Goal: Information Seeking & Learning: Learn about a topic

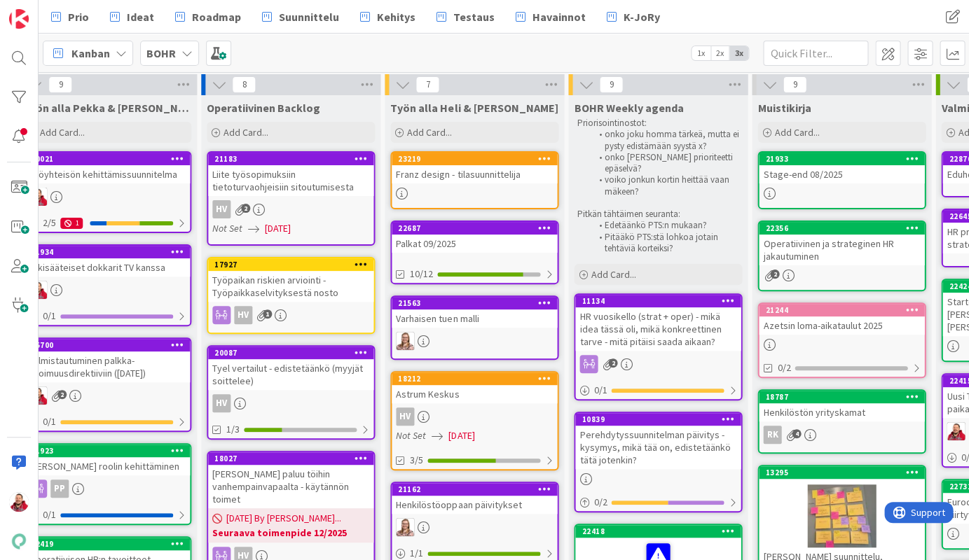
scroll to position [336, 393]
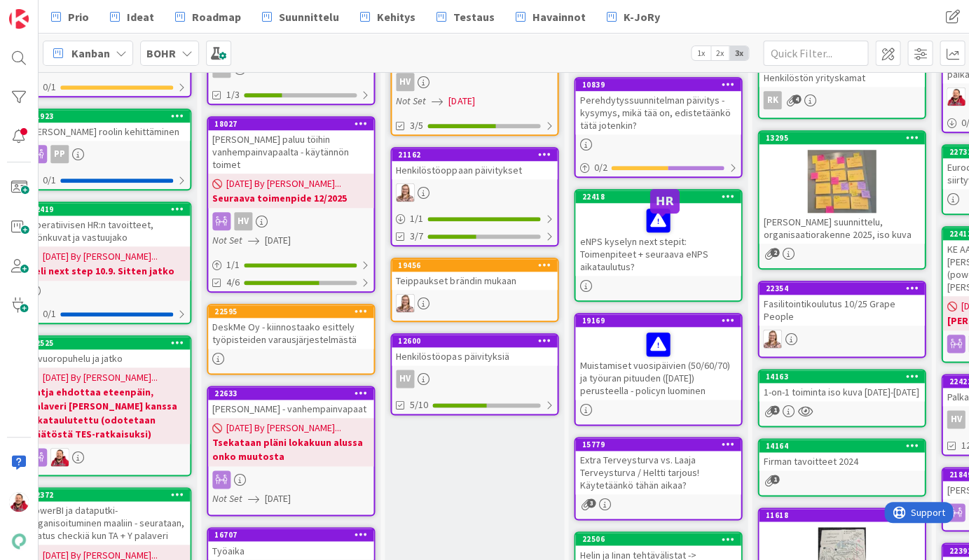
click at [678, 330] on div at bounding box center [657, 344] width 157 height 29
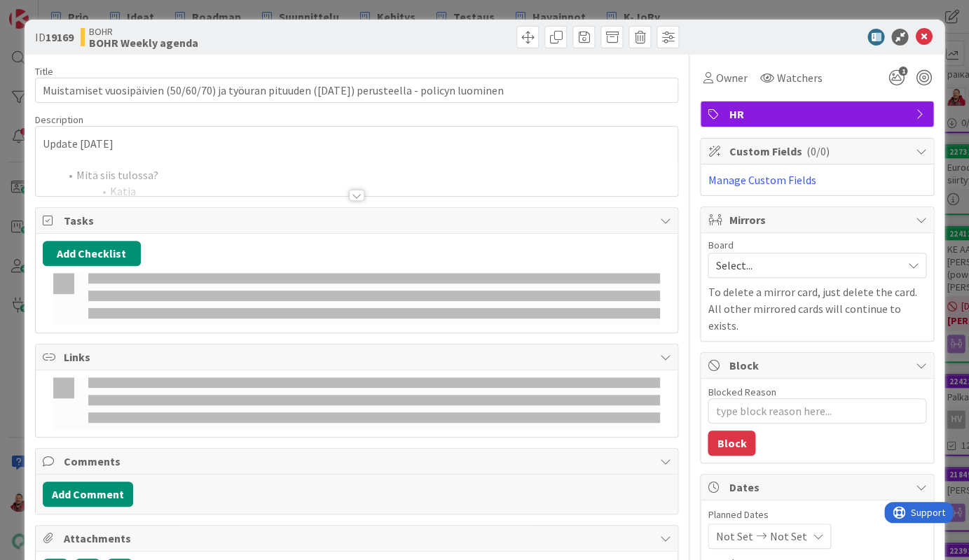
type textarea "x"
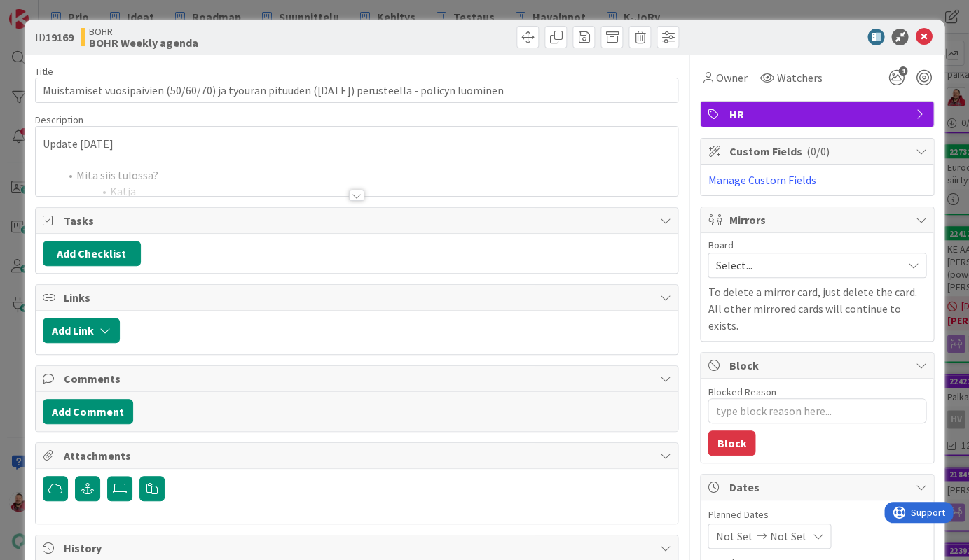
click at [304, 160] on div at bounding box center [357, 178] width 642 height 36
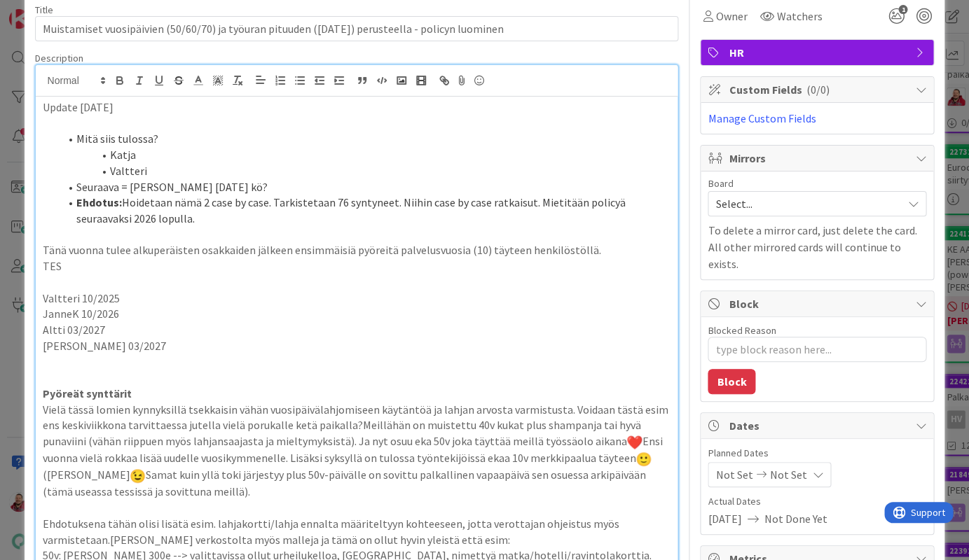
scroll to position [35, 0]
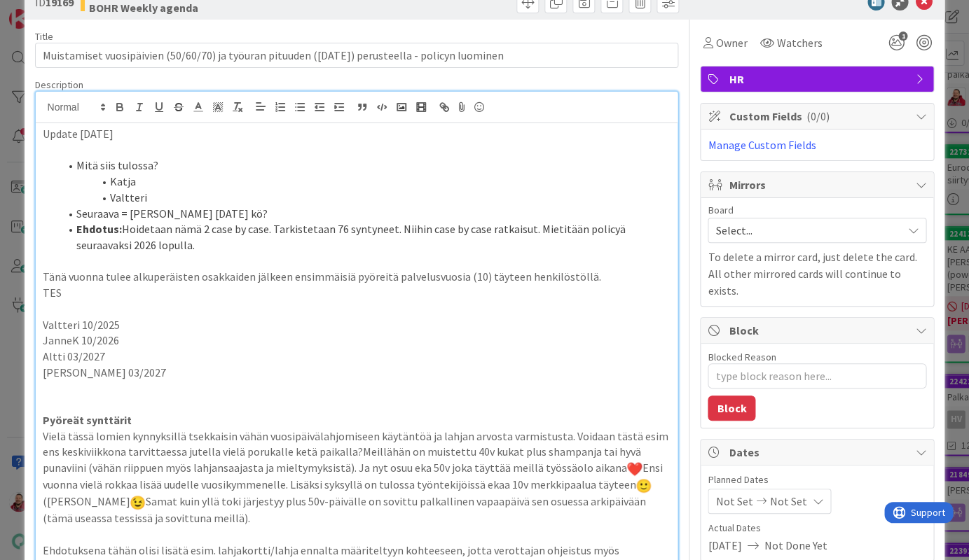
click at [181, 174] on li "Katja" at bounding box center [365, 182] width 611 height 16
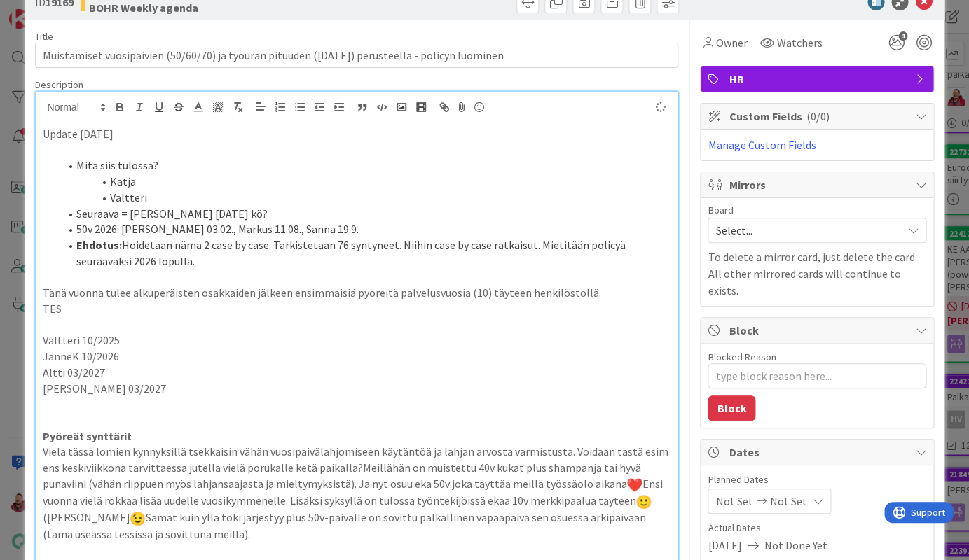
type textarea "x"
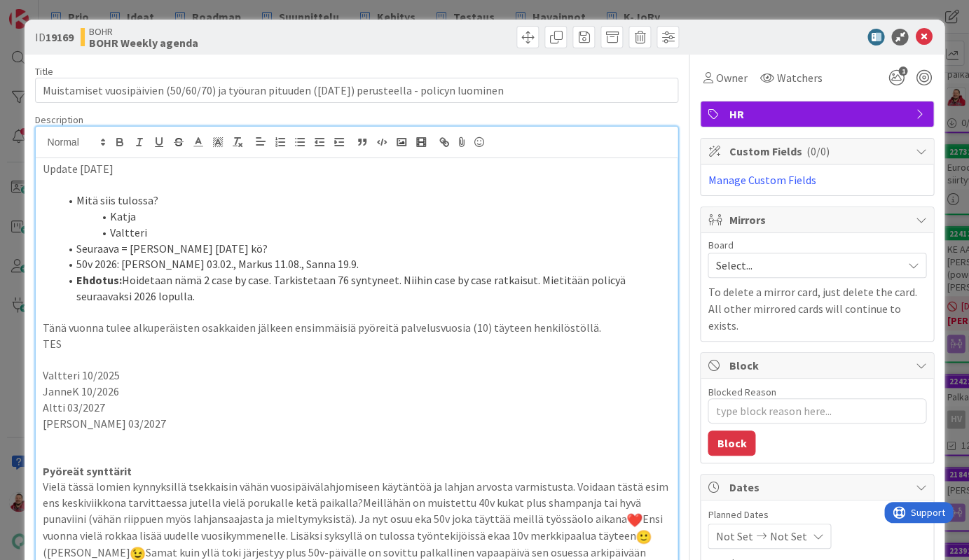
scroll to position [0, 0]
click at [929, 33] on icon at bounding box center [923, 37] width 17 height 17
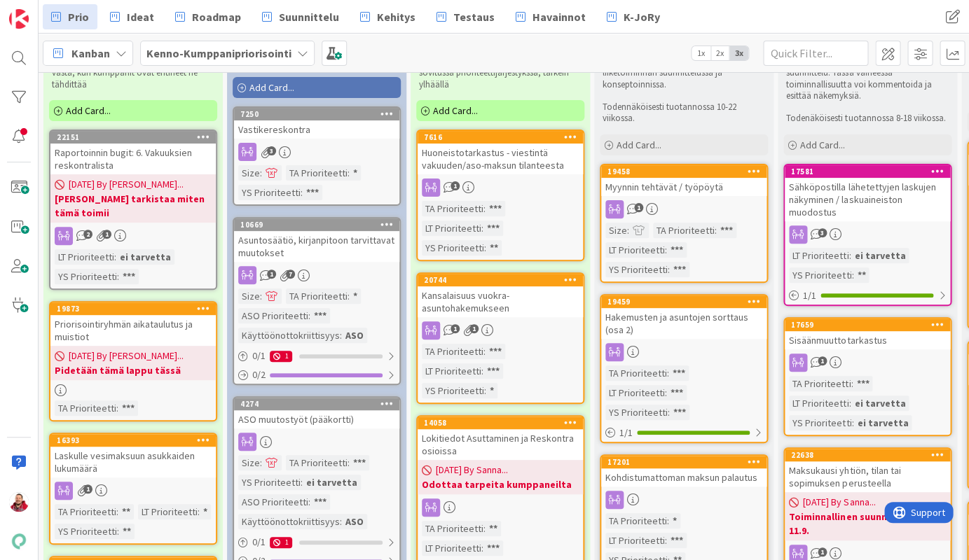
scroll to position [62, 0]
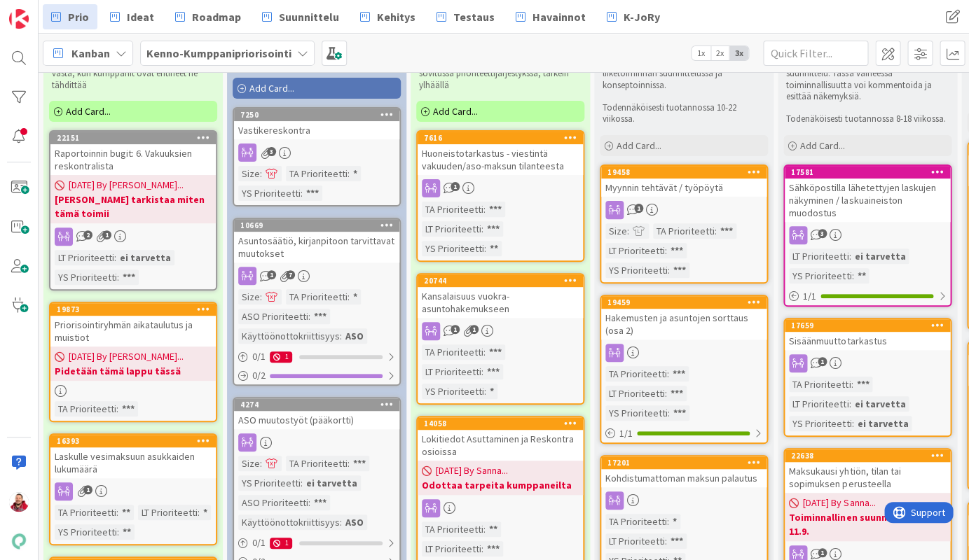
click at [470, 144] on div "Huoneistotarkastus - viestintä vakuuden/aso-maksun tilanteesta" at bounding box center [499, 159] width 165 height 31
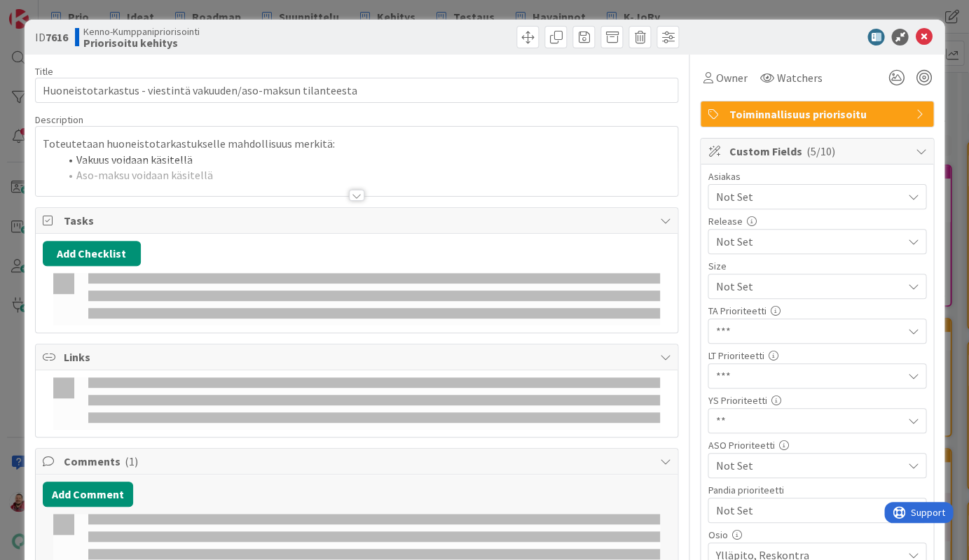
click at [483, 152] on li "Vakuus voidaan käsitellä" at bounding box center [365, 160] width 611 height 16
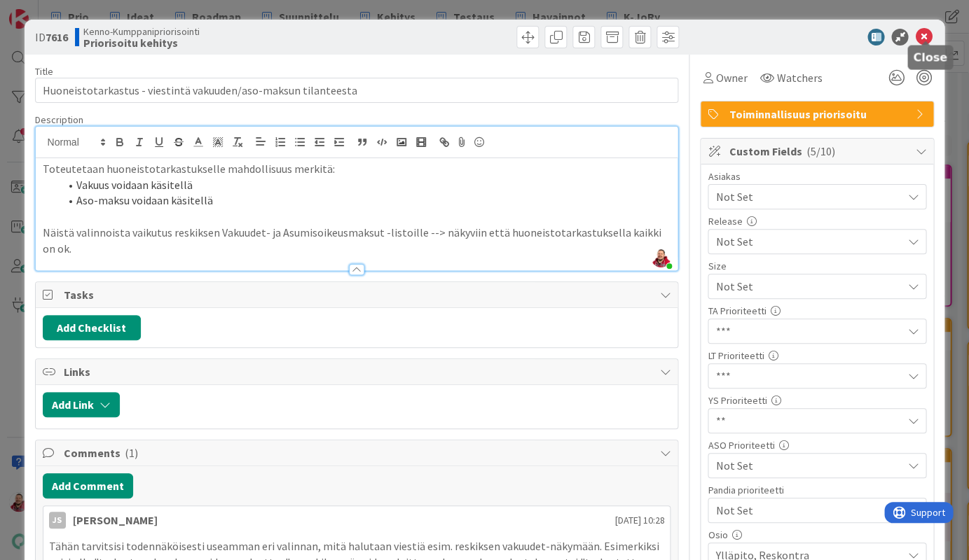
click at [927, 36] on icon at bounding box center [923, 37] width 17 height 17
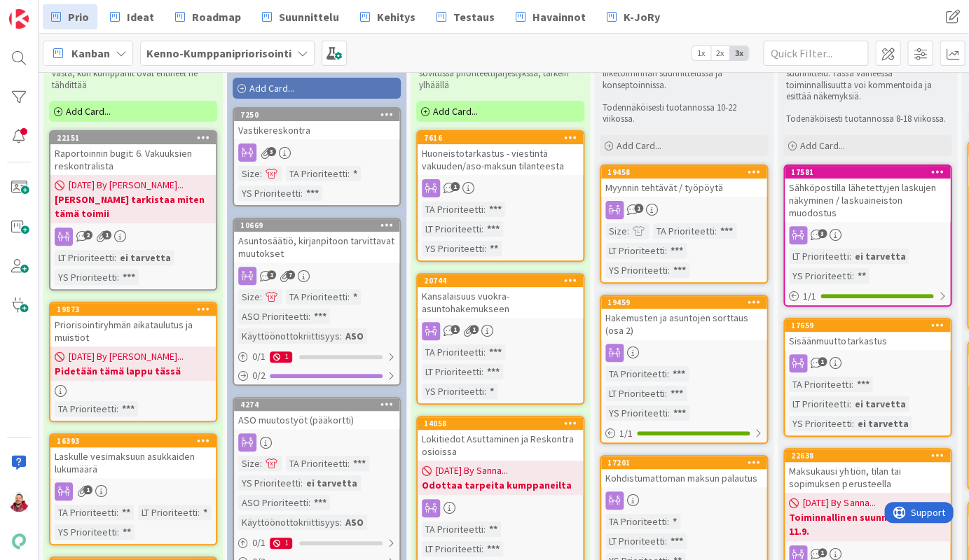
click at [501, 287] on div "Kansalaisuus vuokra-asuntohakemukseen" at bounding box center [499, 302] width 165 height 31
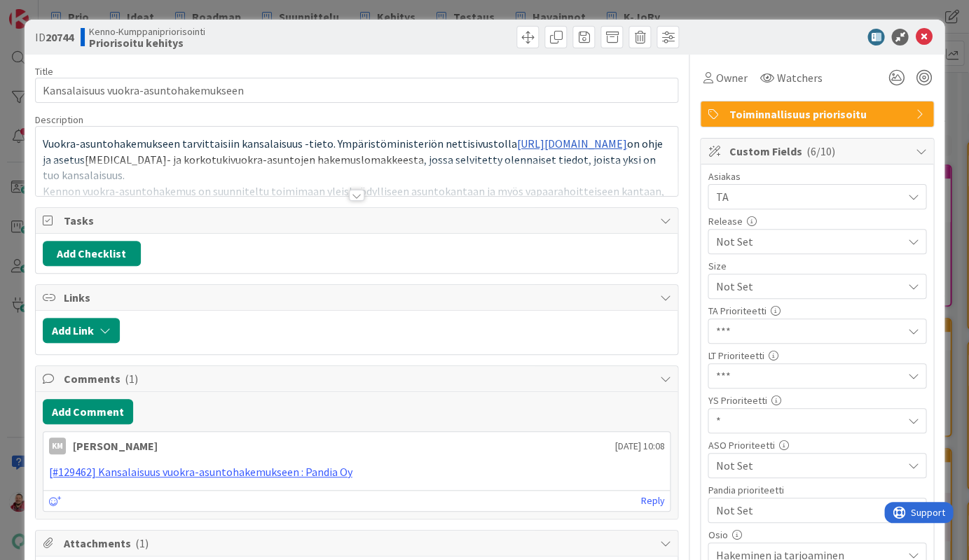
click at [356, 190] on div at bounding box center [356, 195] width 15 height 11
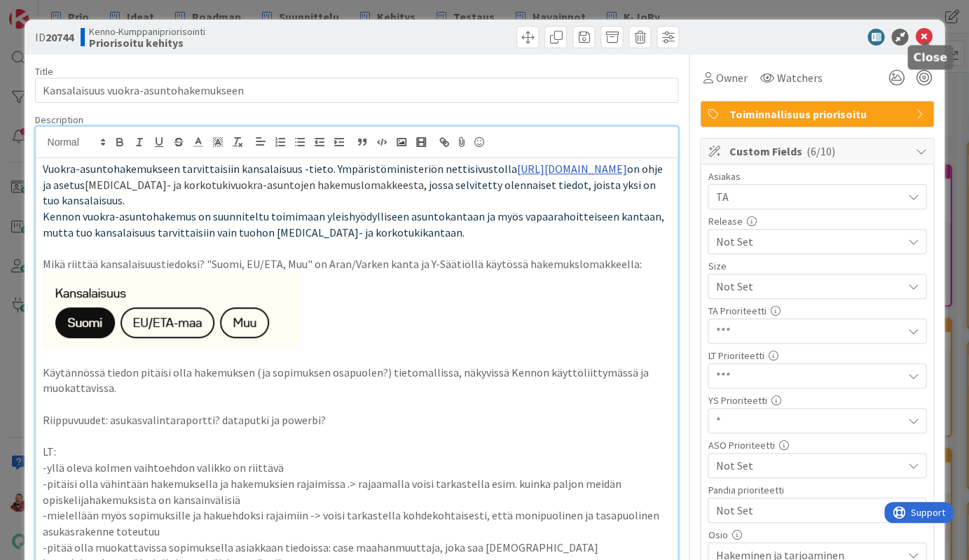
click at [920, 29] on icon at bounding box center [923, 37] width 17 height 17
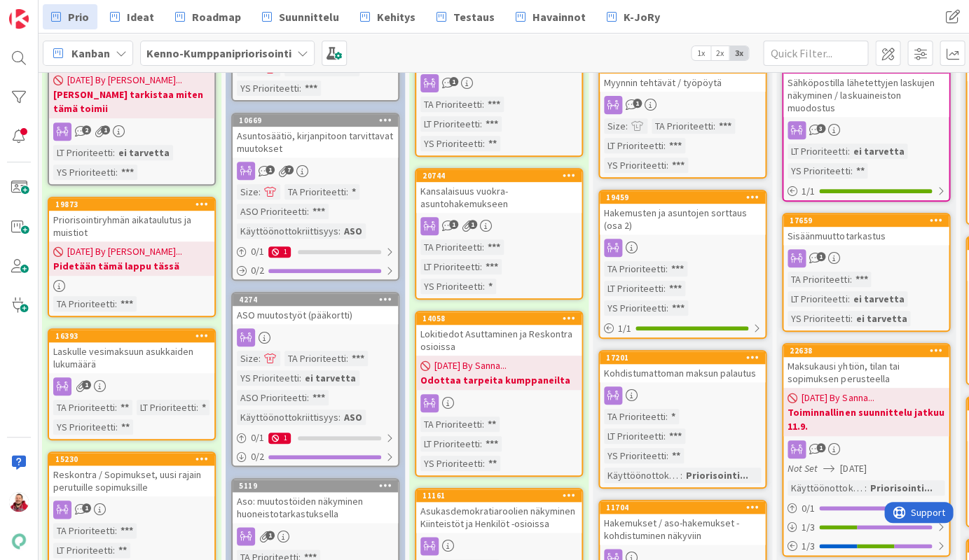
scroll to position [169, 1]
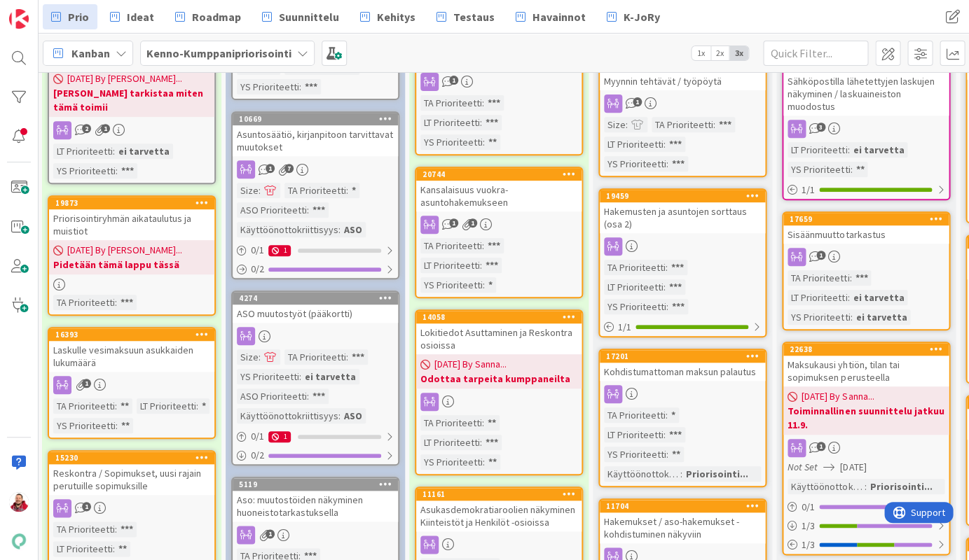
click at [487, 324] on div "Lokitiedot Asuttaminen ja Reskontra osioissa" at bounding box center [498, 339] width 165 height 31
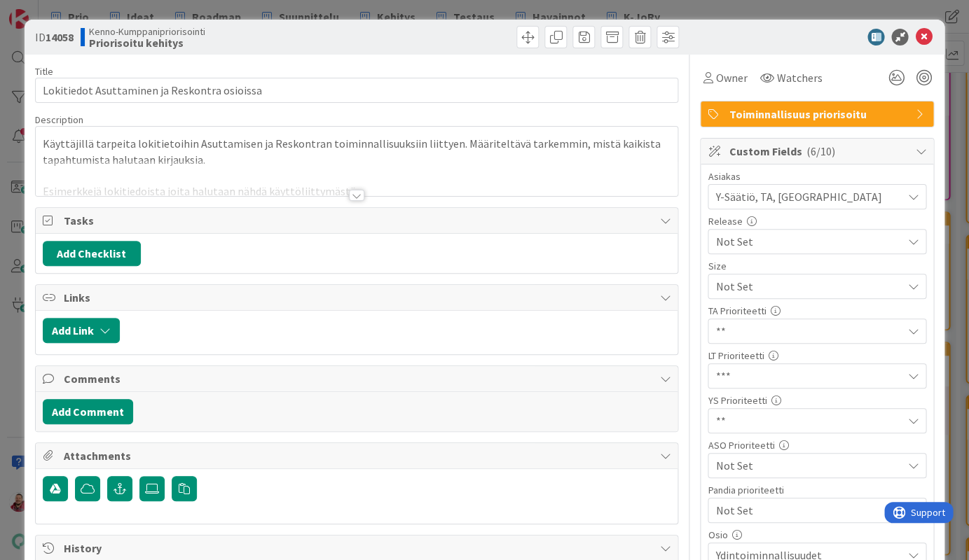
click at [352, 190] on div at bounding box center [356, 195] width 15 height 11
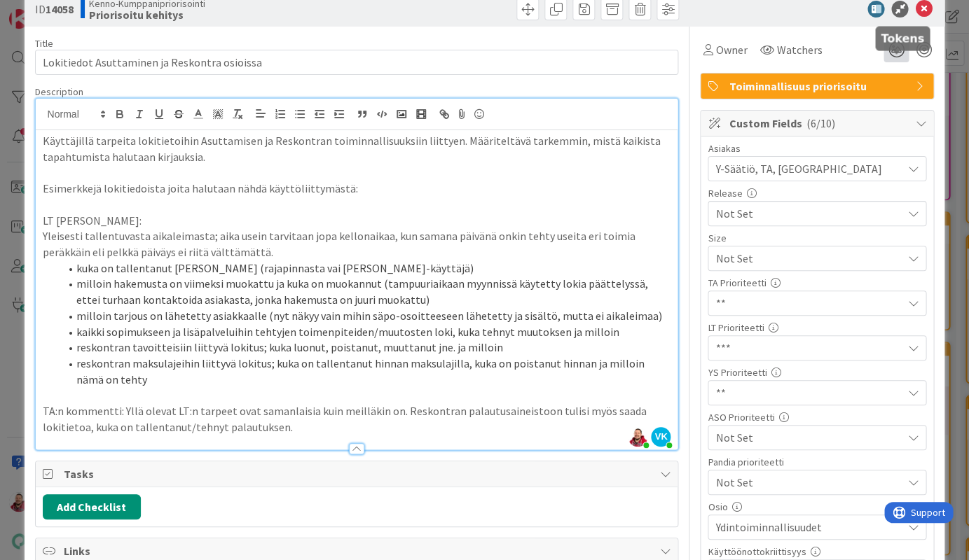
scroll to position [-1, 0]
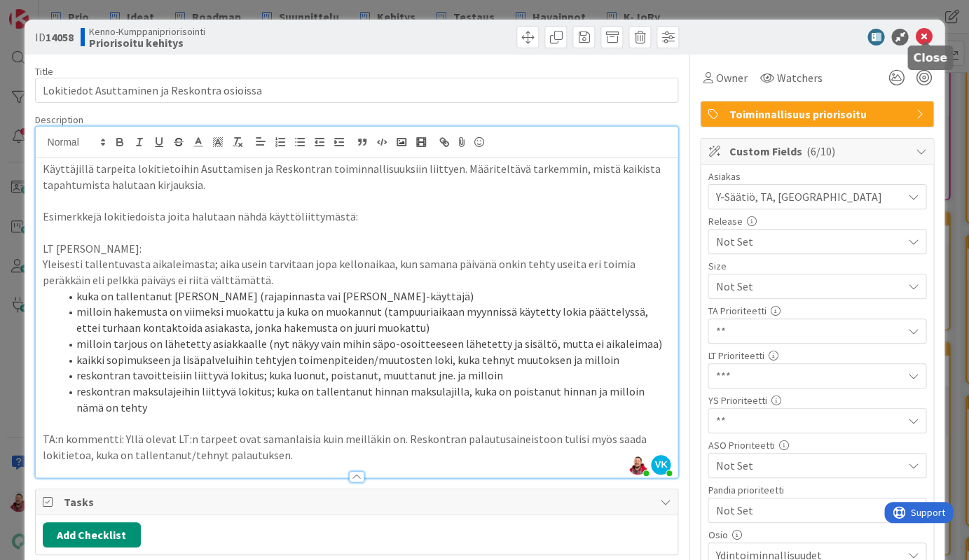
click at [924, 36] on icon at bounding box center [923, 37] width 17 height 17
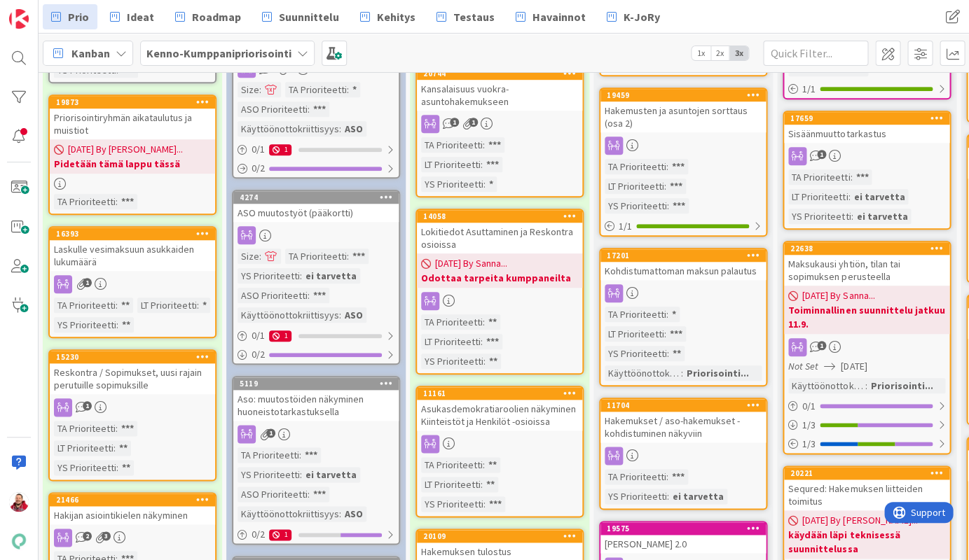
scroll to position [265, 1]
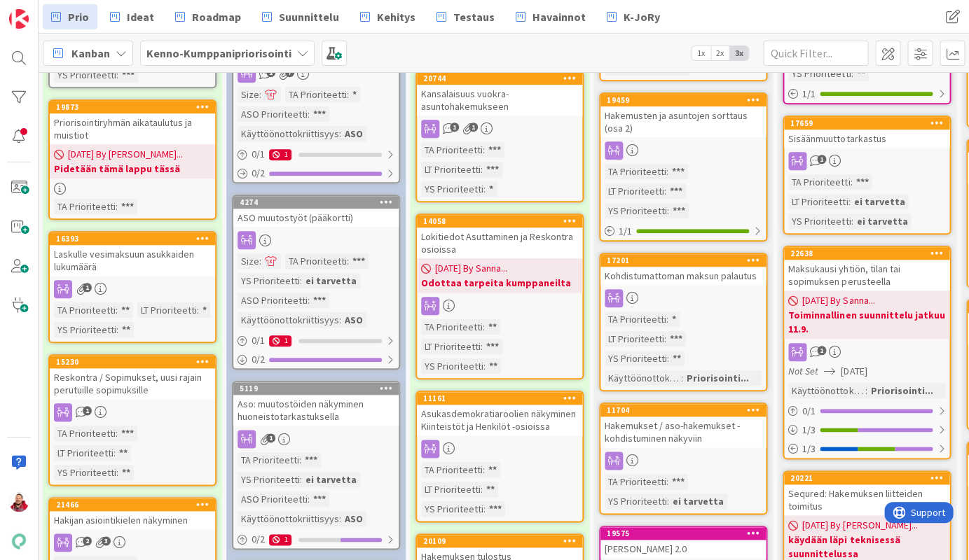
click at [493, 405] on div "Asukasdemokratiaroolien näkyminen Kiinteistöt ja Henkilöt -osioissa" at bounding box center [499, 420] width 165 height 31
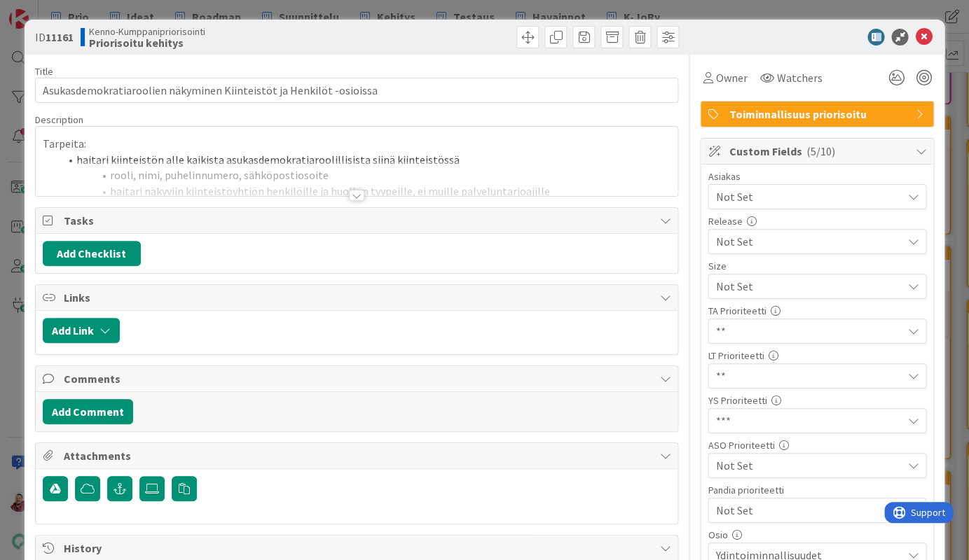
click at [353, 190] on div at bounding box center [356, 195] width 15 height 11
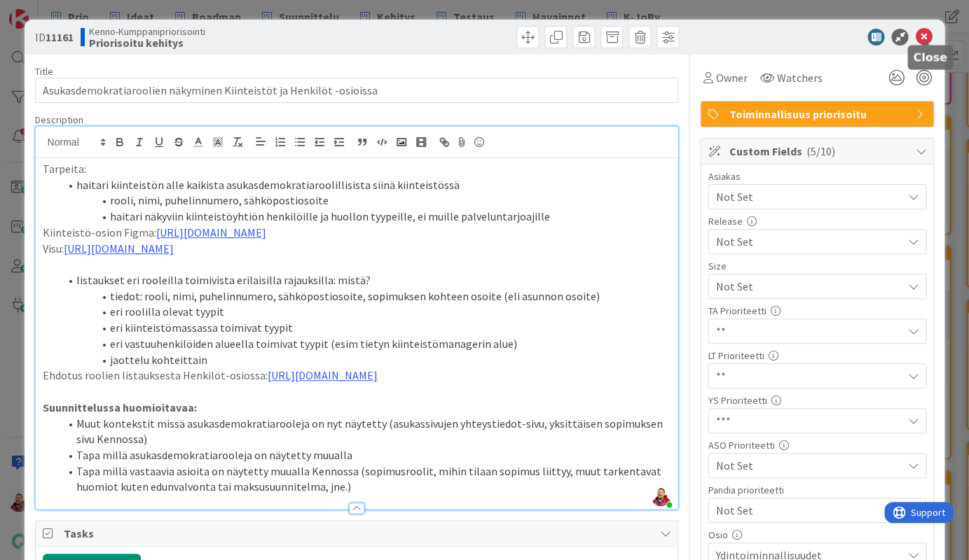
click at [926, 32] on icon at bounding box center [923, 37] width 17 height 17
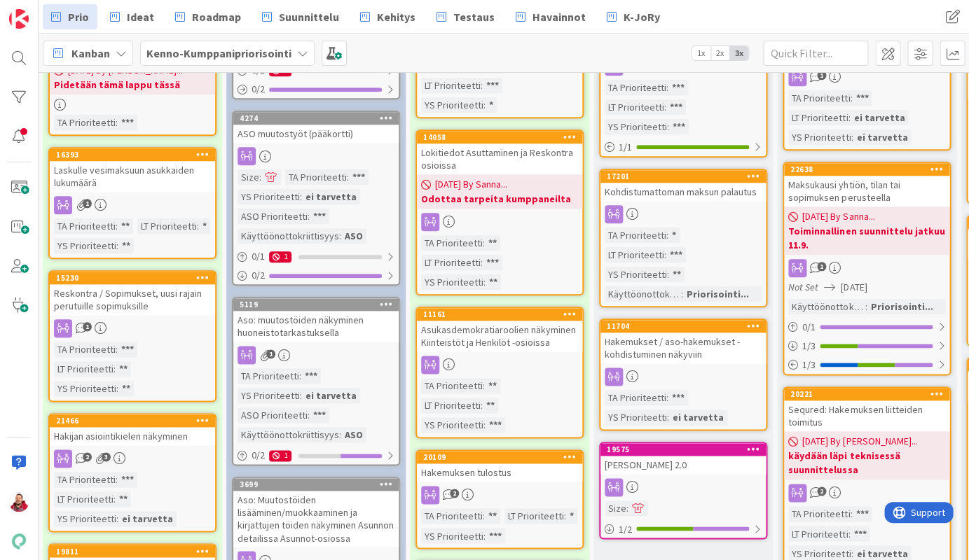
scroll to position [356, 1]
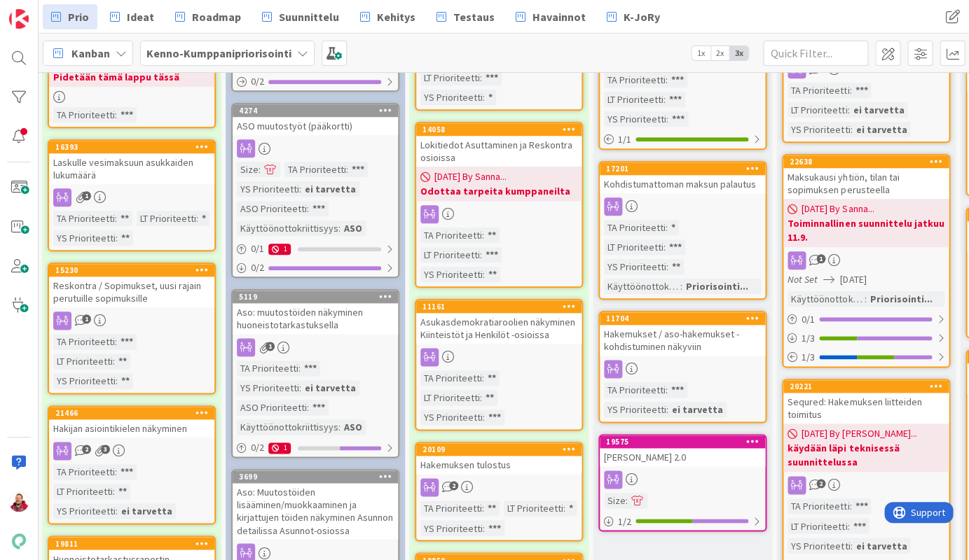
click at [475, 456] on div "Hakemuksen tulostus" at bounding box center [498, 465] width 165 height 18
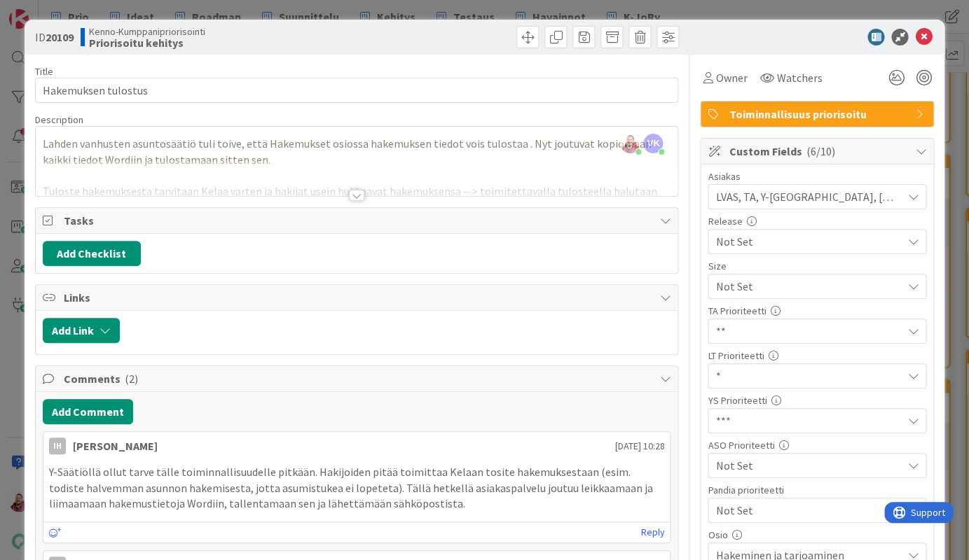
click at [725, 321] on span "**" at bounding box center [804, 331] width 179 height 20
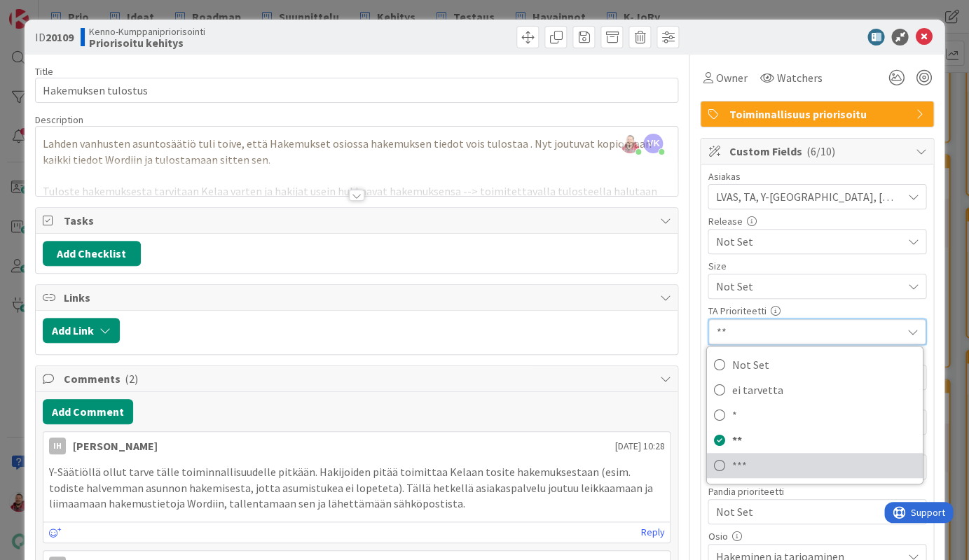
click at [732, 455] on span "***" at bounding box center [823, 465] width 183 height 21
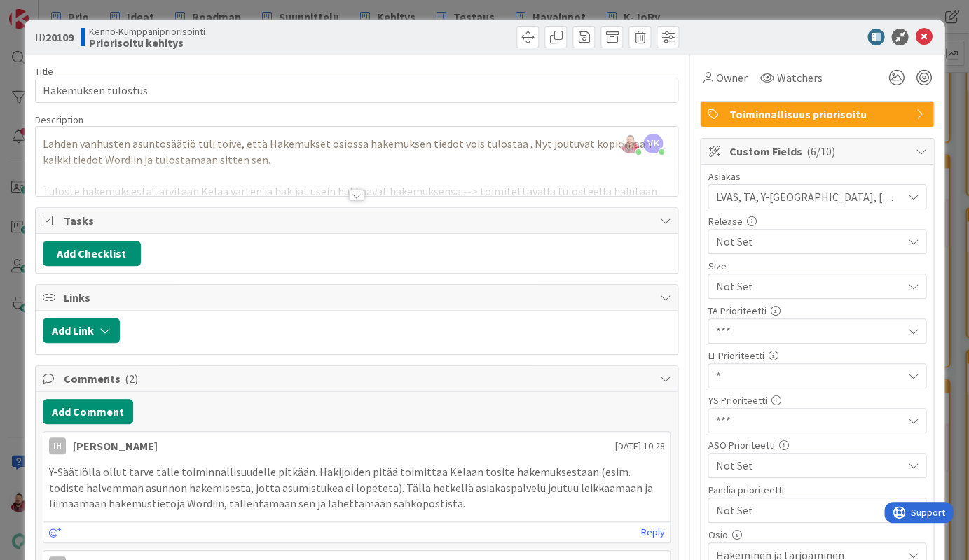
click at [353, 190] on div at bounding box center [356, 195] width 15 height 11
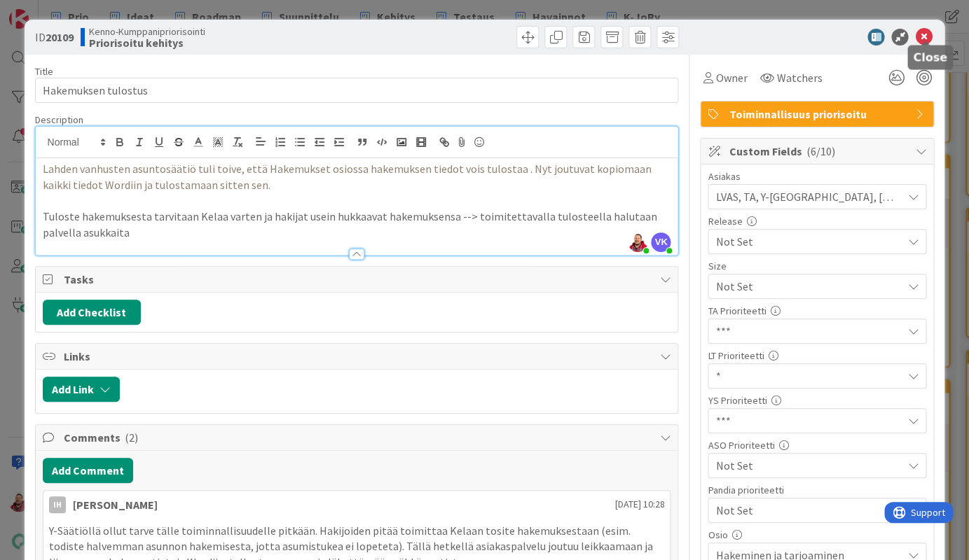
click at [924, 31] on icon at bounding box center [923, 37] width 17 height 17
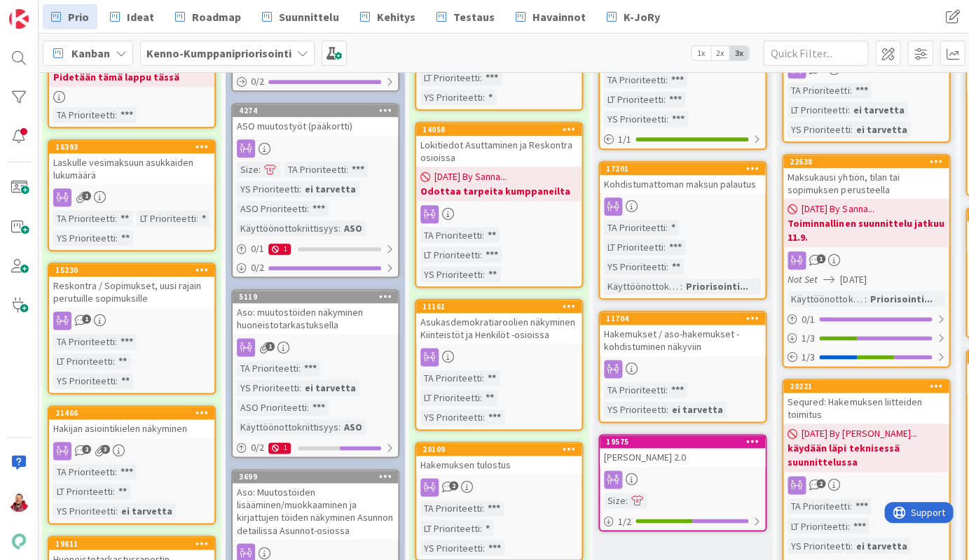
click at [492, 313] on div "Asukasdemokratiaroolien näkyminen Kiinteistöt ja Henkilöt -osioissa" at bounding box center [498, 328] width 165 height 31
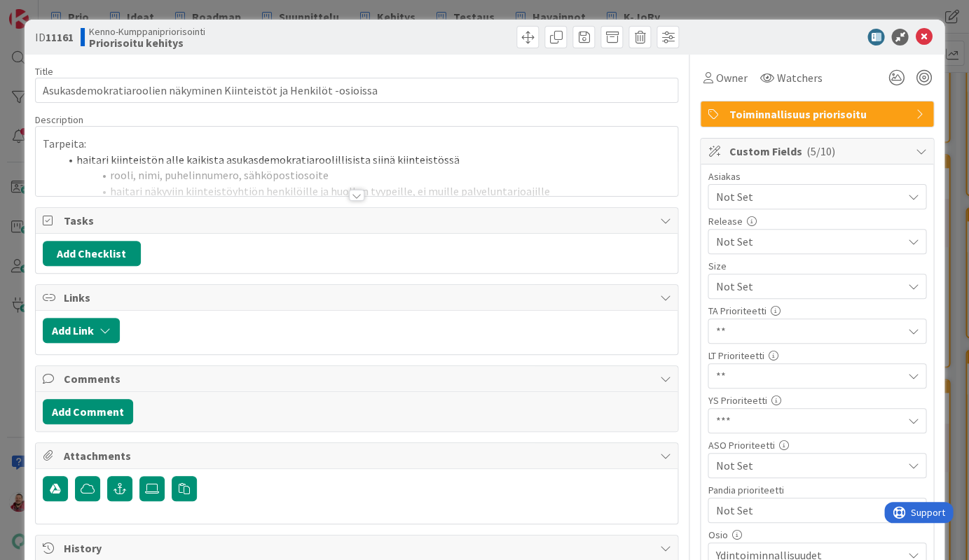
click at [361, 190] on div at bounding box center [356, 195] width 15 height 11
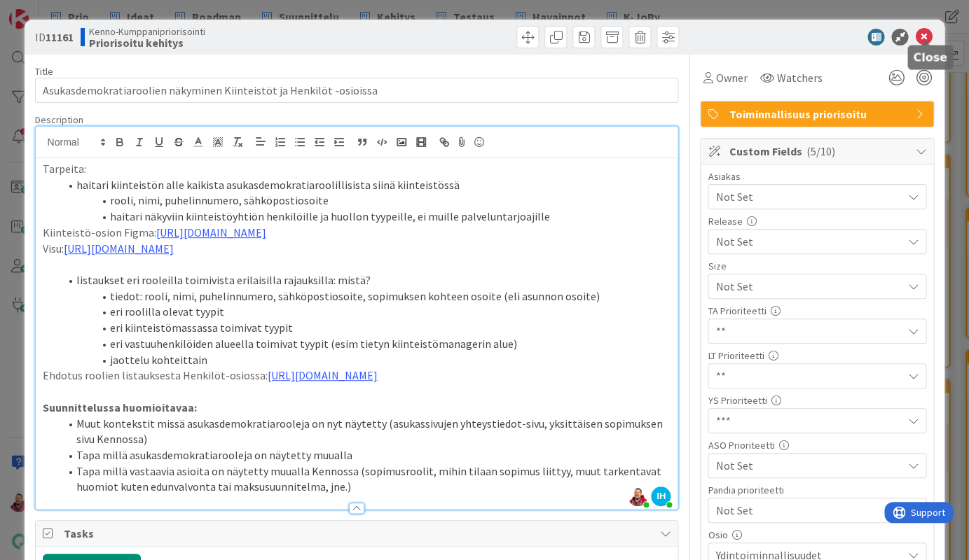
click at [925, 36] on icon at bounding box center [923, 37] width 17 height 17
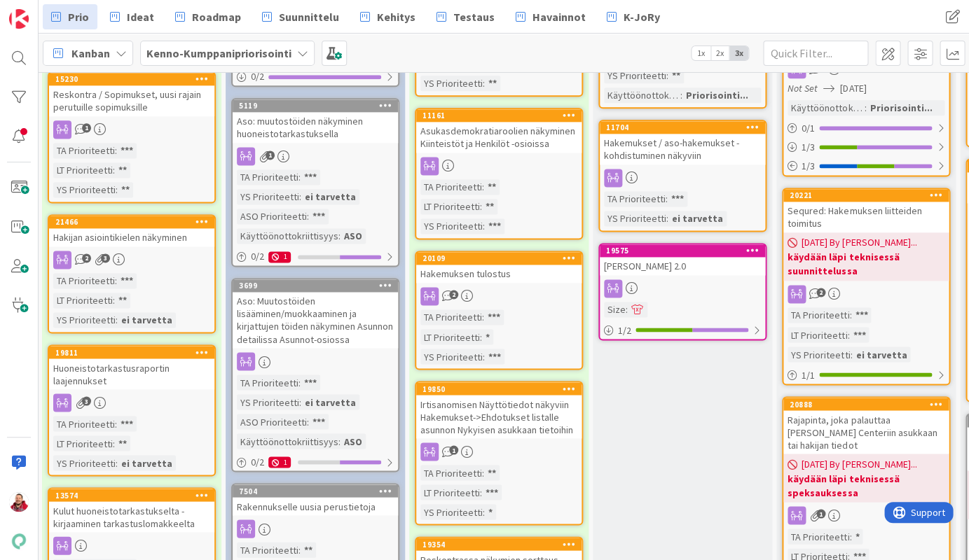
scroll to position [543, 1]
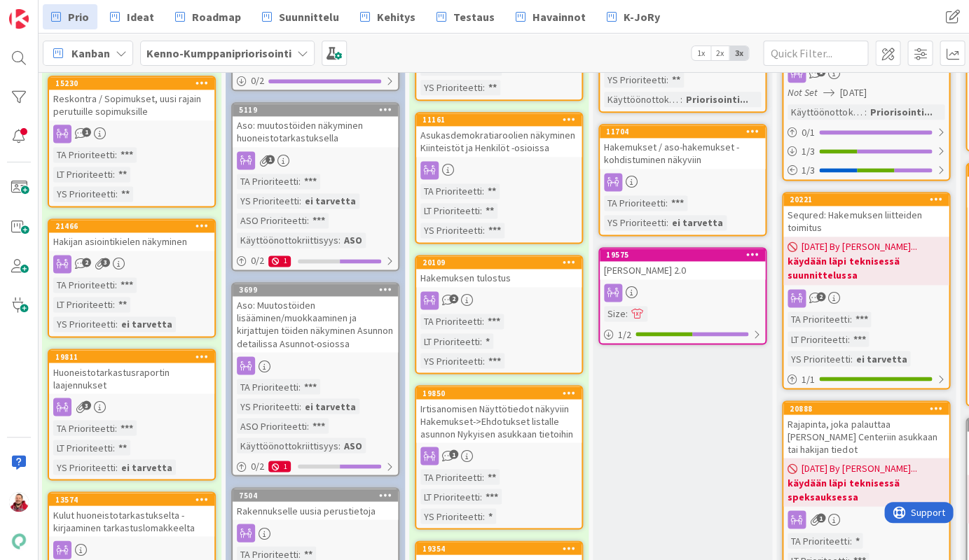
click at [507, 399] on div "Irtisanomisen Näyttötiedot näkyviin Hakemukset->Ehdotukset listalle asunnon Nyk…" at bounding box center [498, 420] width 165 height 43
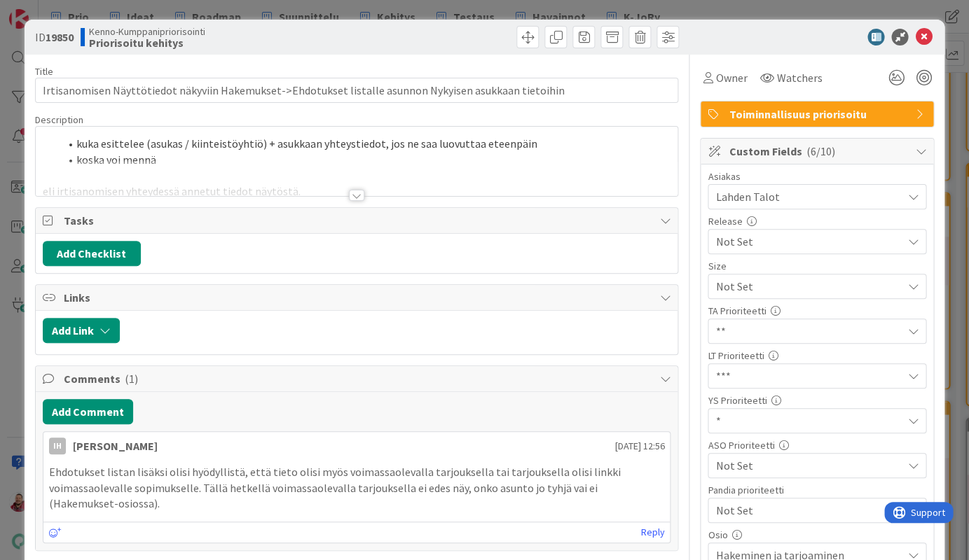
click at [356, 190] on div at bounding box center [356, 195] width 15 height 11
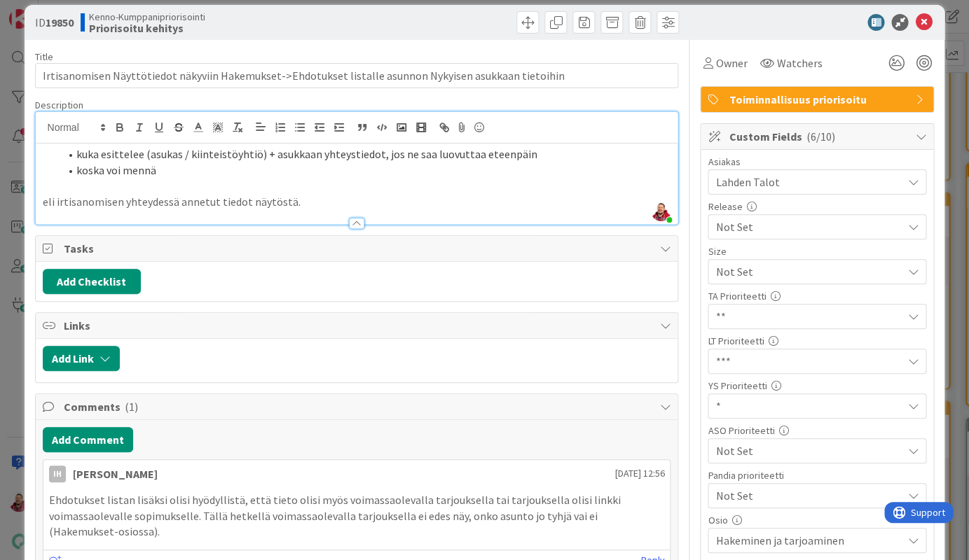
scroll to position [1, 0]
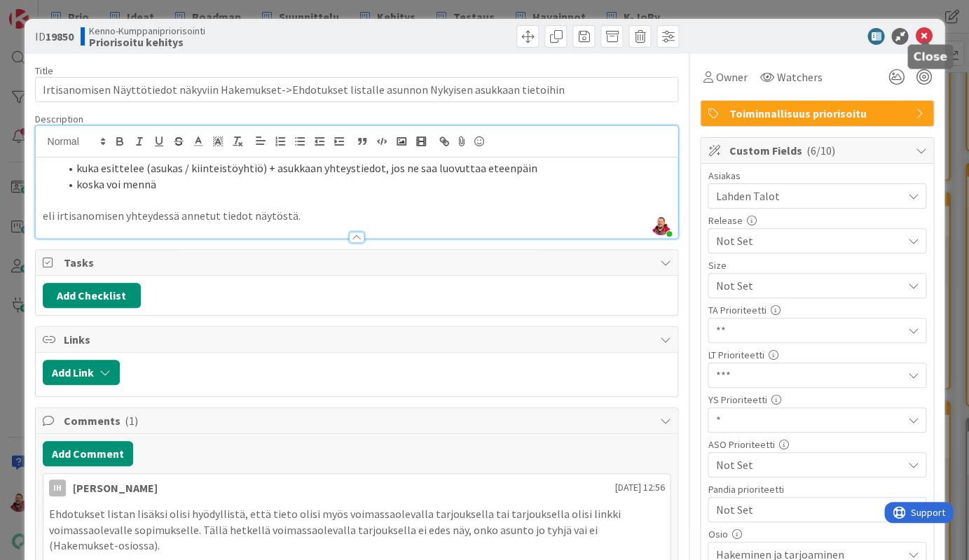
click at [927, 32] on icon at bounding box center [923, 36] width 17 height 17
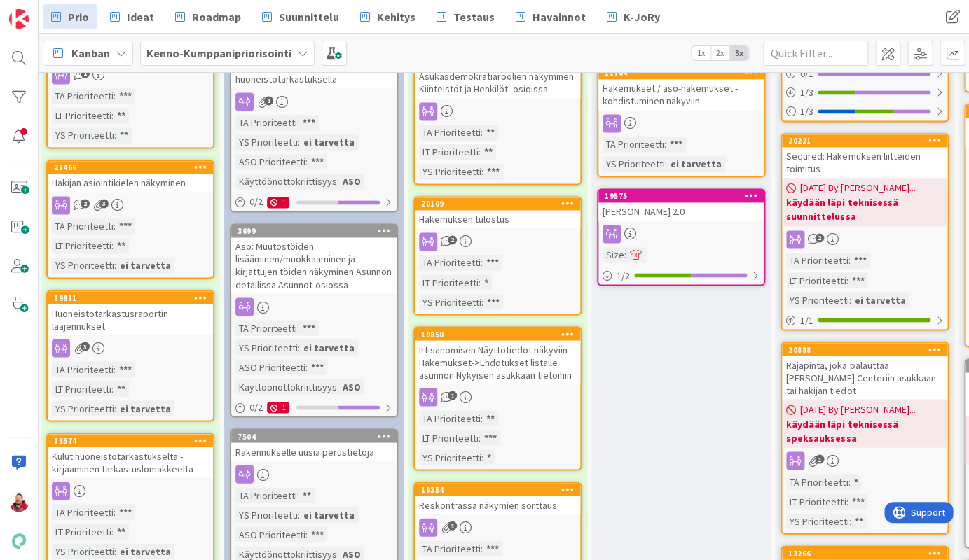
scroll to position [602, 3]
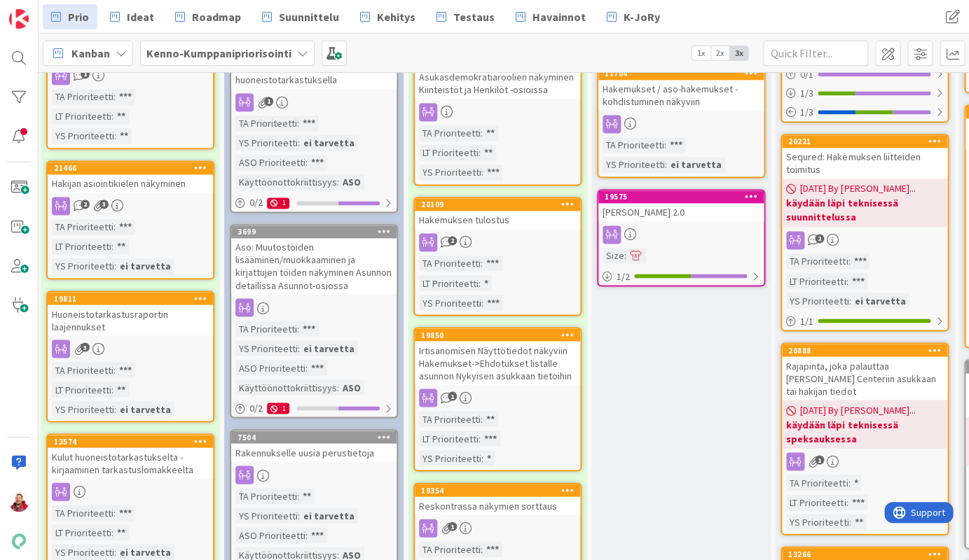
click at [486, 497] on div "Reskontrassa näkymien sorttaus" at bounding box center [497, 506] width 165 height 18
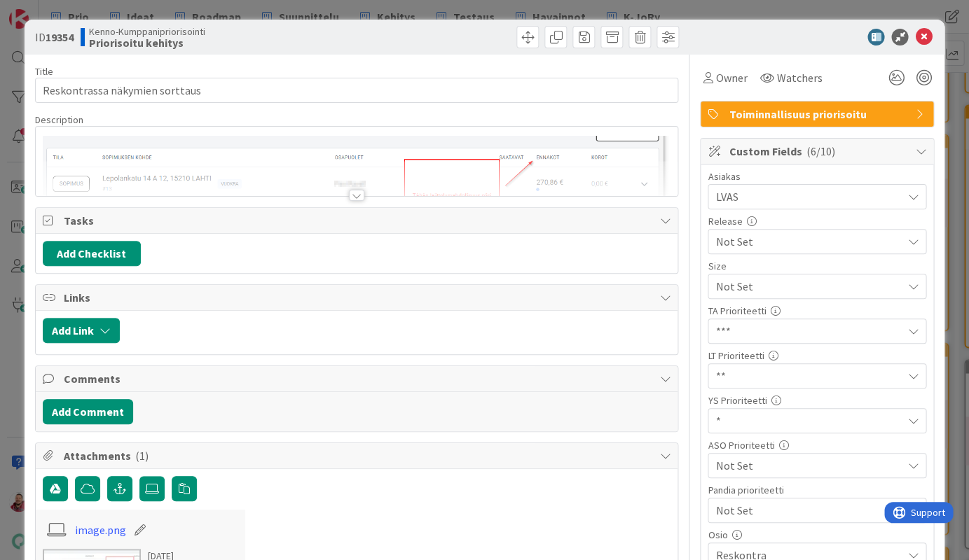
click at [355, 190] on div at bounding box center [356, 195] width 15 height 11
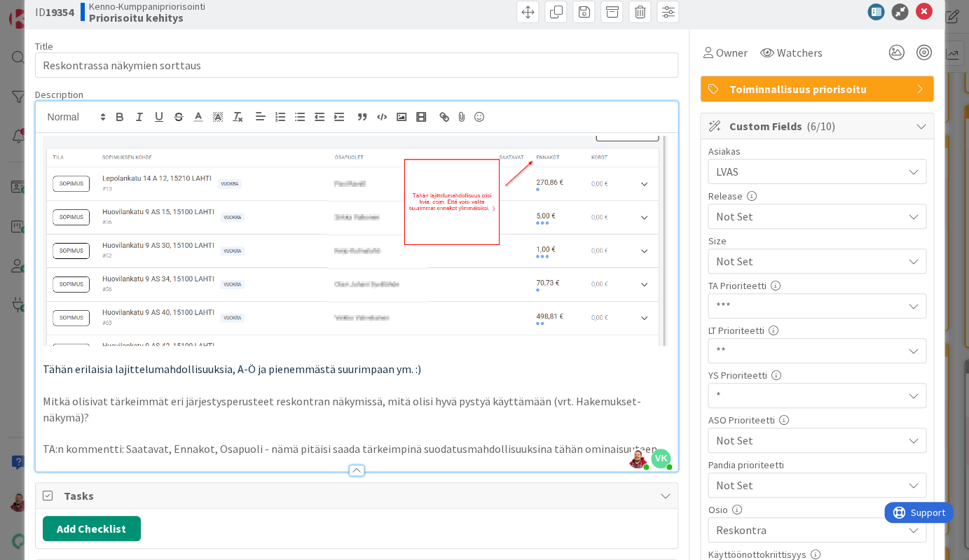
scroll to position [10, 0]
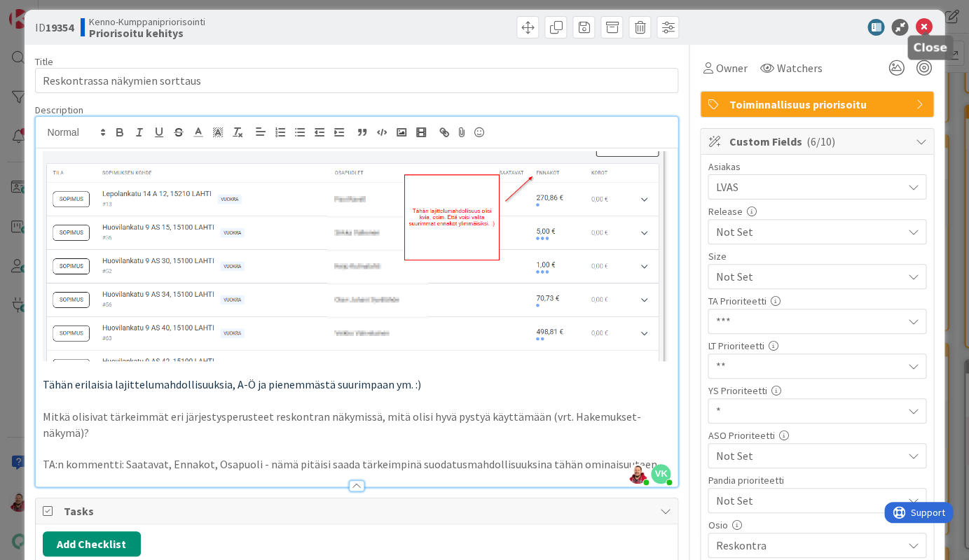
click at [924, 25] on icon at bounding box center [923, 27] width 17 height 17
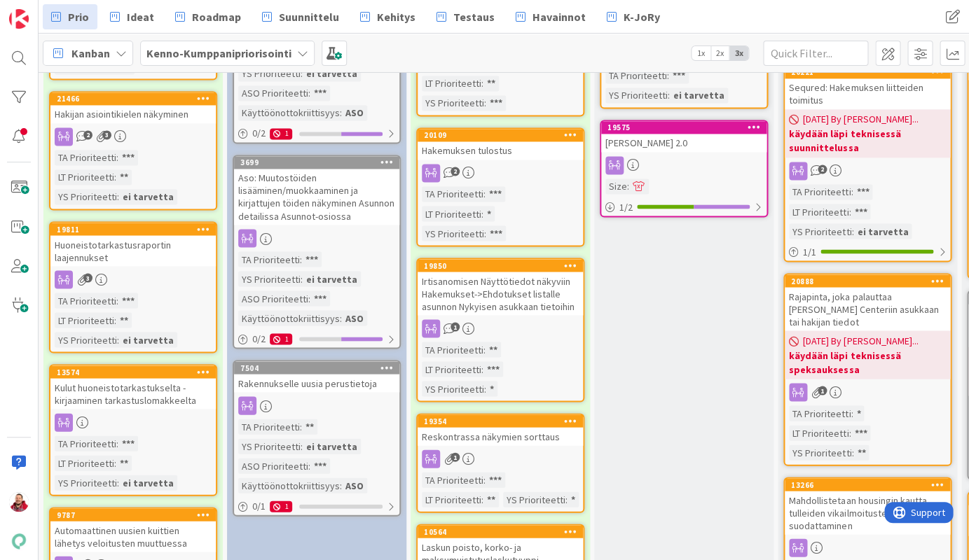
scroll to position [696, 0]
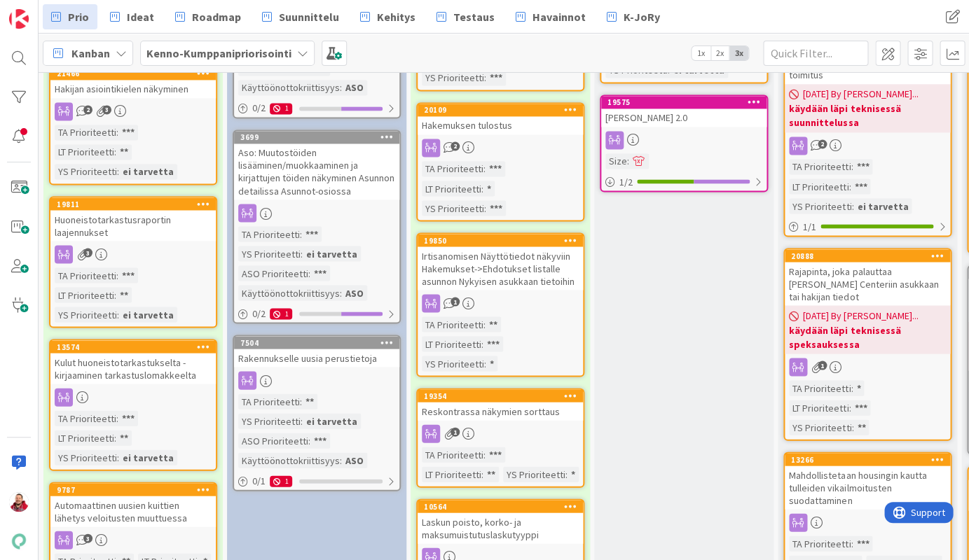
click at [494, 513] on div "Laskun poisto, korko- ja maksumuistutuslaskutyyppi" at bounding box center [499, 528] width 165 height 31
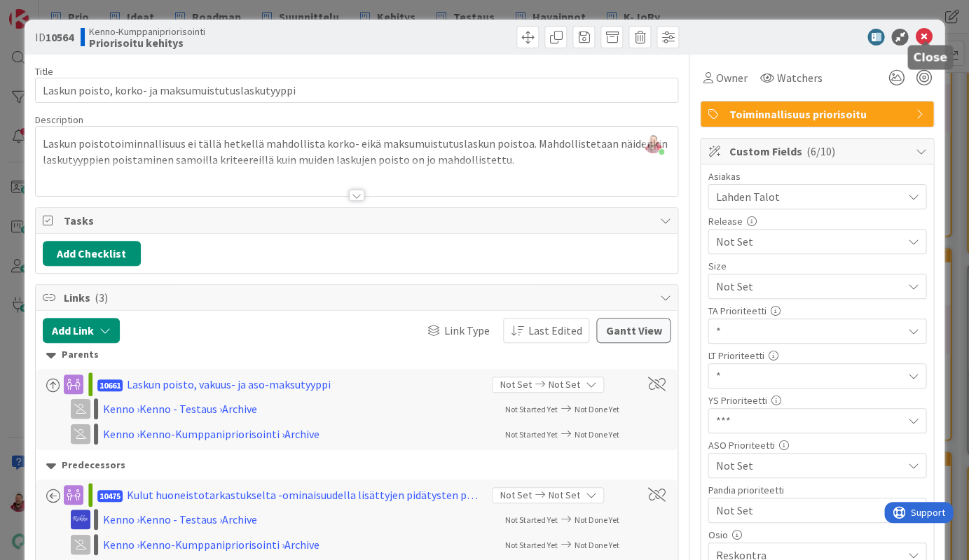
click at [924, 36] on icon at bounding box center [923, 37] width 17 height 17
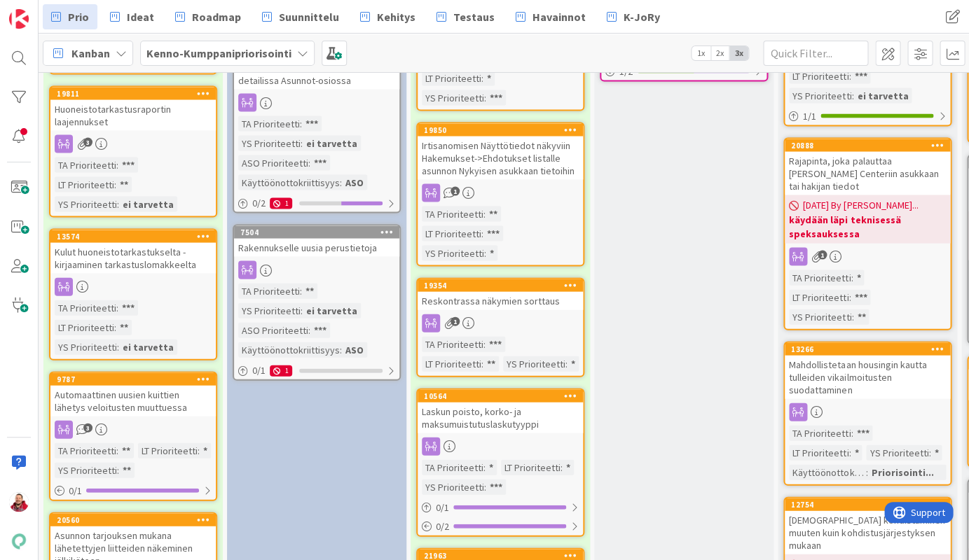
scroll to position [824, 1]
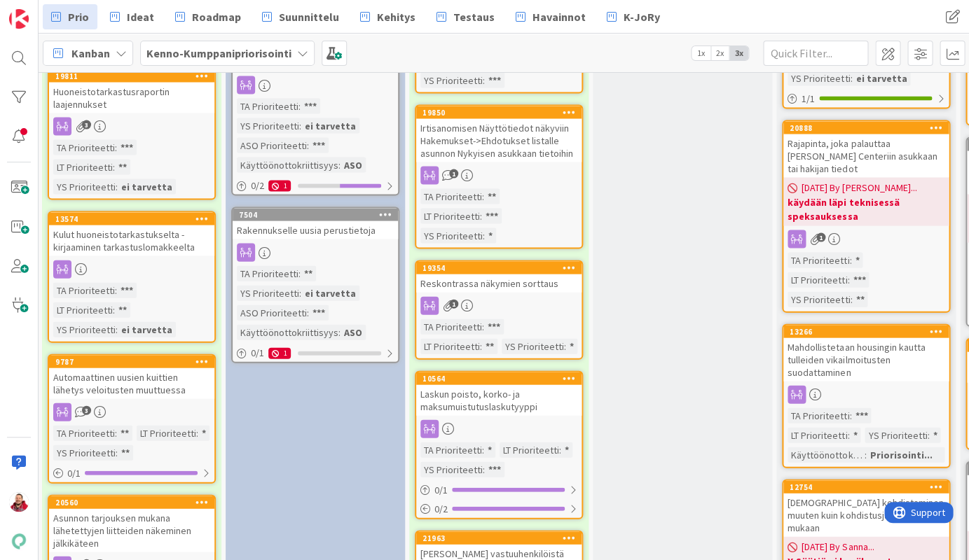
click at [491, 544] on div "[PERSON_NAME] vastuuhenkilöistä Asunnot ja Reskontra" at bounding box center [498, 559] width 165 height 31
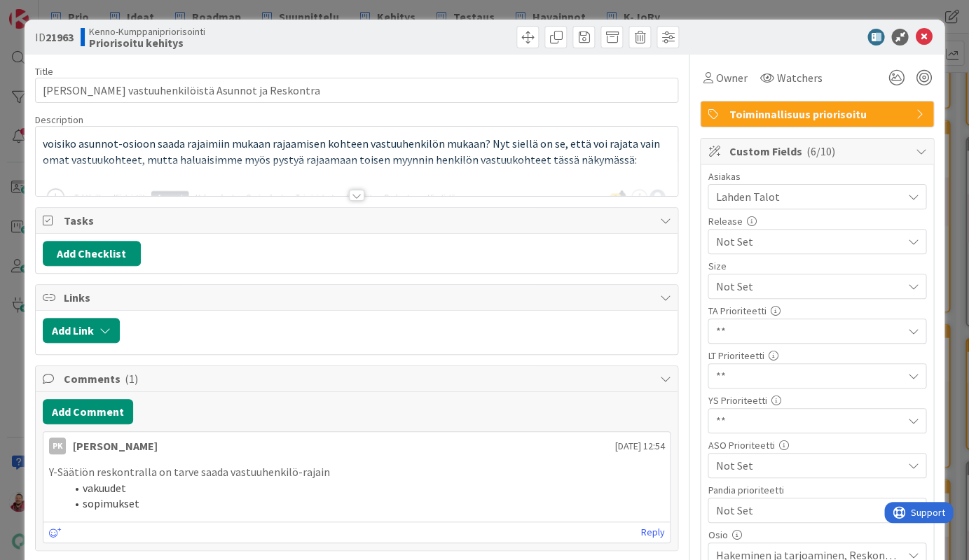
click at [353, 190] on div at bounding box center [356, 195] width 15 height 11
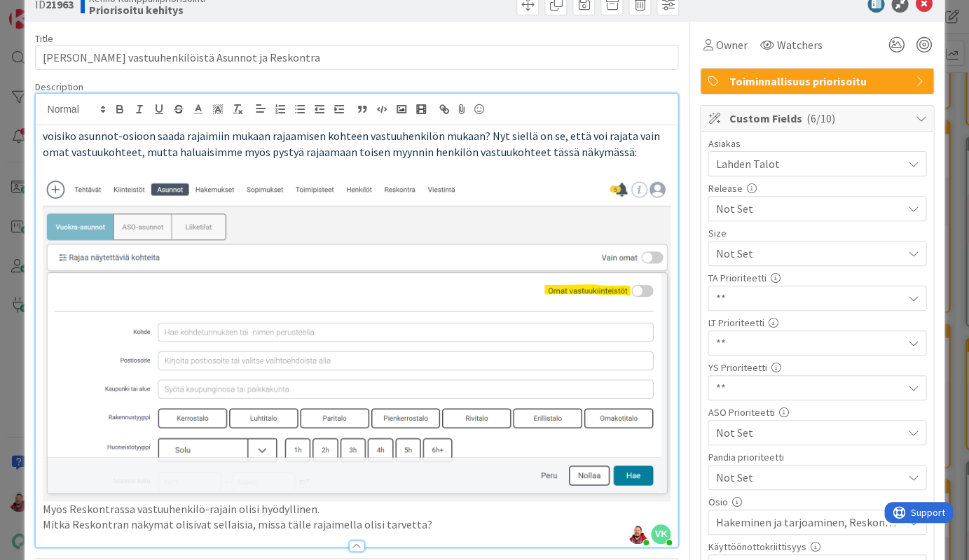
scroll to position [22, 0]
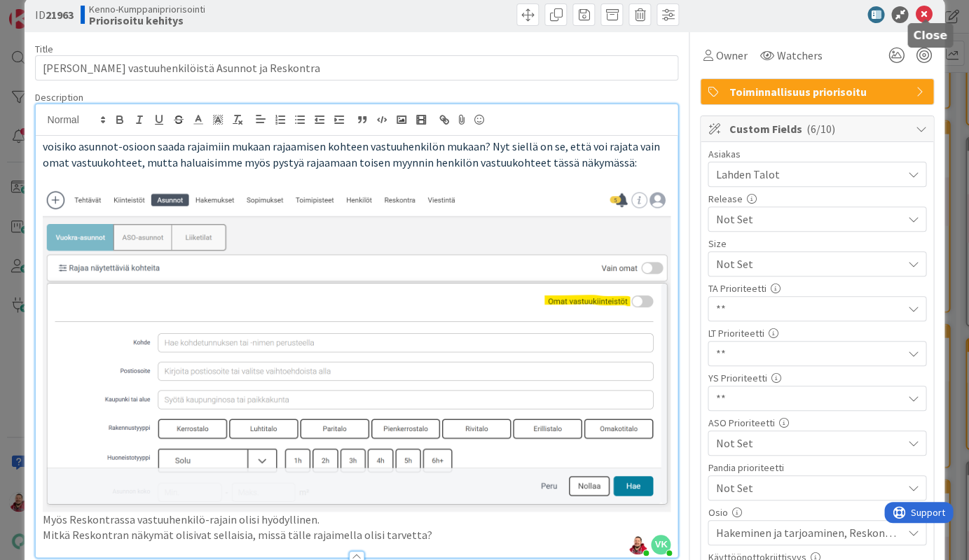
click at [921, 7] on icon at bounding box center [923, 14] width 17 height 17
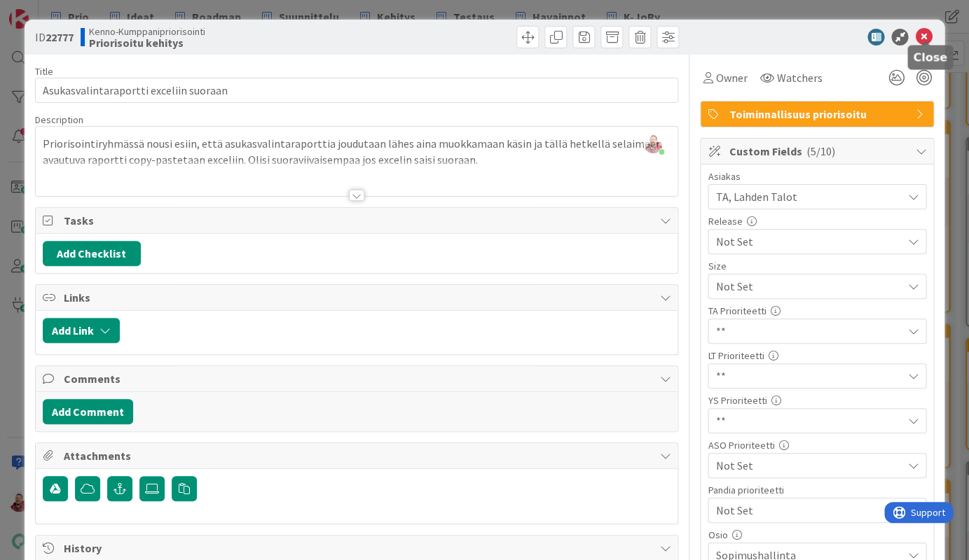
click at [919, 36] on icon at bounding box center [923, 37] width 17 height 17
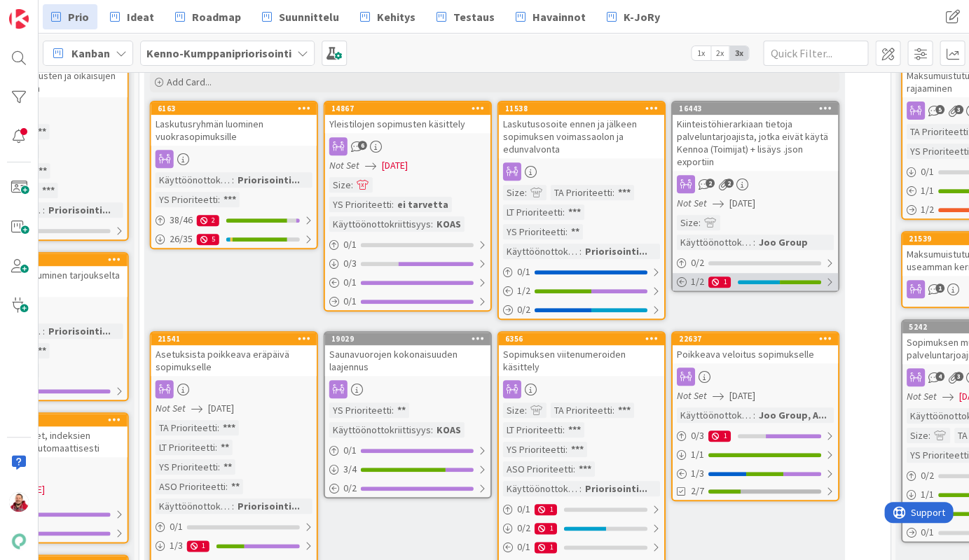
scroll to position [153, 1007]
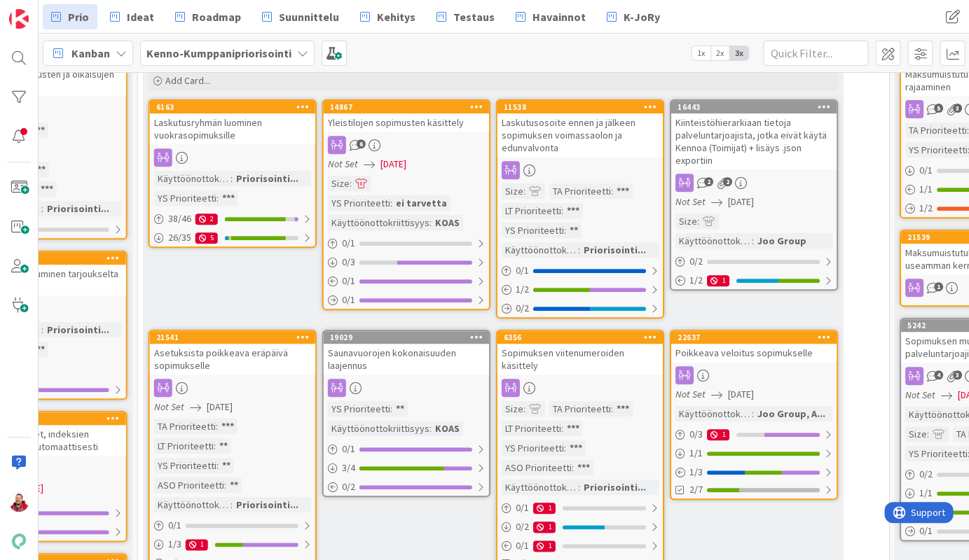
click at [554, 113] on div "Laskutusosoite ennen ja jälkeen sopimuksen voimassaolon ja edunvalvonta" at bounding box center [579, 134] width 165 height 43
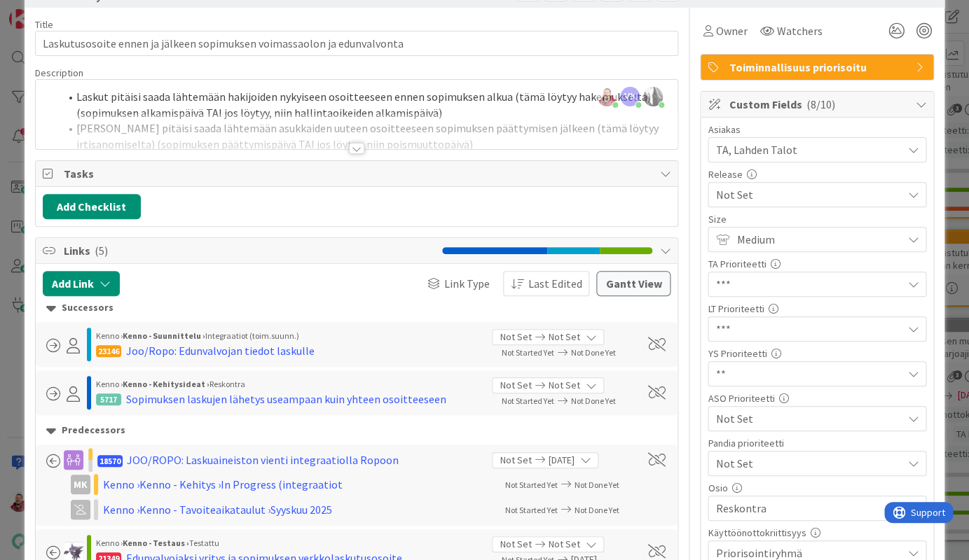
scroll to position [20, 0]
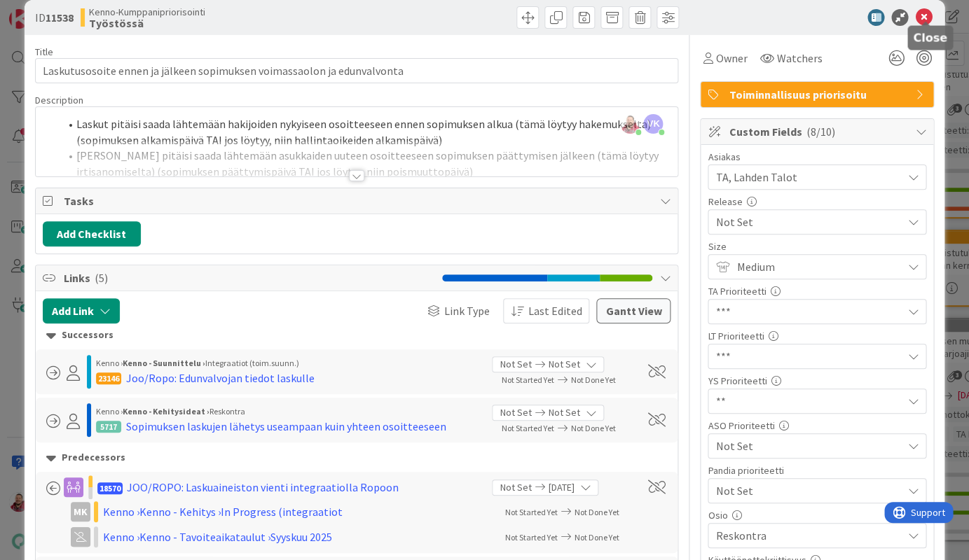
click at [925, 13] on icon at bounding box center [923, 17] width 17 height 17
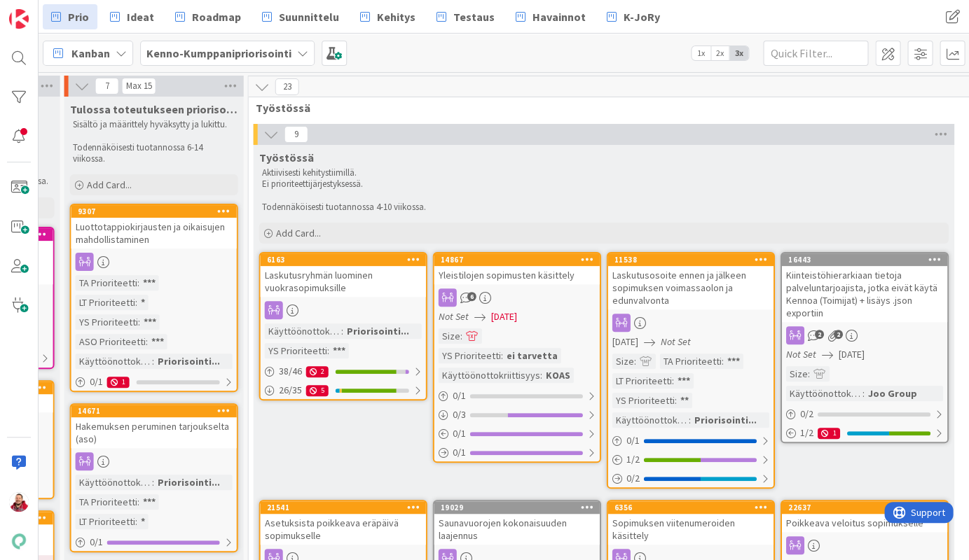
scroll to position [0, 896]
click at [787, 53] on input "text" at bounding box center [815, 53] width 105 height 25
click at [793, 53] on input "text" at bounding box center [815, 53] width 105 height 25
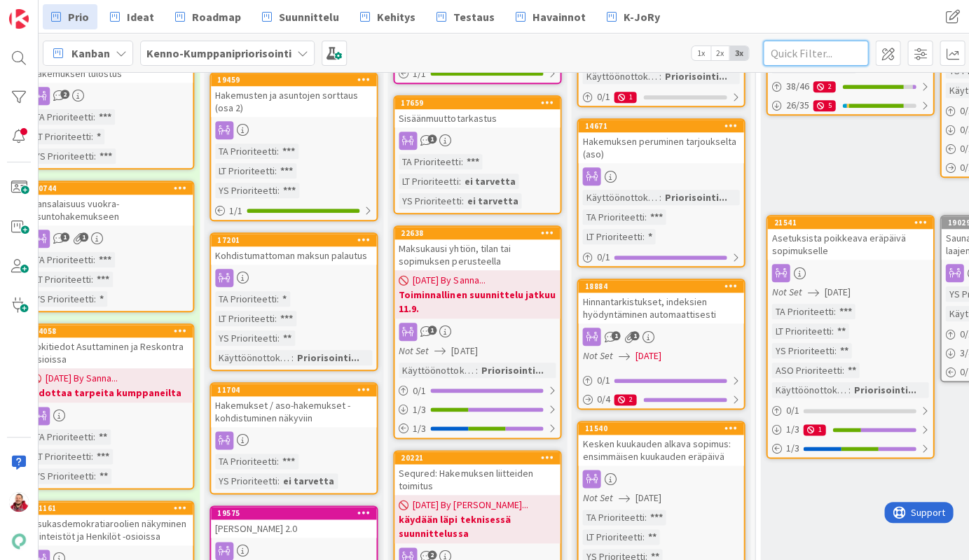
scroll to position [279, 390]
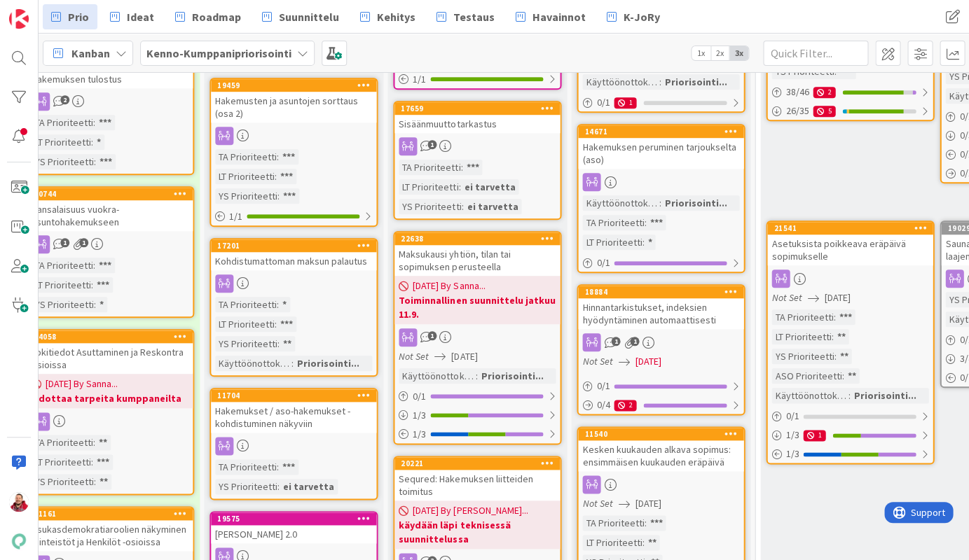
click at [286, 402] on div "Hakemukset / aso-hakemukset - kohdistuminen näkyviin" at bounding box center [293, 417] width 165 height 31
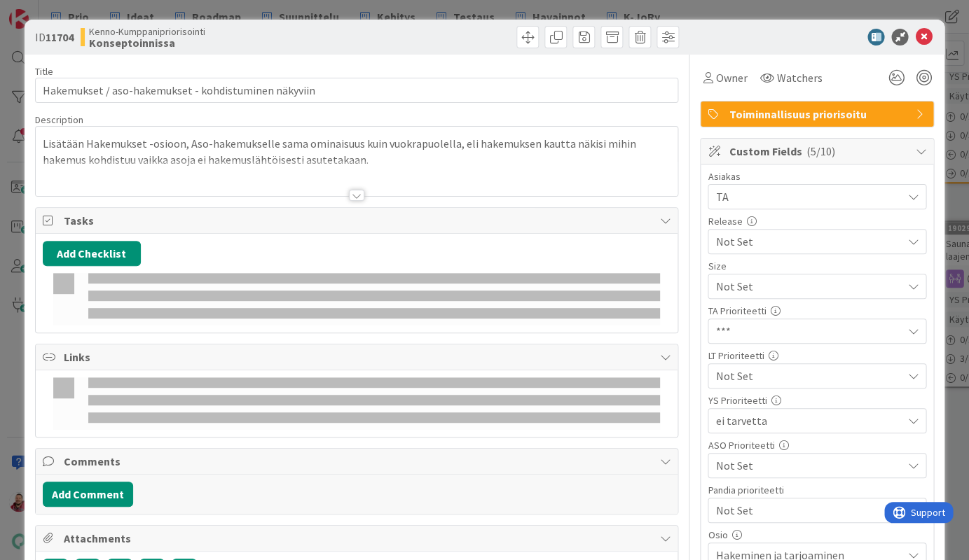
type textarea "x"
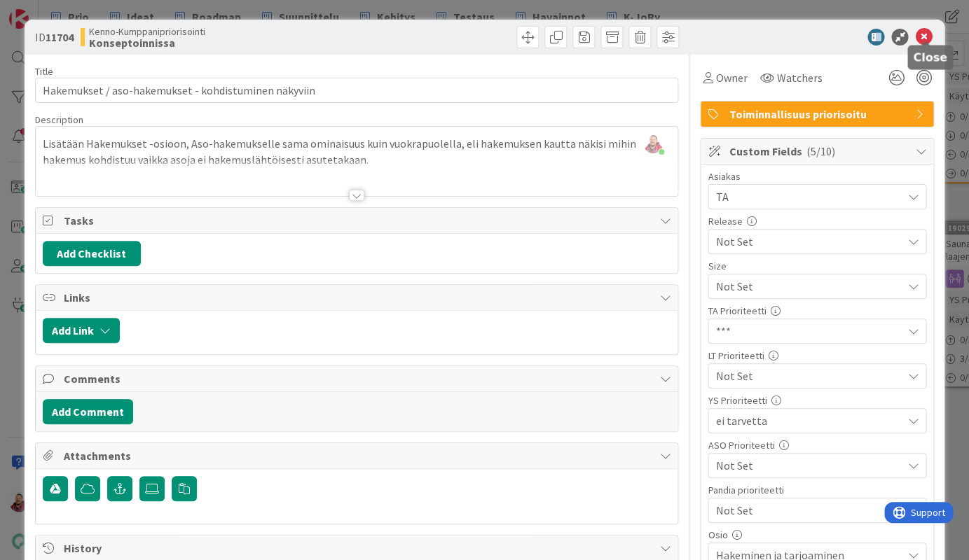
click at [929, 29] on icon at bounding box center [923, 37] width 17 height 17
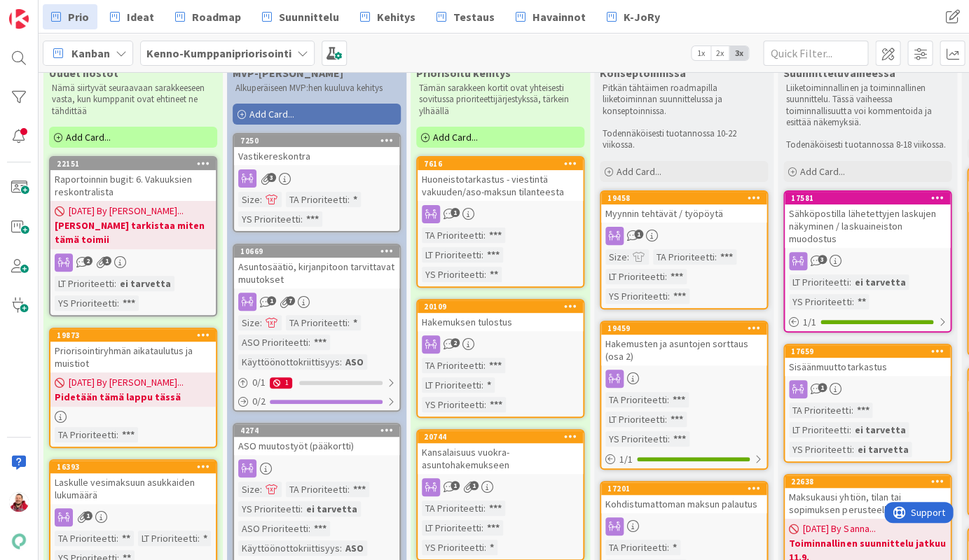
scroll to position [36, 0]
click at [790, 50] on input "text" at bounding box center [815, 53] width 105 height 25
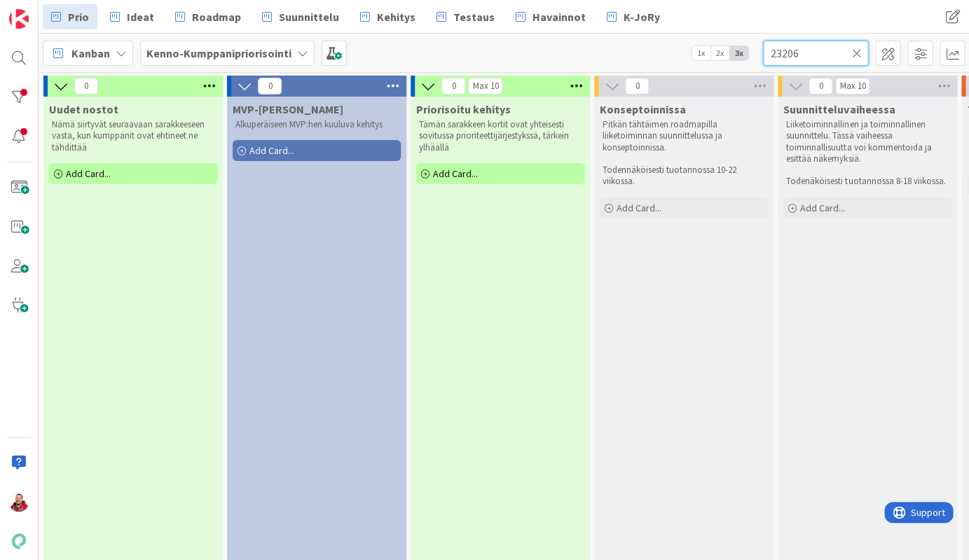
scroll to position [0, 0]
click at [818, 56] on input "23206" at bounding box center [815, 53] width 105 height 25
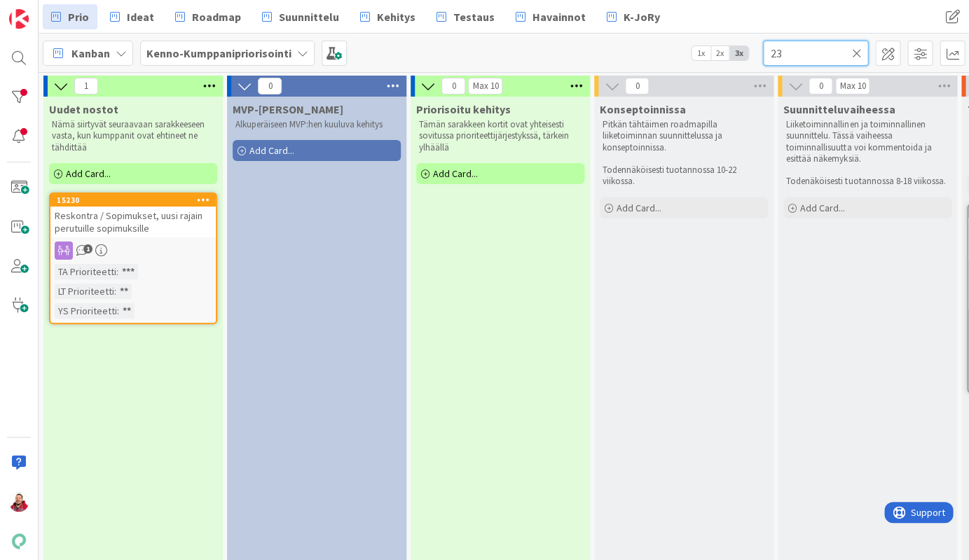
type input "2"
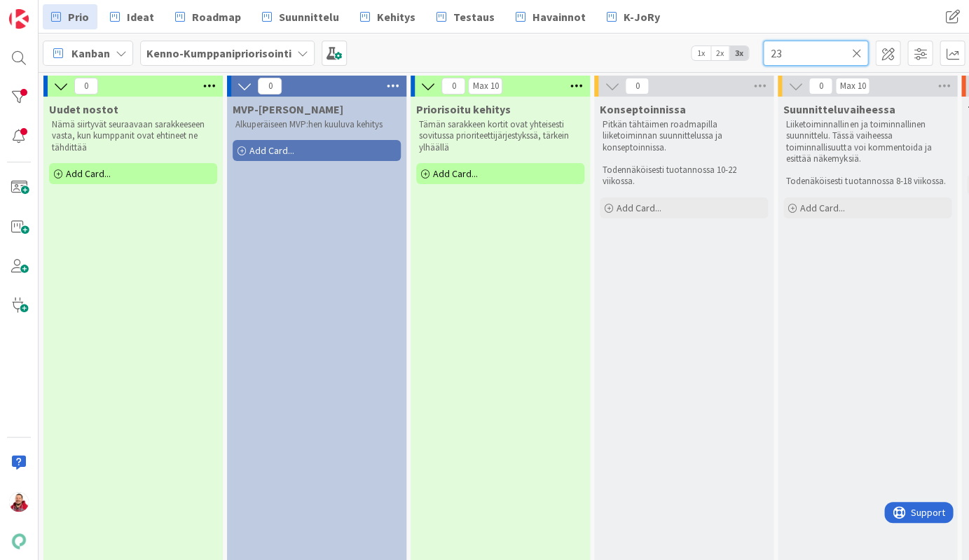
type input "2"
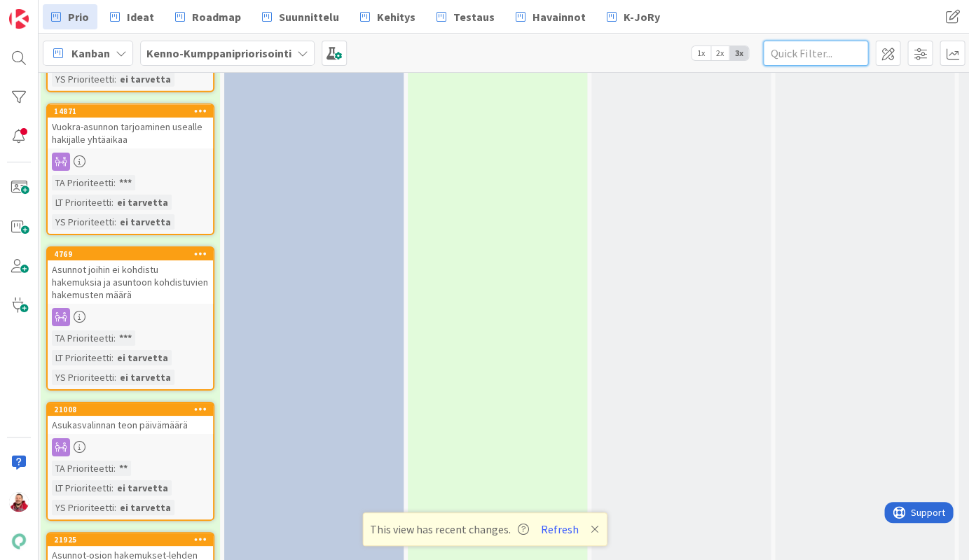
scroll to position [2990, 3]
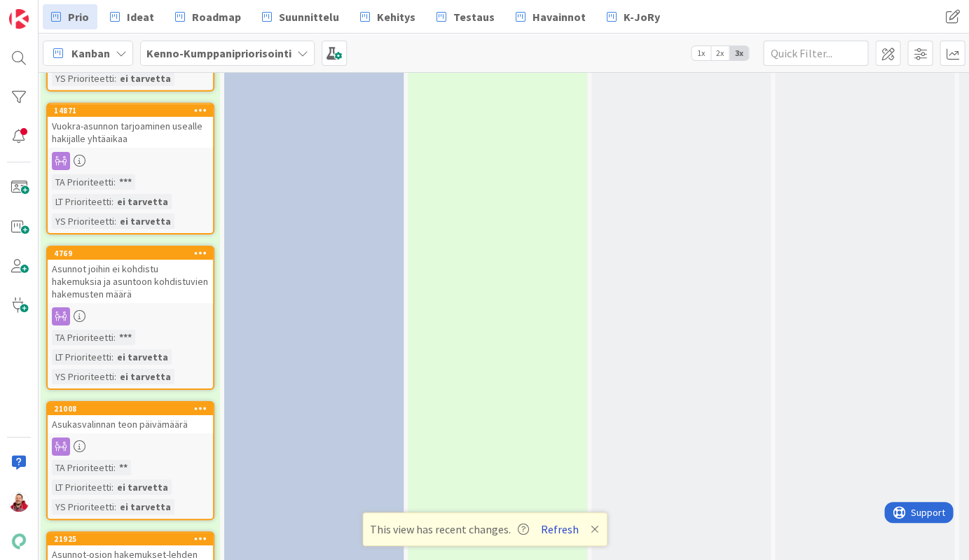
click at [536, 528] on button "Refresh" at bounding box center [560, 529] width 48 height 18
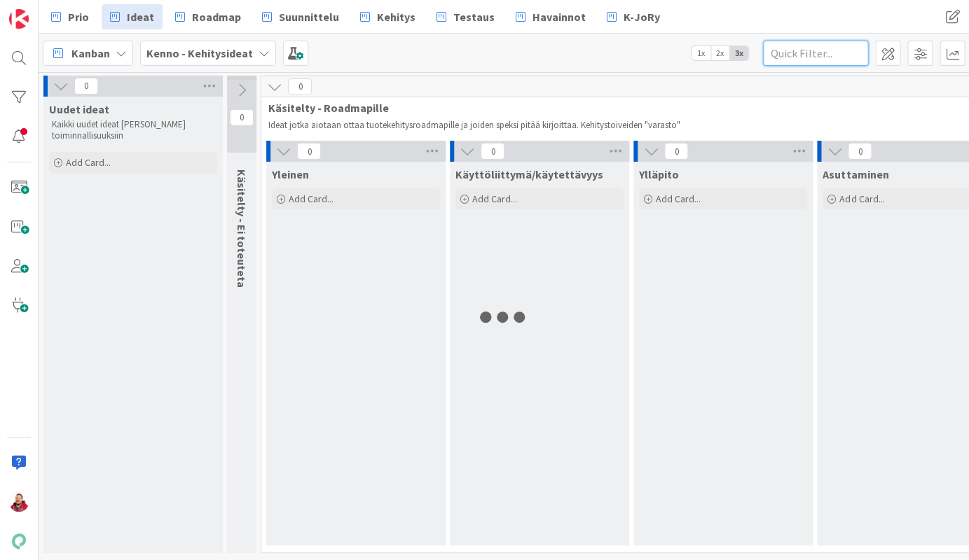
click at [811, 50] on input "text" at bounding box center [815, 53] width 105 height 25
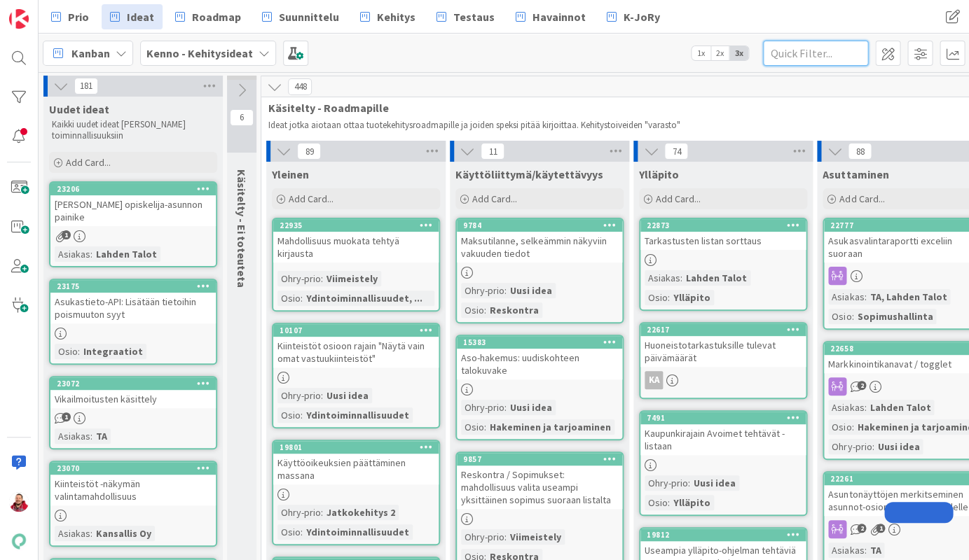
type input "1"
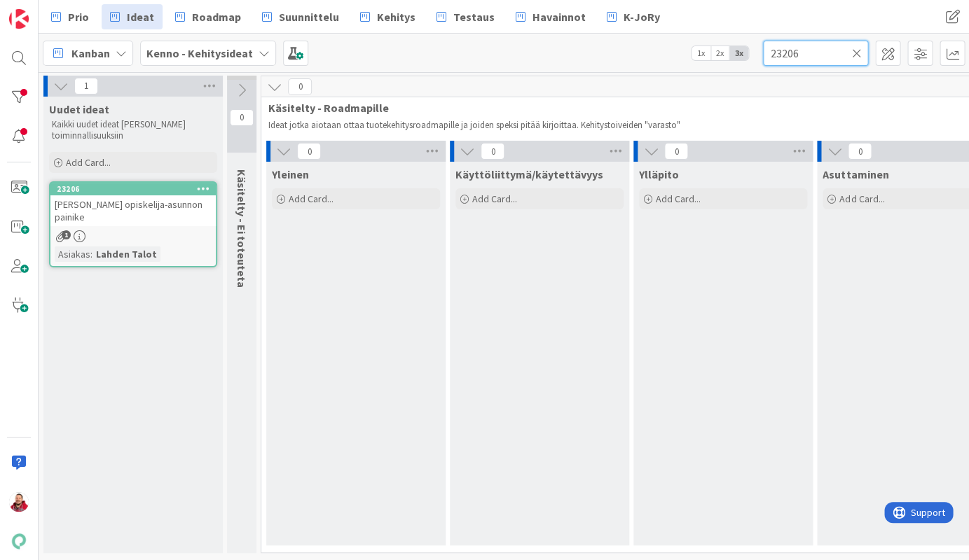
type input "23206"
click at [113, 198] on span "Hakemuksen opiskelija-asunnon painike" at bounding box center [129, 210] width 148 height 25
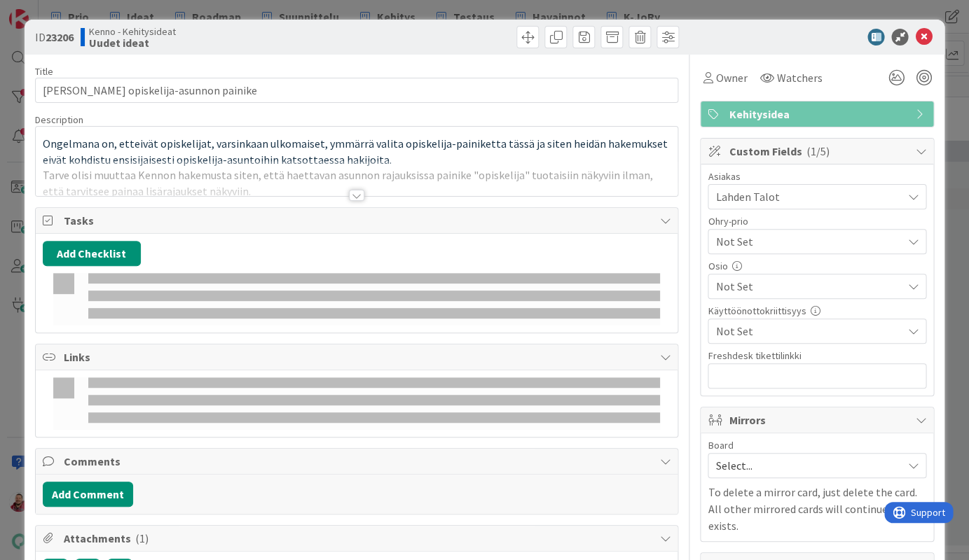
type textarea "x"
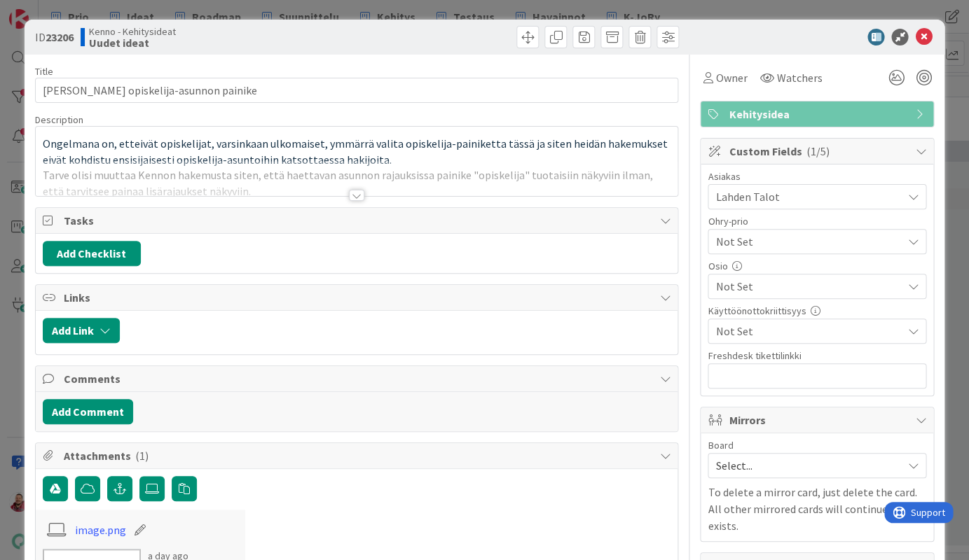
click at [355, 190] on div at bounding box center [356, 195] width 15 height 11
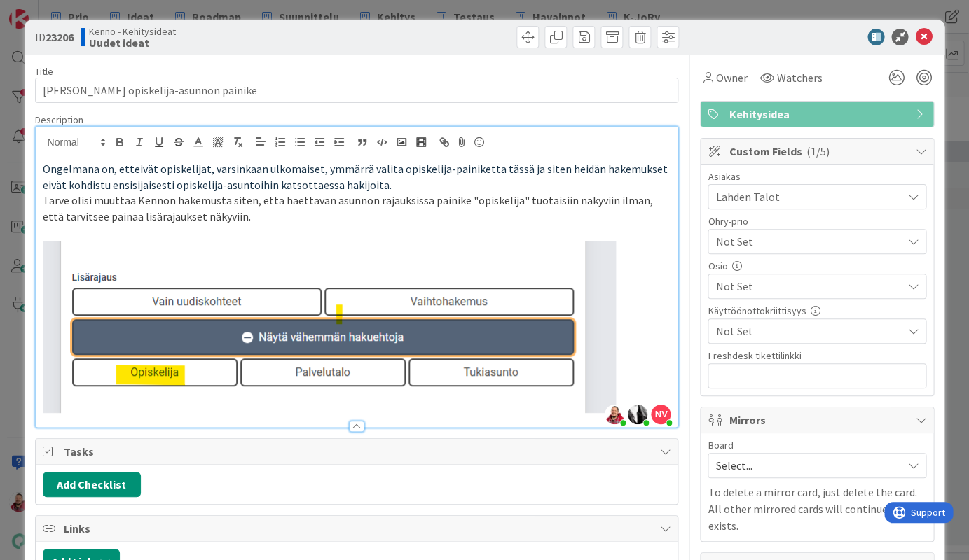
click at [740, 456] on span "Select..." at bounding box center [804, 466] width 179 height 20
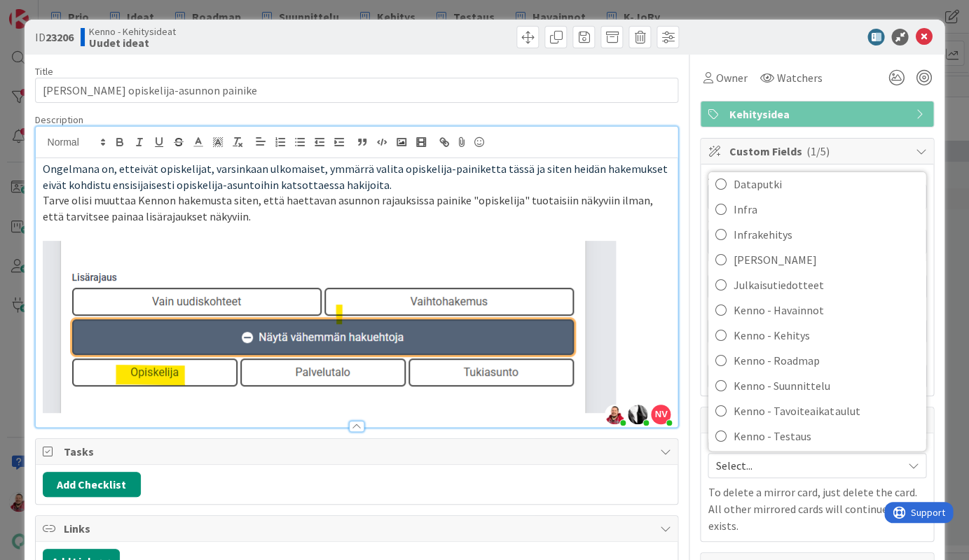
scroll to position [147, 0]
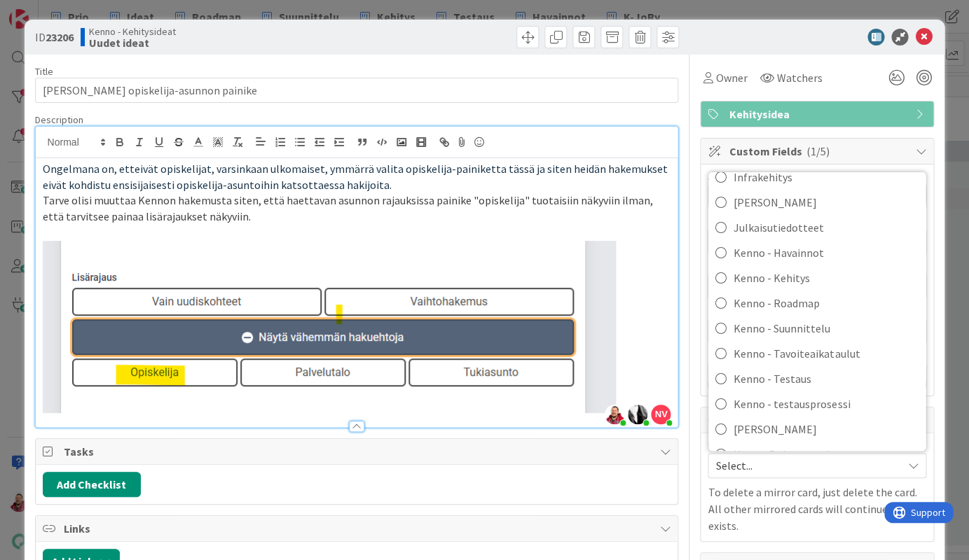
click at [740, 469] on span "Kenno-Kumppanipriorisointi" at bounding box center [825, 479] width 185 height 21
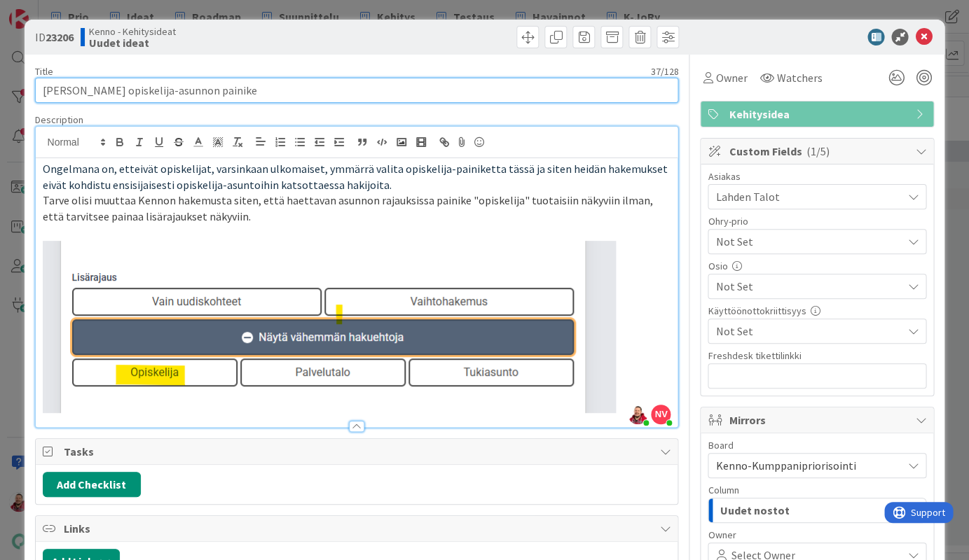
click at [212, 81] on input "Hakemuksen opiskelija-asunnon painike" at bounding box center [357, 90] width 644 height 25
type input "Hakemuksen opiskelija-asunnon painike ("
type textarea "x"
type input "Hakemuksen opiskelija-asunnon painike (j"
type textarea "x"
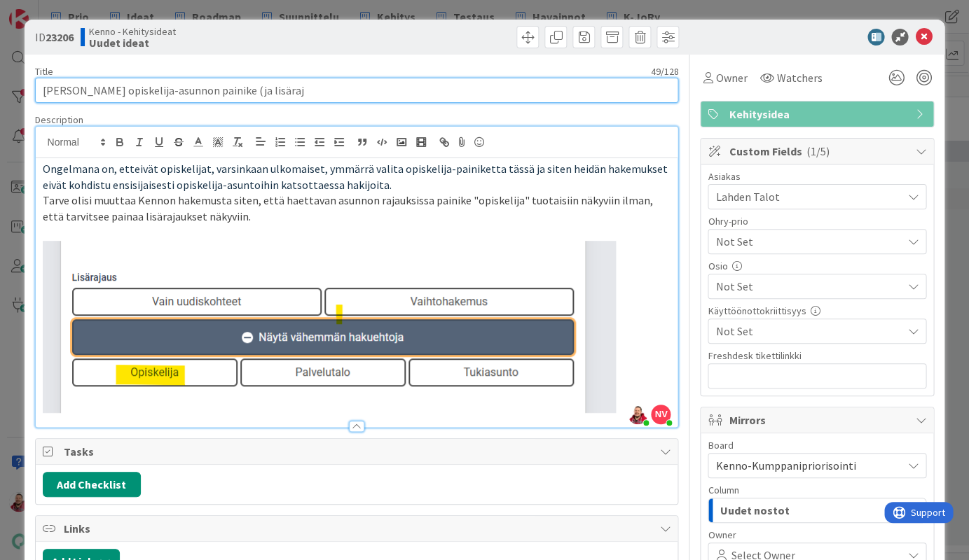
type input "Hakemuksen opiskelija-asunnon painike (ja lisäraja"
type textarea "x"
type input "Hakemuksen opiskelija-asunnon painike (ja lisärajau"
type textarea "x"
type input "Hakemuksen opiskelija-asunnon painike (ja lisärajaukset yle"
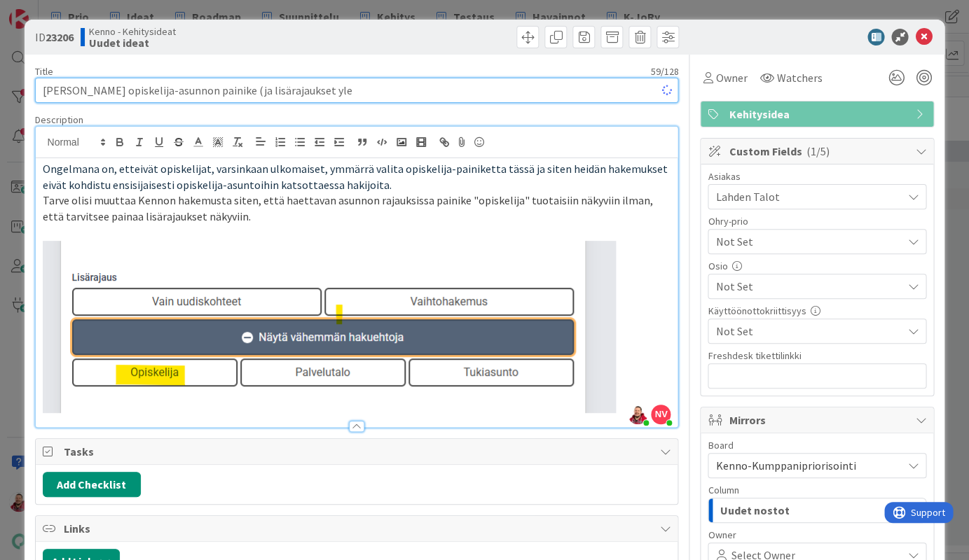
type textarea "x"
type input "Hakemuksen opiskelija-asunnon painike (ja lisärajaukset yleisesti"
type textarea "x"
type input "Hakemuksen opiskelija-asunnon painike (ja lisärajaukset yleisesti)"
type textarea "x"
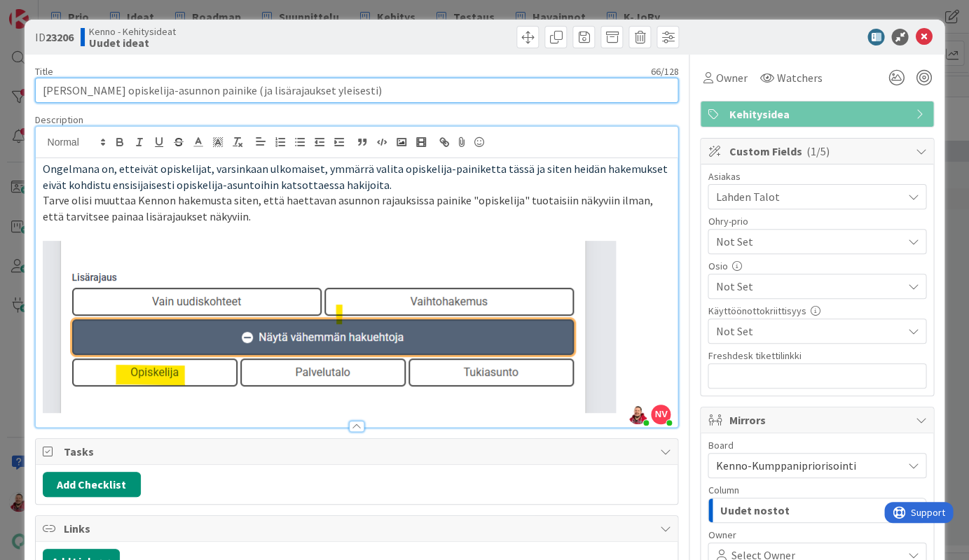
type input "Hakemuksen opiskelija-asunnon painike (ja lisärajaukset yleisesti)"
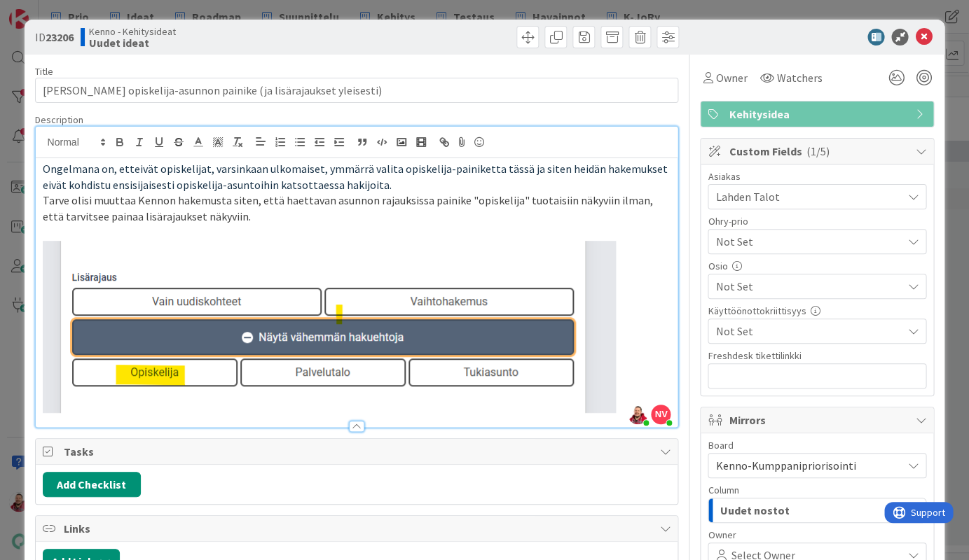
click at [106, 193] on p "Tarve olisi muuttaa Kennon hakemusta siten, että haettavan asunnon rajauksissa …" at bounding box center [357, 209] width 628 height 32
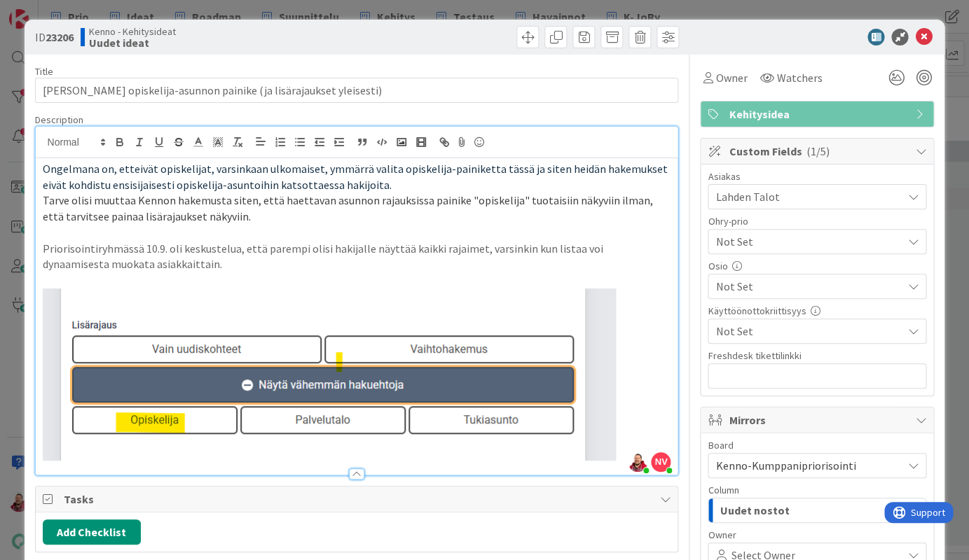
click at [728, 188] on span "Lahden Talot" at bounding box center [808, 196] width 186 height 17
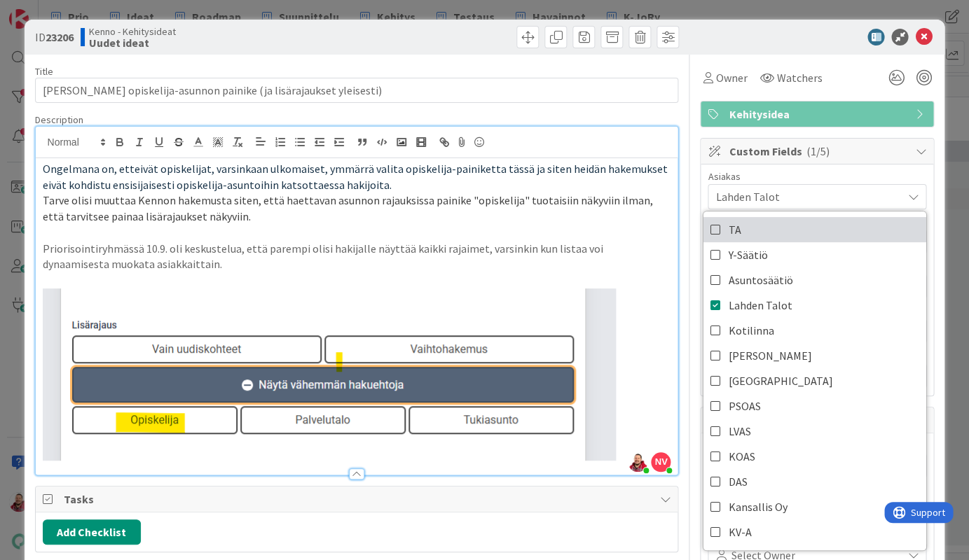
click at [722, 217] on link "TA" at bounding box center [814, 229] width 223 height 25
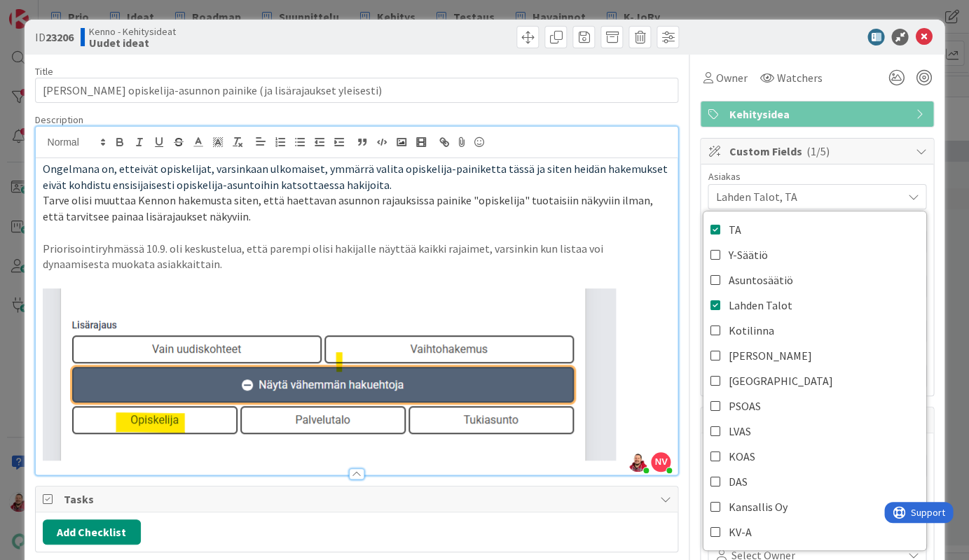
click at [717, 45] on div "ID 23206 Kenno - Kehitysideat Uudet ideat" at bounding box center [485, 37] width 920 height 35
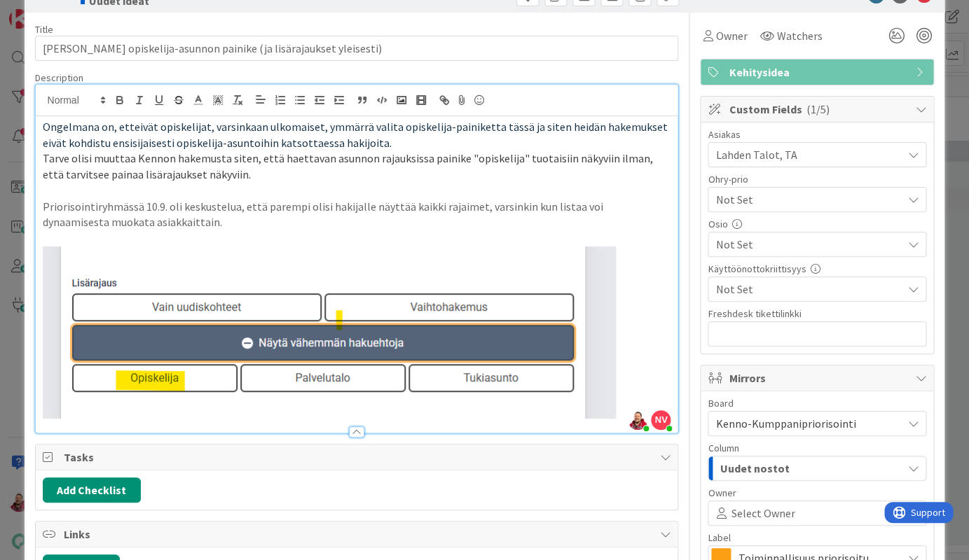
scroll to position [77, 0]
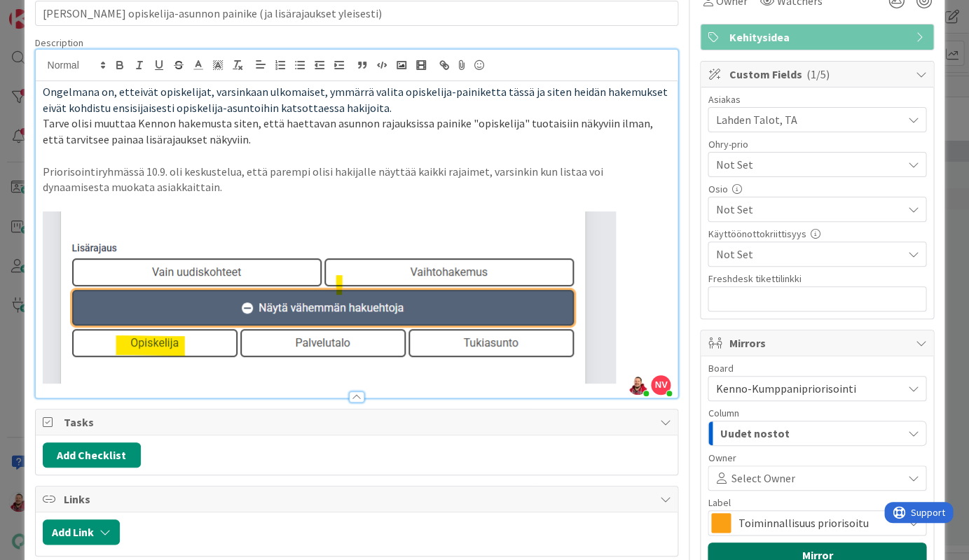
click at [779, 543] on button "Mirror" at bounding box center [816, 555] width 219 height 25
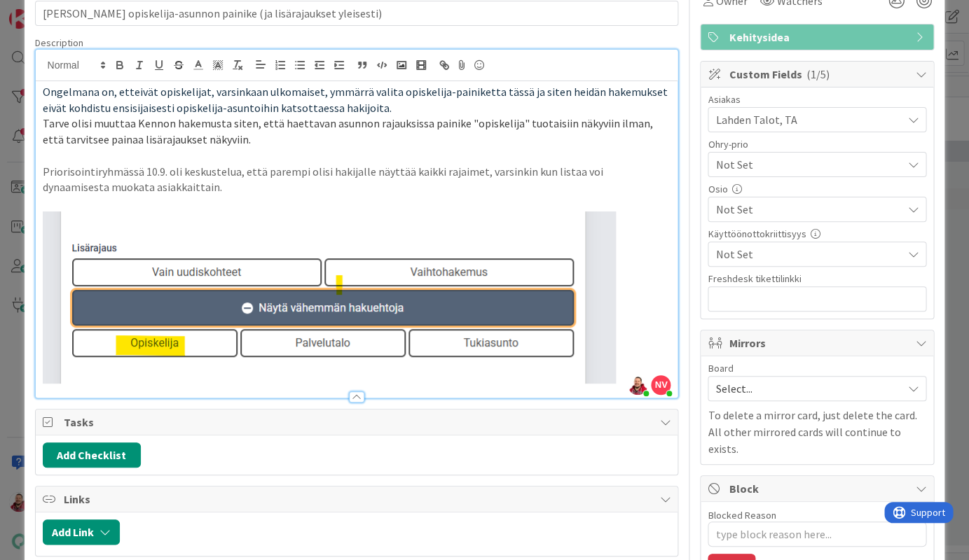
type textarea "x"
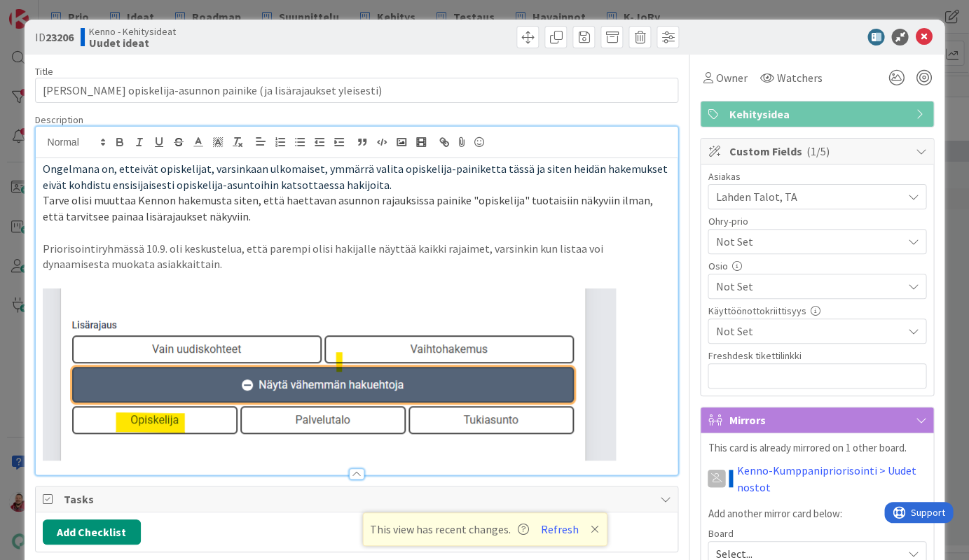
scroll to position [0, 0]
click at [922, 32] on icon at bounding box center [923, 37] width 17 height 17
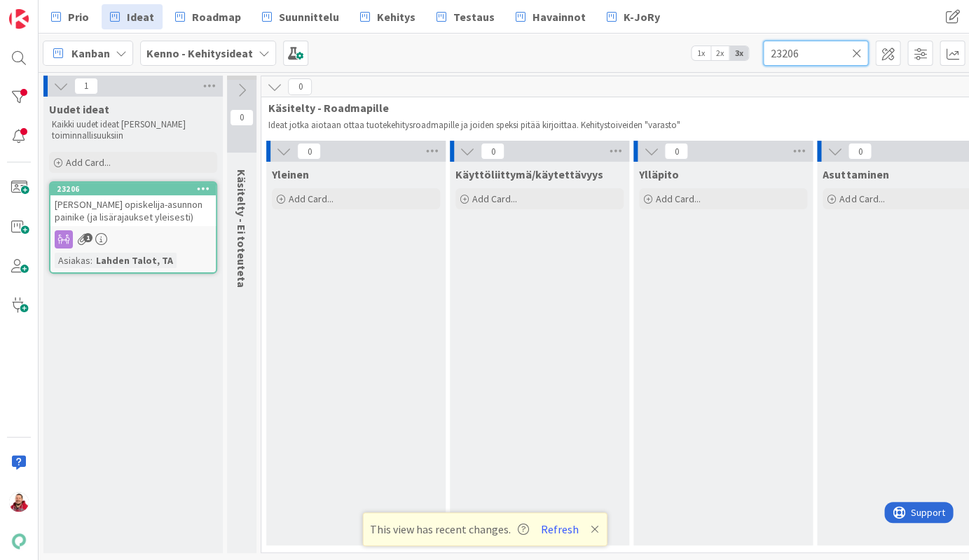
click at [802, 50] on input "23206" at bounding box center [815, 53] width 105 height 25
type input "23086"
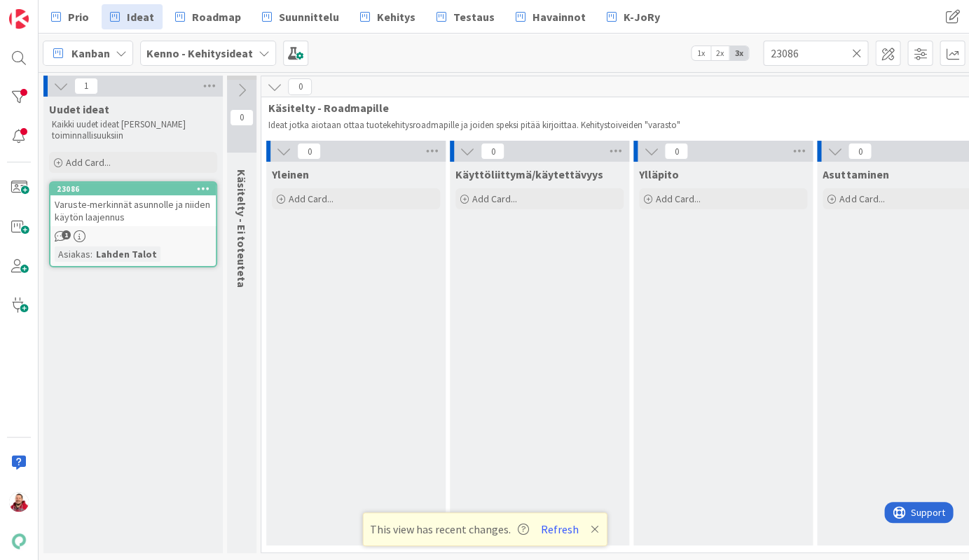
click at [138, 198] on span "Varuste-merkinnät asunnolle ja niiden käytön laajennus" at bounding box center [132, 210] width 155 height 25
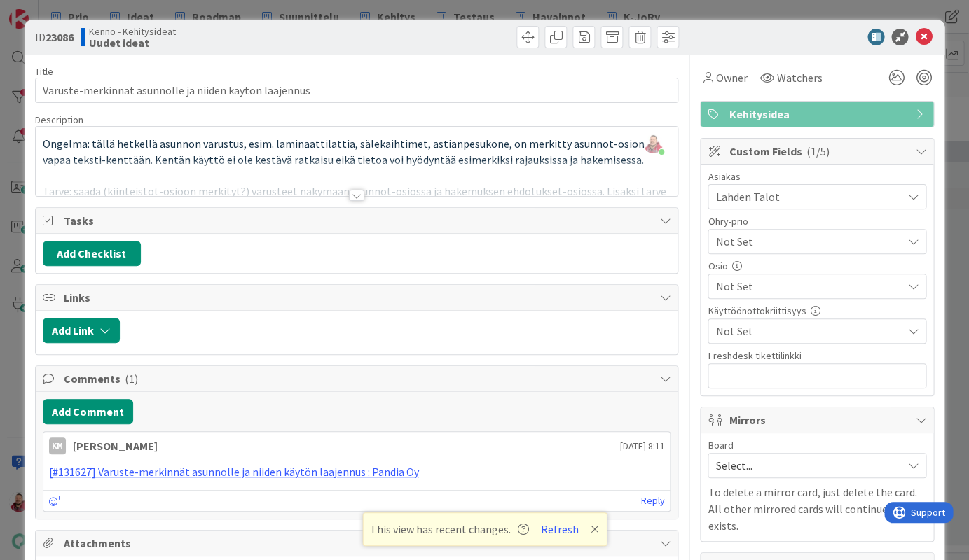
click at [356, 190] on div at bounding box center [356, 195] width 15 height 11
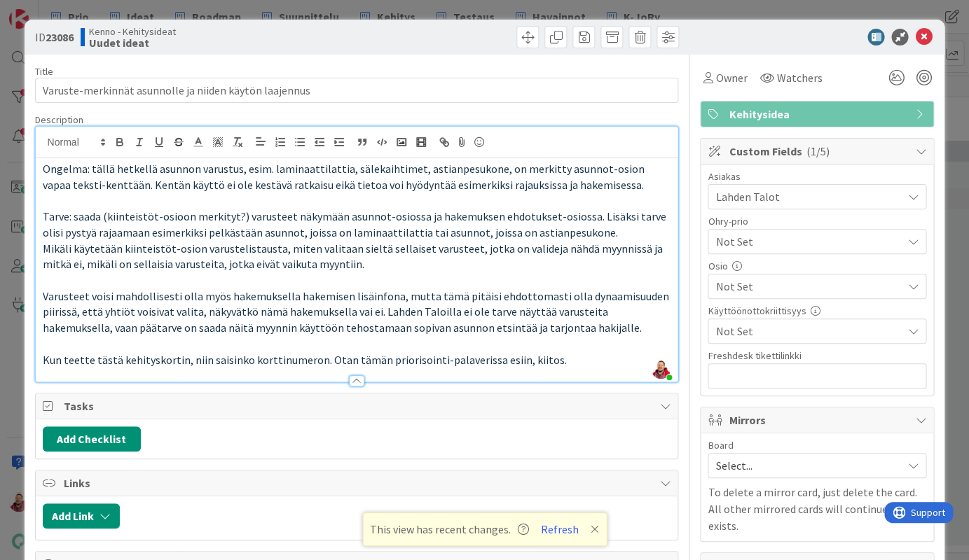
click at [741, 456] on span "Select..." at bounding box center [804, 466] width 179 height 20
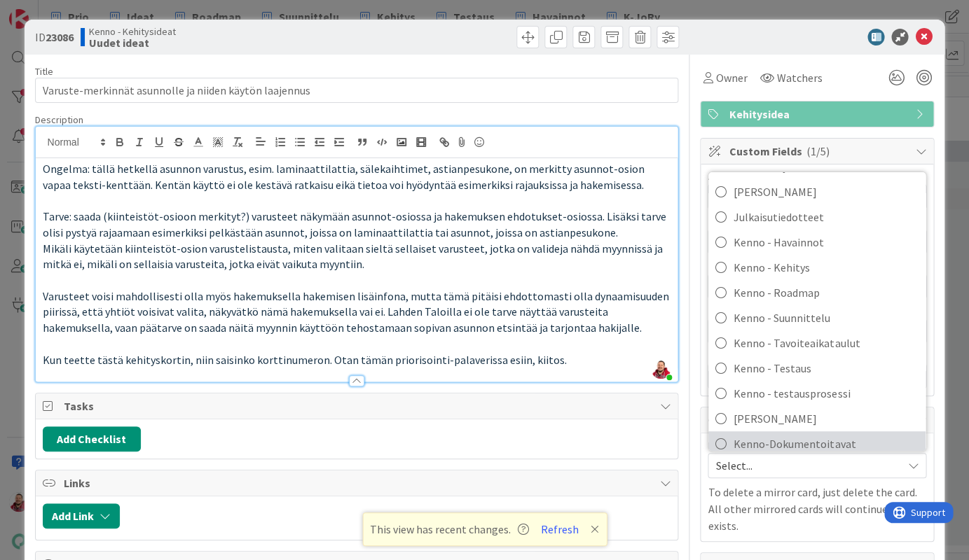
scroll to position [173, 0]
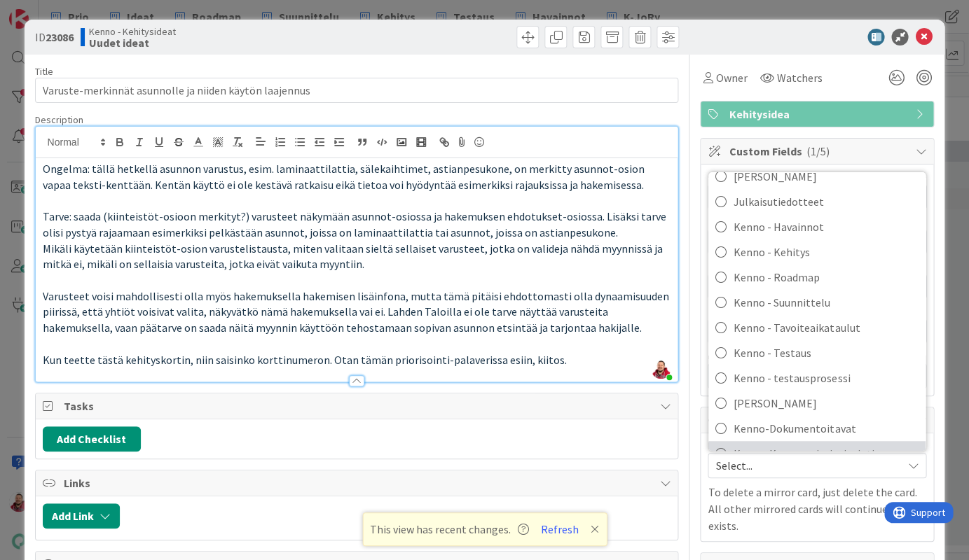
click at [737, 443] on span "Kenno-Kumppanipriorisointi" at bounding box center [825, 453] width 185 height 21
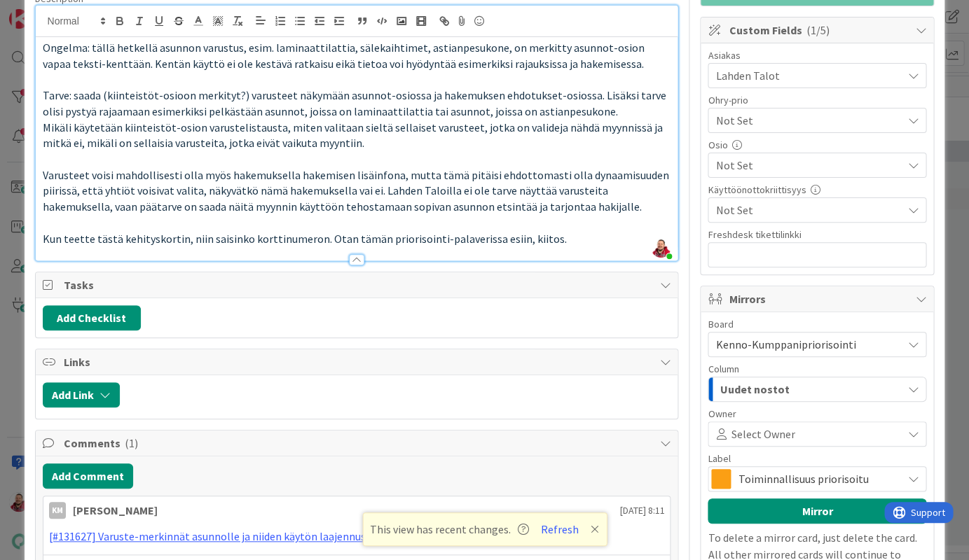
scroll to position [120, 0]
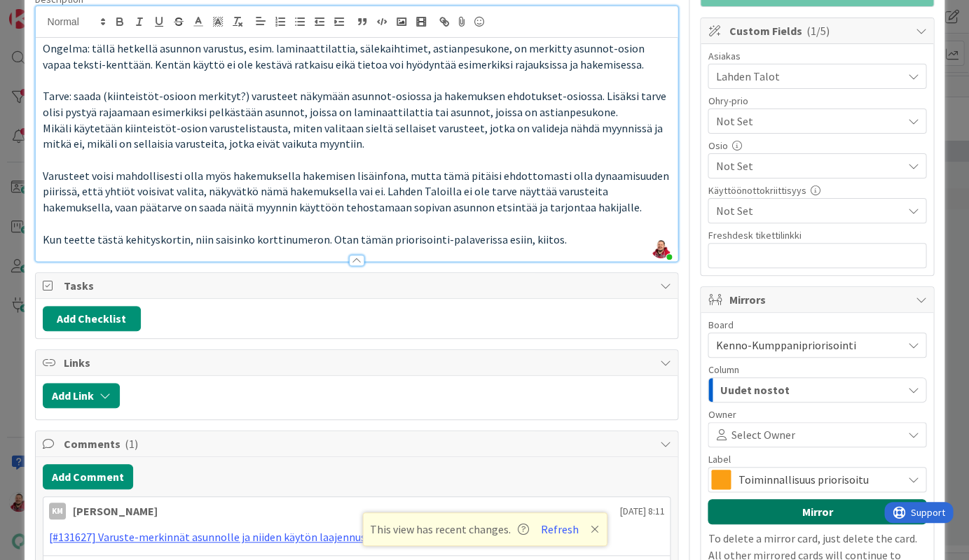
click at [774, 499] on button "Mirror" at bounding box center [816, 511] width 219 height 25
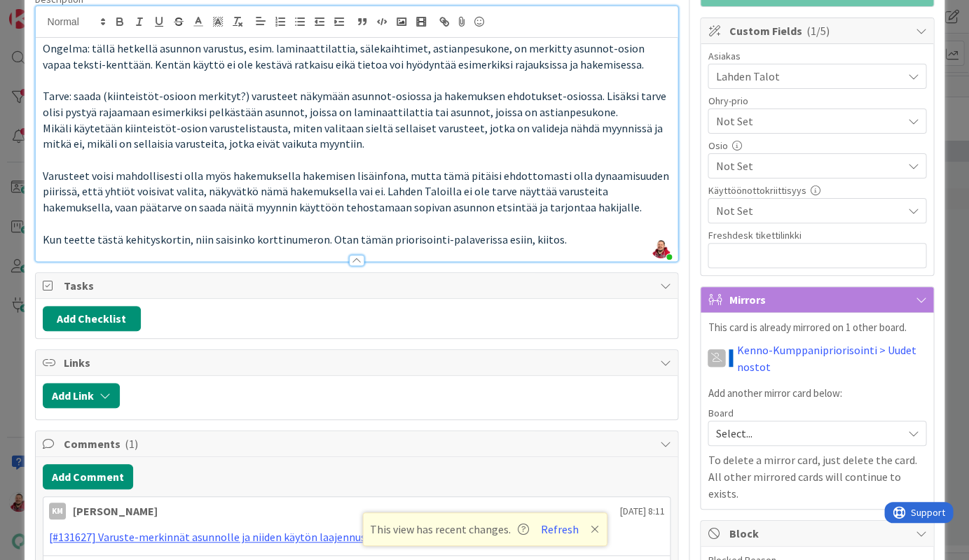
click at [747, 421] on div "Select..." at bounding box center [816, 433] width 219 height 25
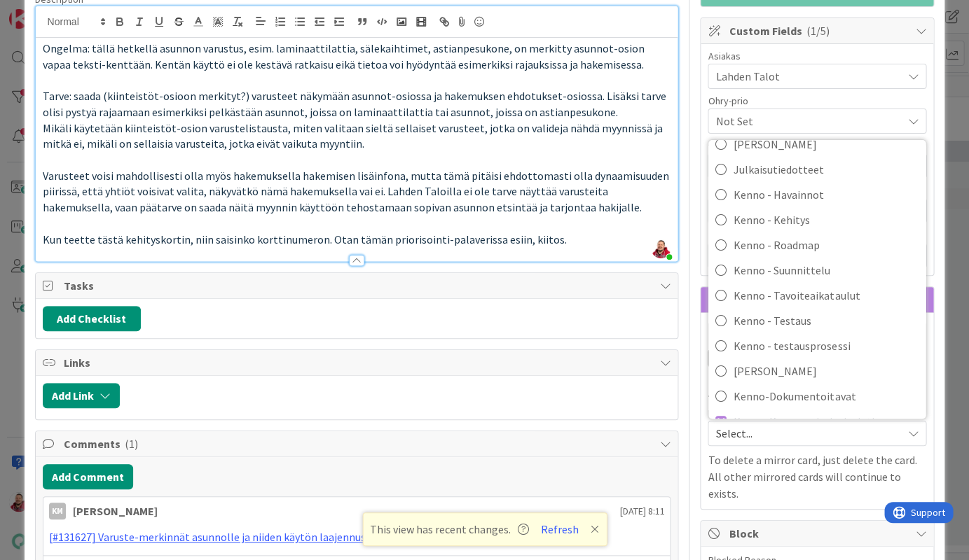
click at [744, 424] on span "Select..." at bounding box center [804, 434] width 179 height 20
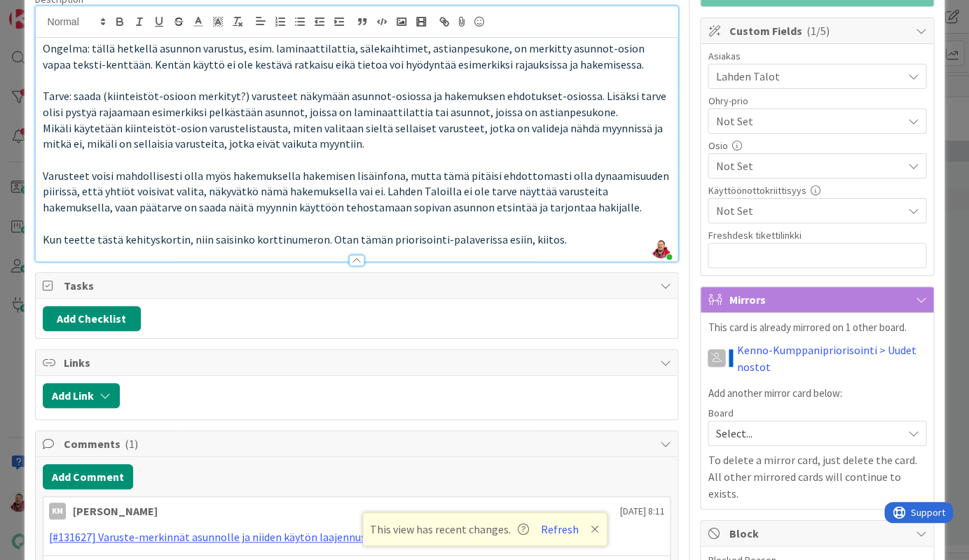
type textarea "x"
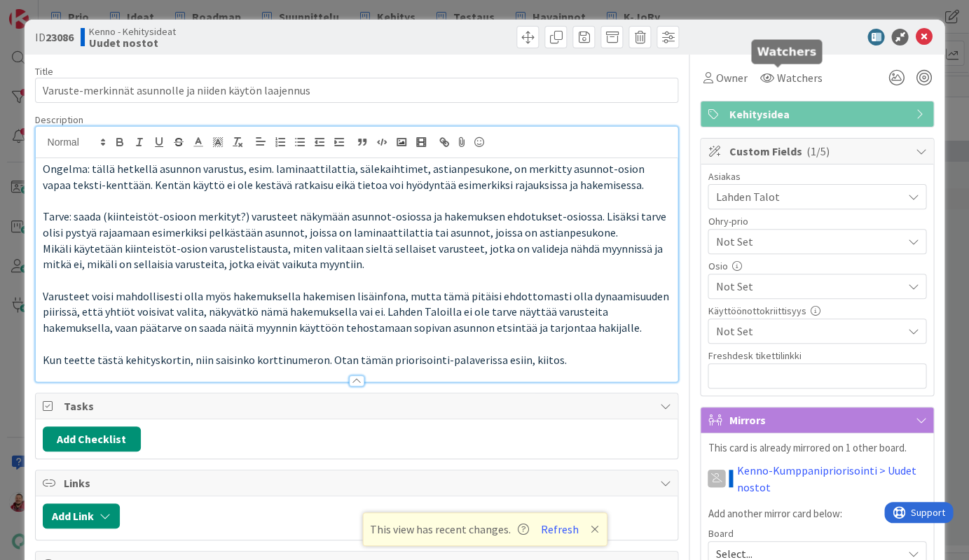
scroll to position [0, 0]
click at [922, 36] on icon at bounding box center [923, 37] width 17 height 17
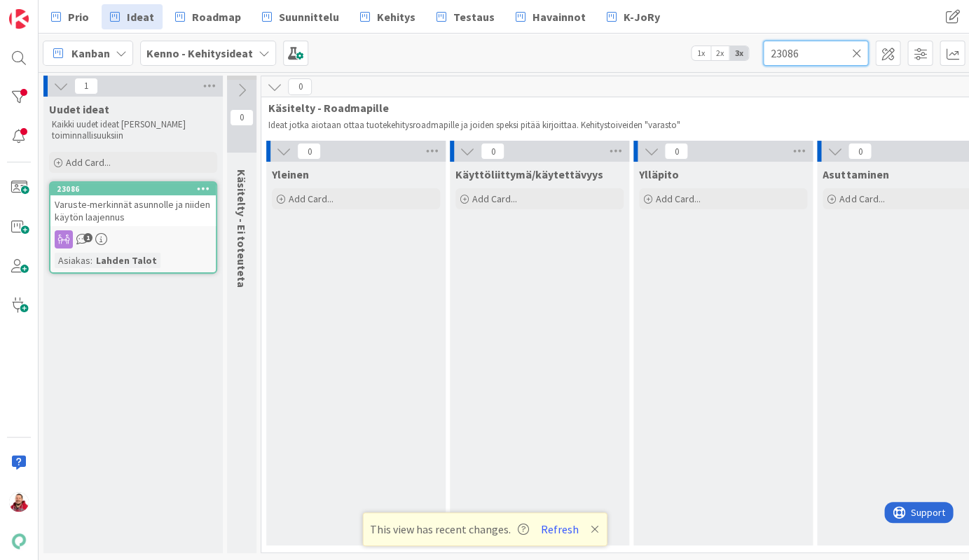
click at [819, 63] on input "23086" at bounding box center [815, 53] width 105 height 25
click at [856, 50] on icon at bounding box center [856, 53] width 10 height 13
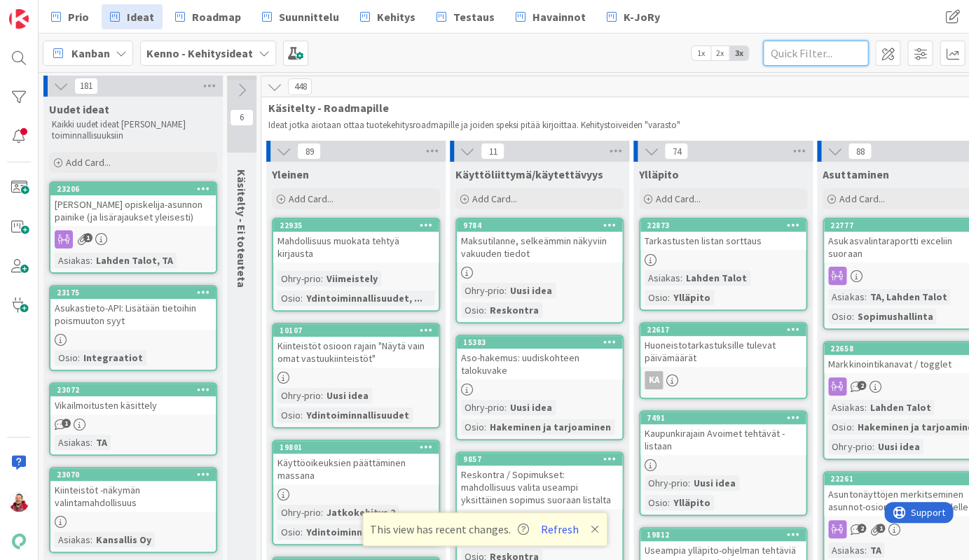
click at [802, 57] on input "text" at bounding box center [815, 53] width 105 height 25
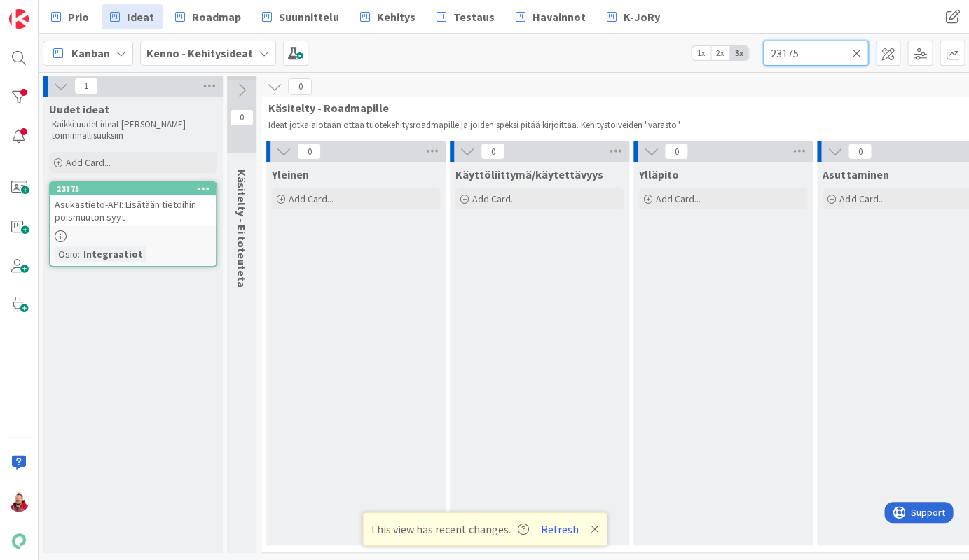
type input "23175"
click at [122, 195] on div "Asukastieto-API: Lisätään tietoihin poismuuton syyt" at bounding box center [132, 210] width 165 height 31
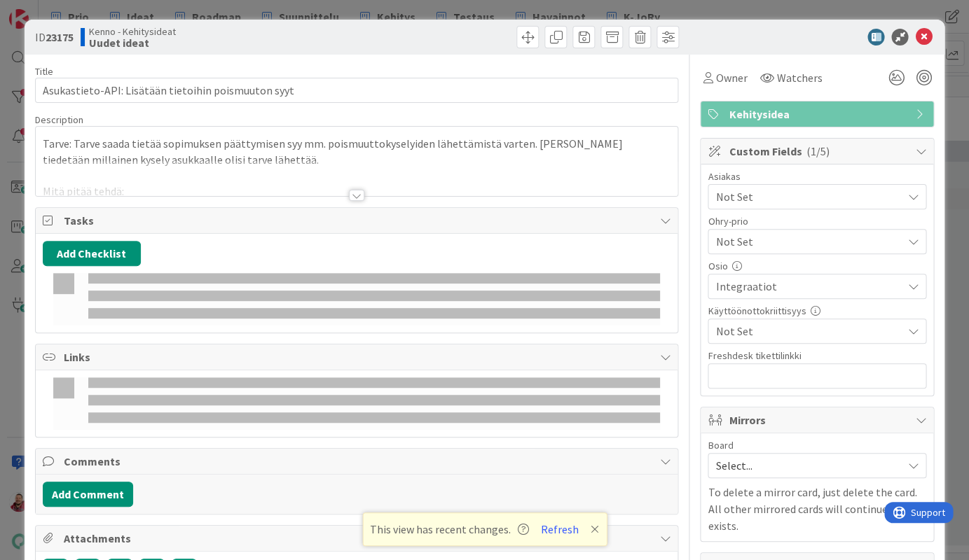
type textarea "x"
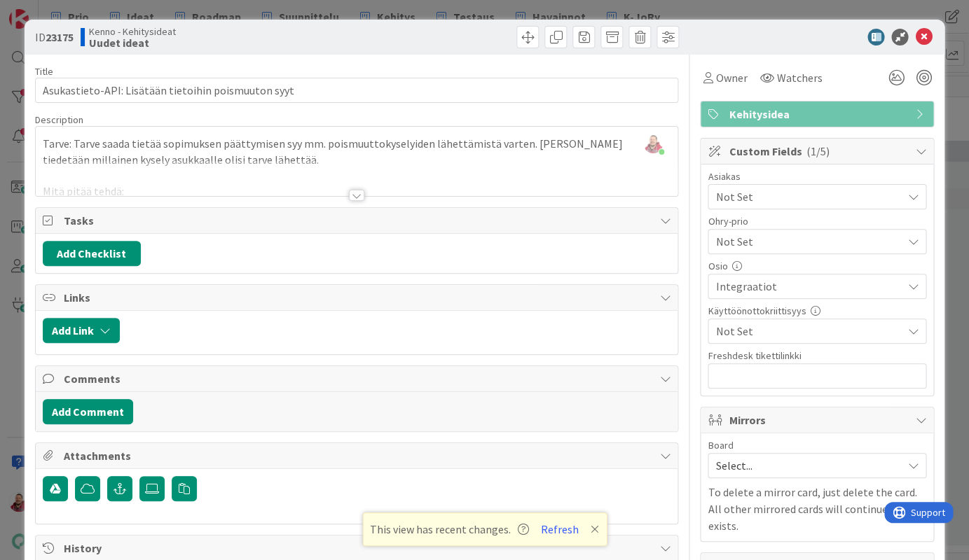
click at [355, 190] on div at bounding box center [356, 195] width 15 height 11
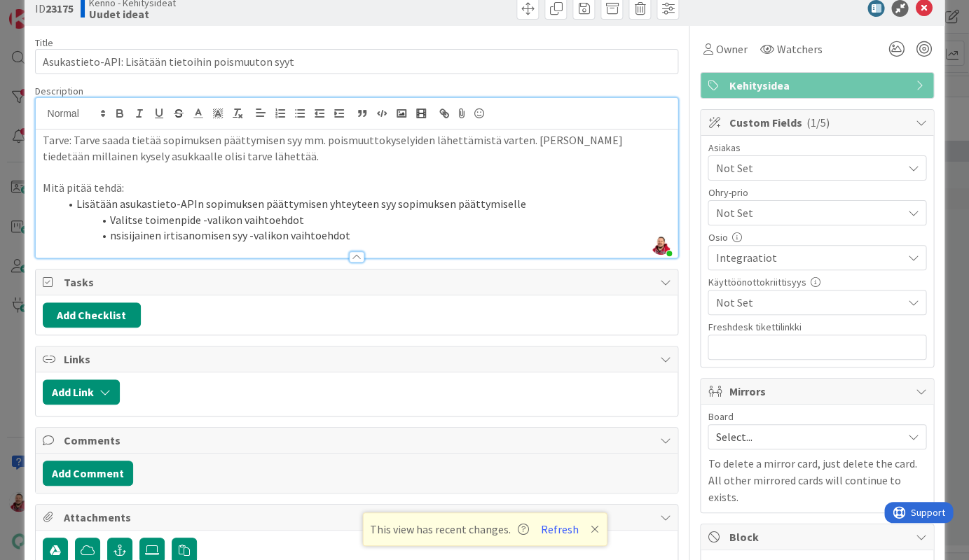
scroll to position [27, 0]
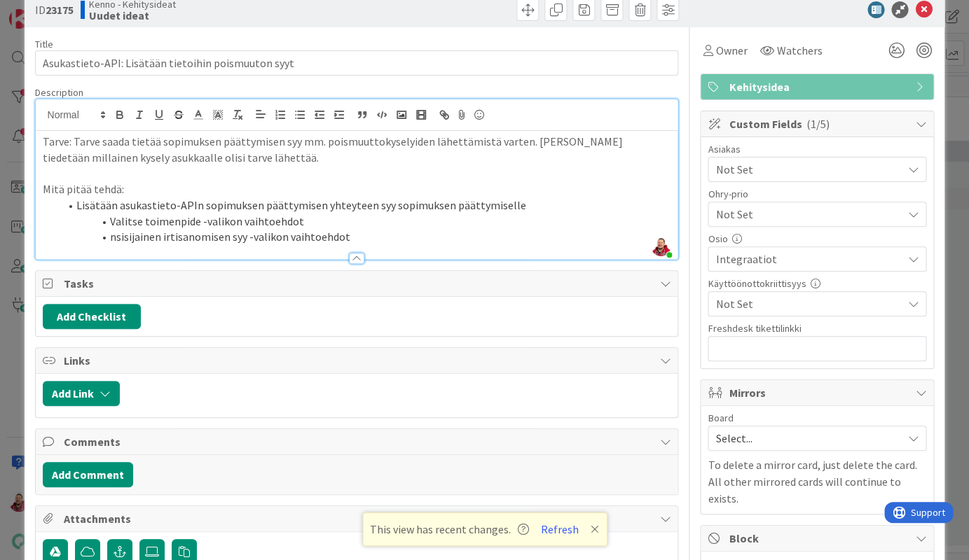
click at [100, 229] on li "nsisijainen irtisanomisen syy -valikon vaihtoehdot" at bounding box center [365, 237] width 611 height 16
click at [500, 197] on li "Lisätään asukastieto-APIn sopimuksen päättymisen yhteyteen syy sopimuksen päätt…" at bounding box center [365, 205] width 611 height 16
click at [104, 229] on li "eensisijainen irtisanomisen syy -valikon vaihtoehdot" at bounding box center [365, 237] width 611 height 16
click at [772, 429] on span "Select..." at bounding box center [804, 439] width 179 height 20
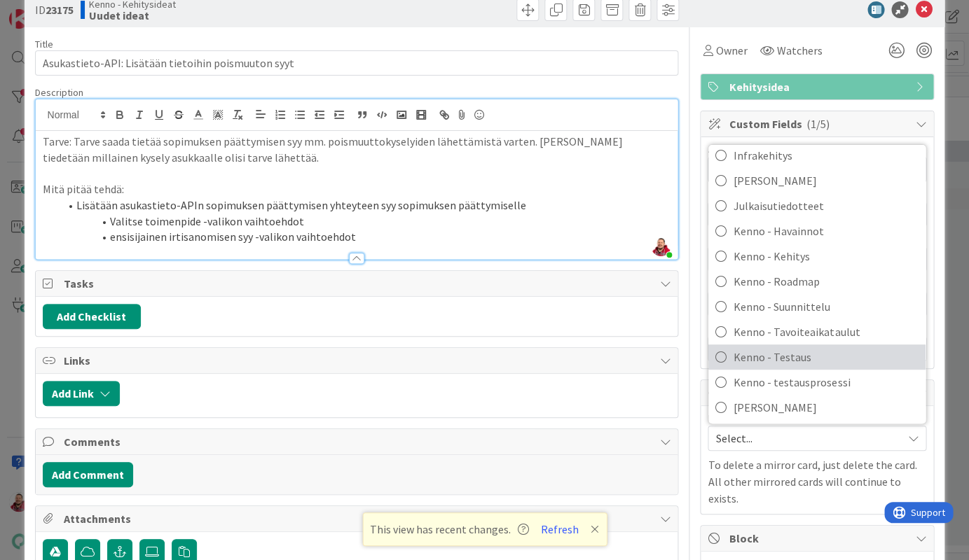
scroll to position [155, 0]
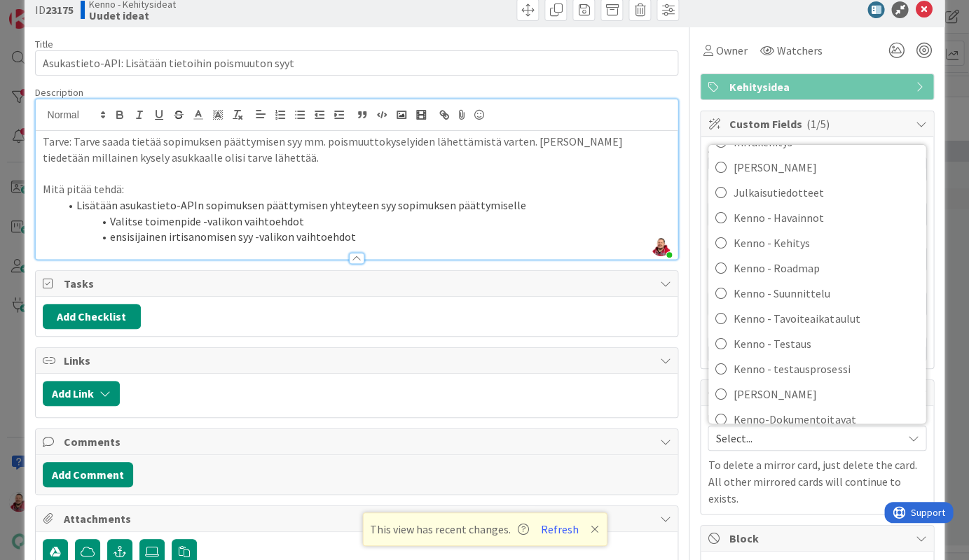
click at [756, 434] on span "Kenno-Kumppanipriorisointi" at bounding box center [825, 444] width 185 height 21
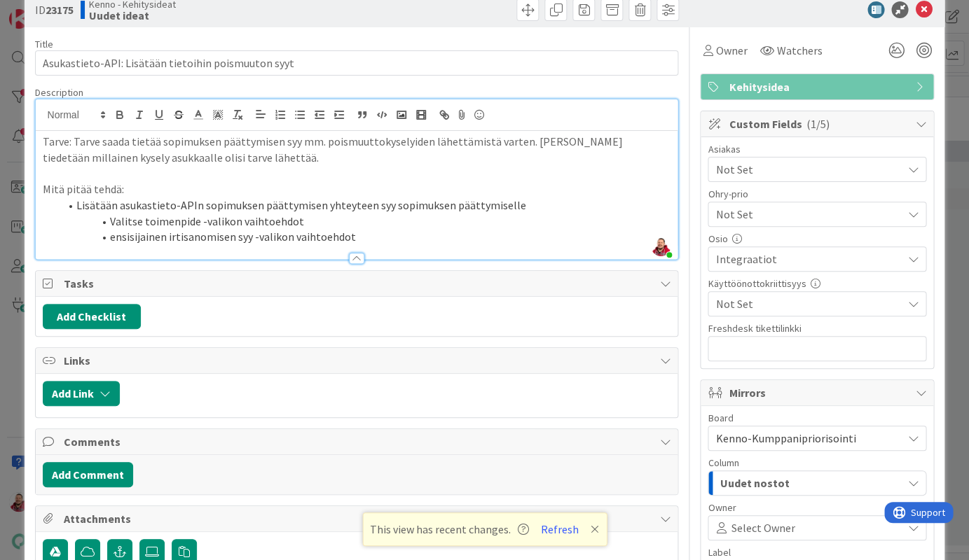
scroll to position [70, 0]
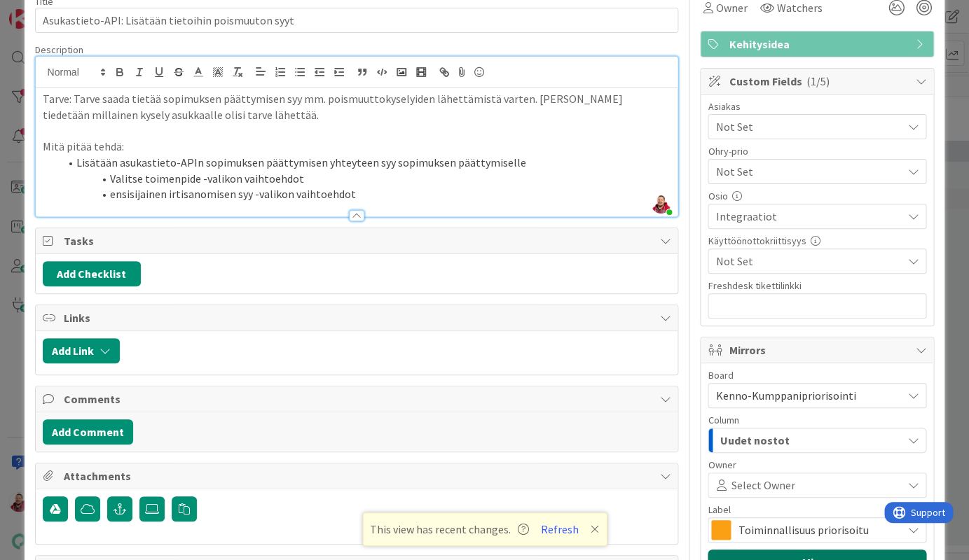
click at [768, 550] on button "Mirror" at bounding box center [816, 562] width 219 height 25
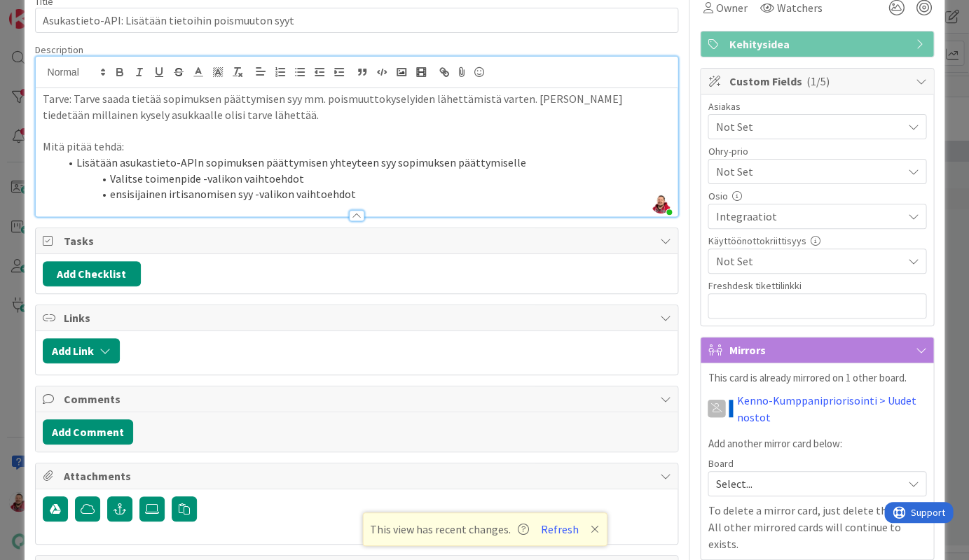
type textarea "x"
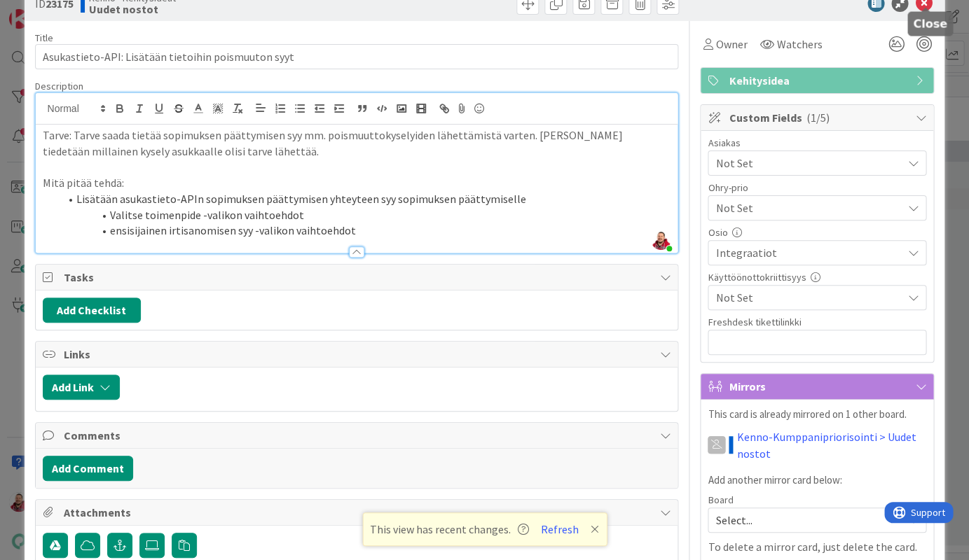
click at [922, 3] on icon at bounding box center [923, 3] width 17 height 17
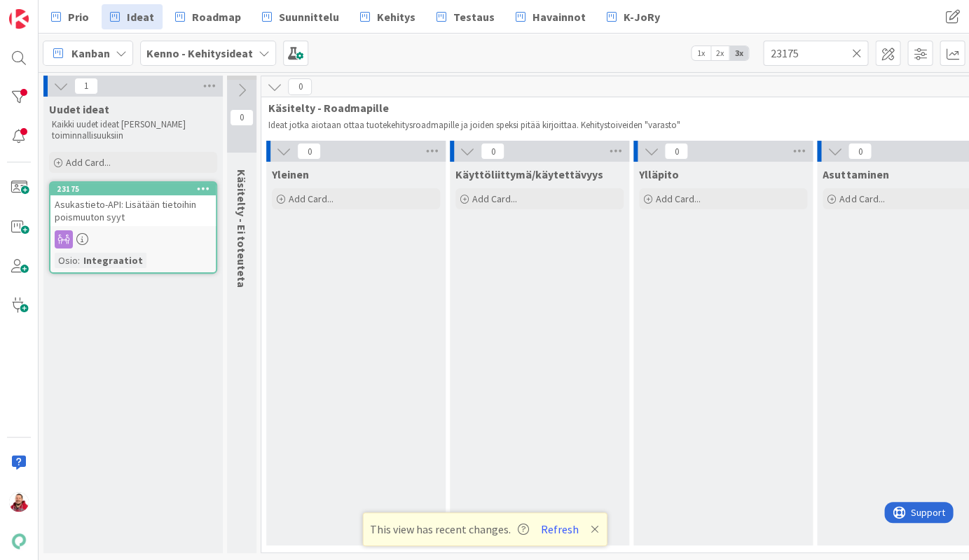
click at [857, 55] on icon at bounding box center [856, 53] width 10 height 13
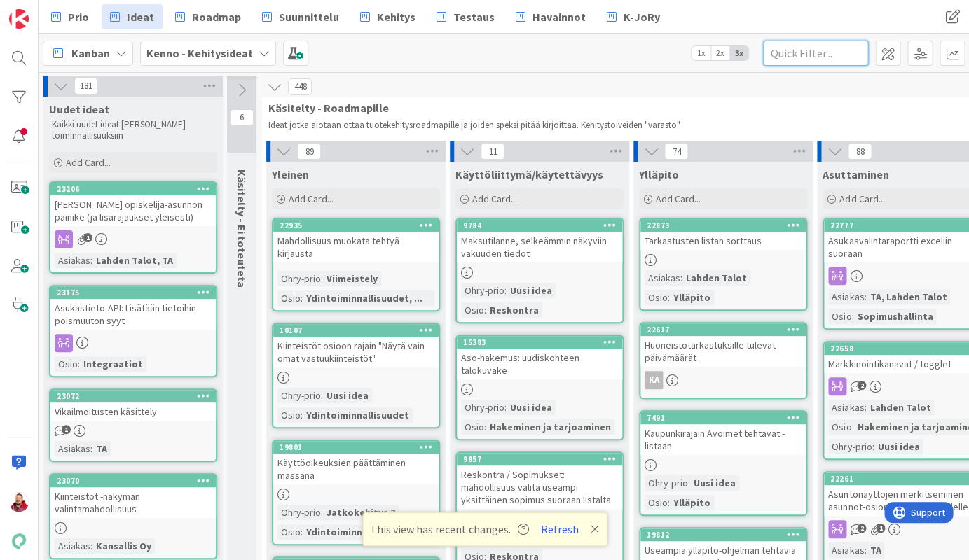
click at [812, 56] on input "text" at bounding box center [815, 53] width 105 height 25
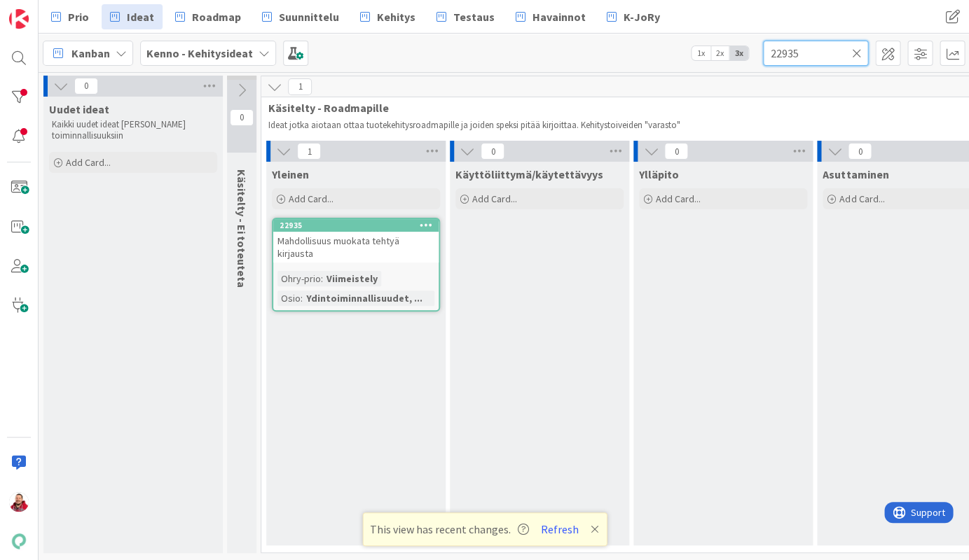
type input "22935"
click at [353, 235] on span "Mahdollisuus muokata tehtyä kirjausta" at bounding box center [338, 247] width 122 height 25
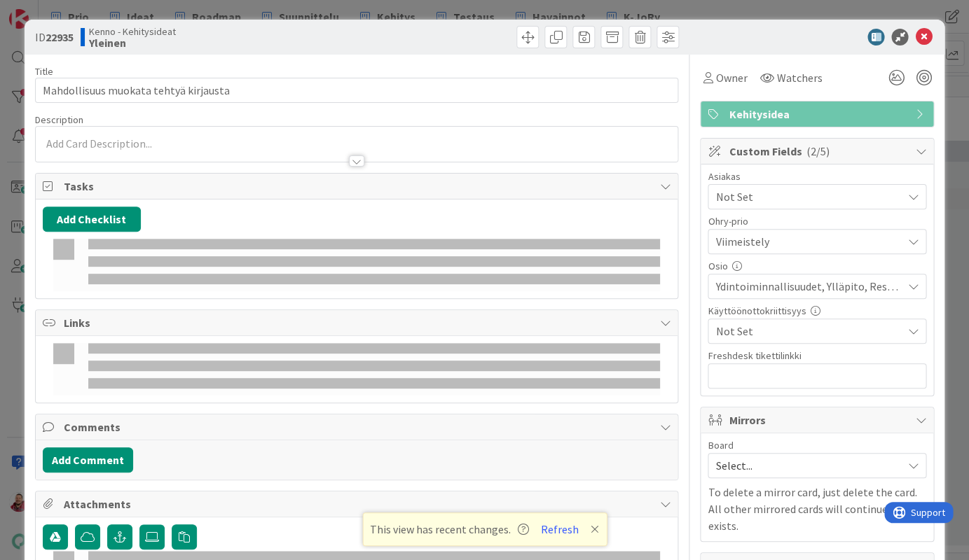
type textarea "x"
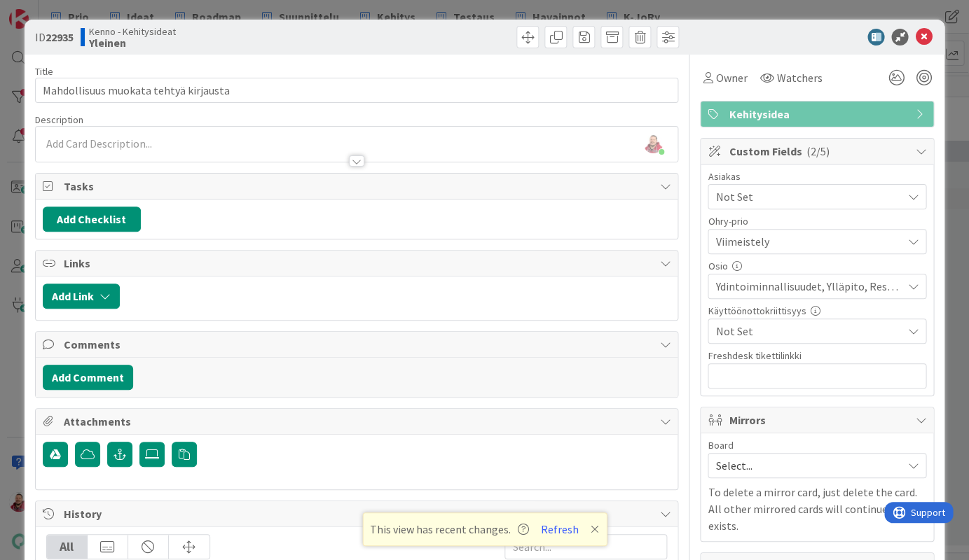
click at [224, 147] on div at bounding box center [357, 154] width 642 height 15
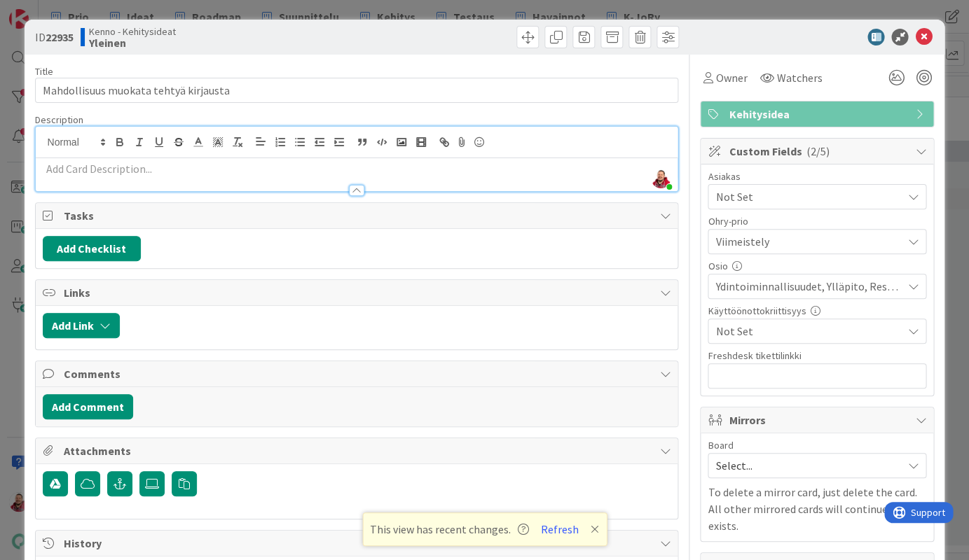
click at [162, 176] on div at bounding box center [357, 183] width 642 height 15
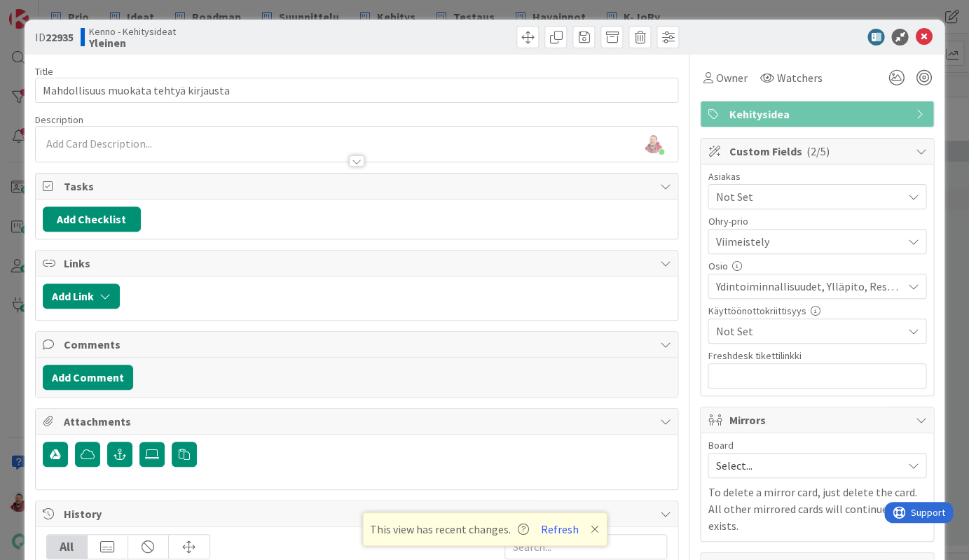
click at [105, 147] on div at bounding box center [357, 154] width 642 height 15
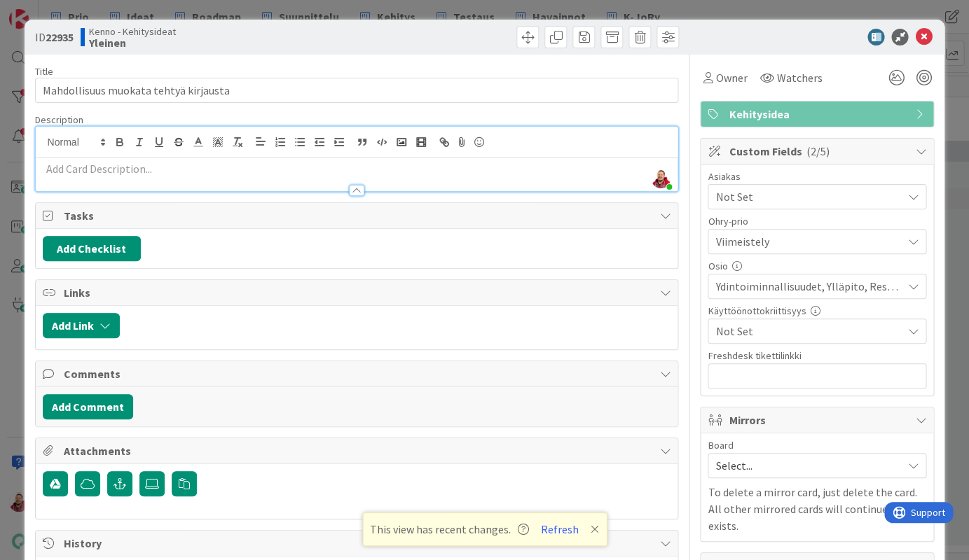
click at [60, 161] on p at bounding box center [357, 169] width 628 height 16
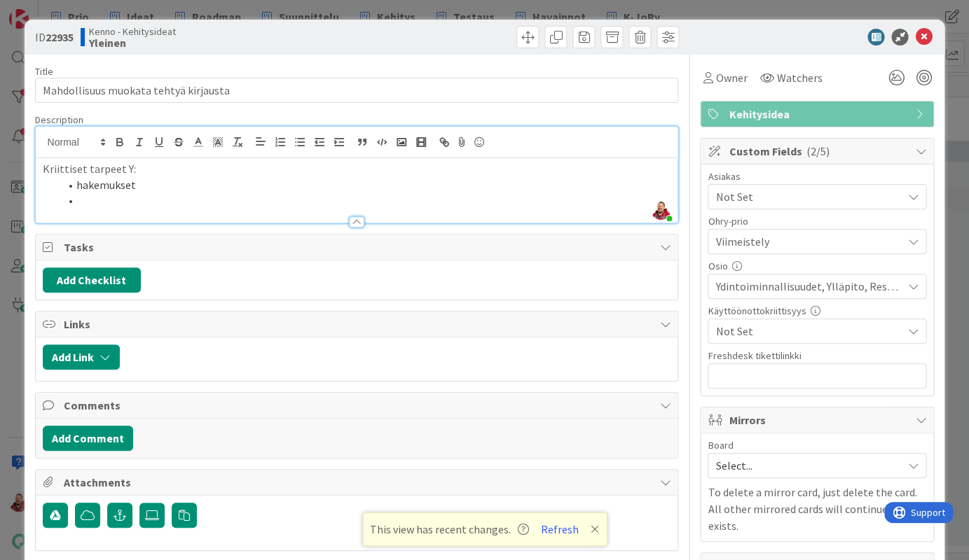
click at [742, 188] on span "Not Set" at bounding box center [808, 196] width 186 height 17
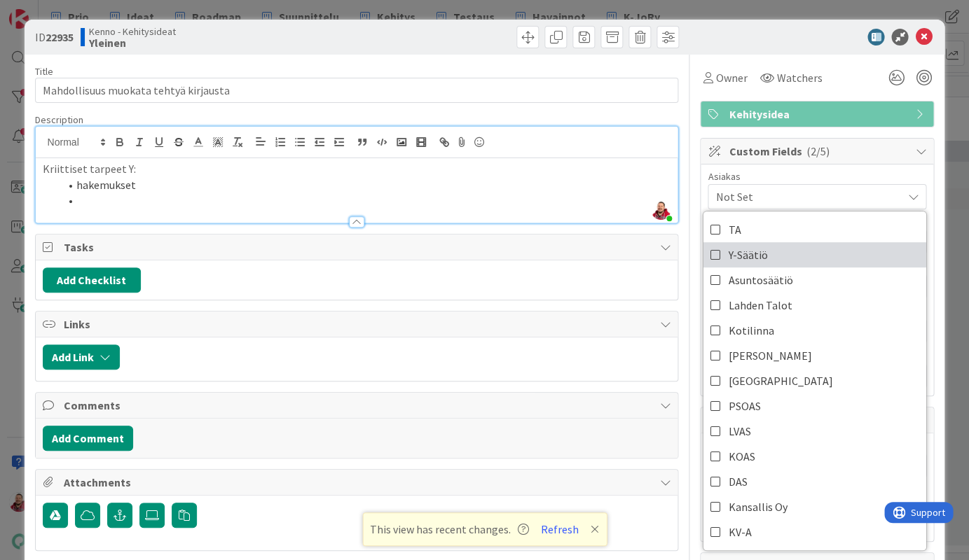
click at [742, 244] on span "Y-Säätiö" at bounding box center [747, 254] width 39 height 21
click at [688, 375] on div at bounding box center [688, 569] width 1 height 1029
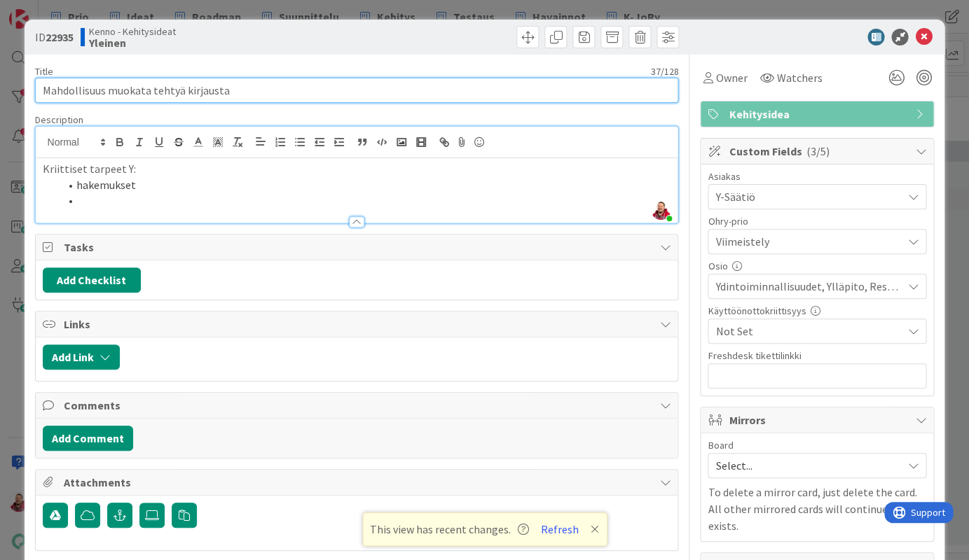
click at [270, 86] on input "Mahdollisuus muokata tehtyä kirjausta" at bounding box center [357, 90] width 644 height 25
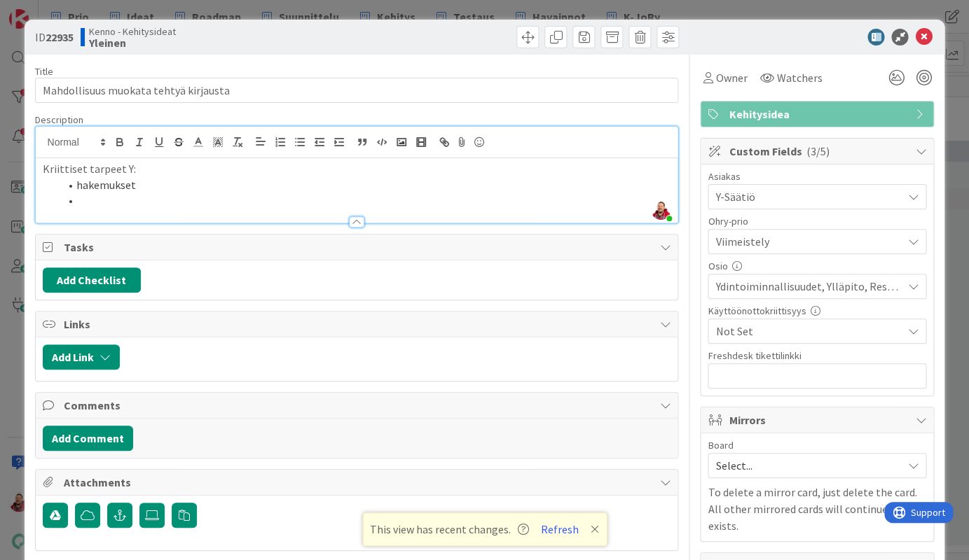
click at [756, 456] on span "Select..." at bounding box center [804, 466] width 179 height 20
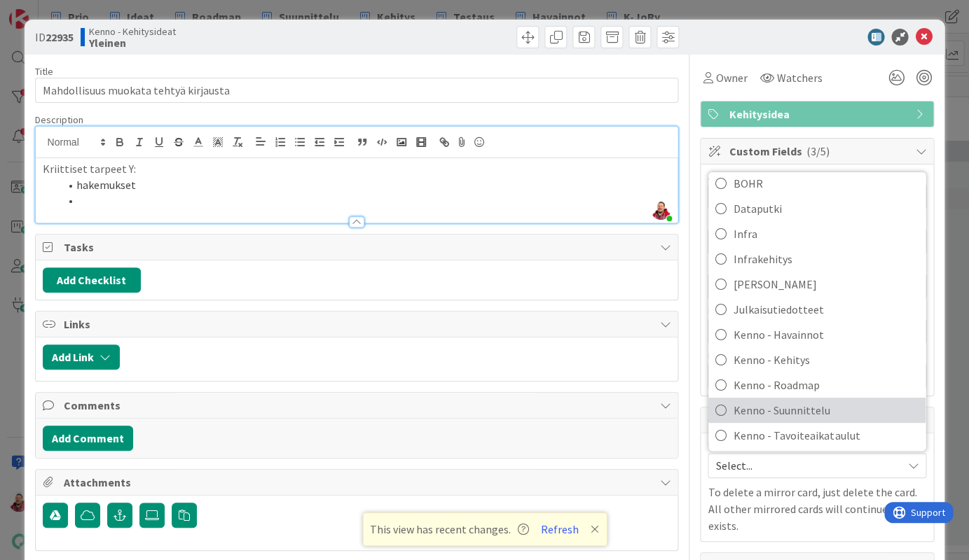
scroll to position [64, 0]
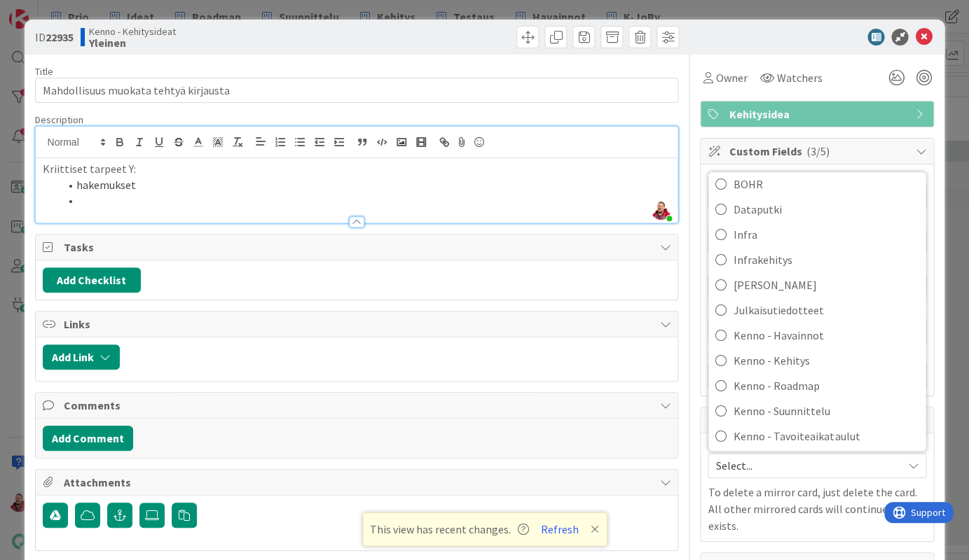
click at [127, 177] on li "hakemukset" at bounding box center [365, 185] width 611 height 16
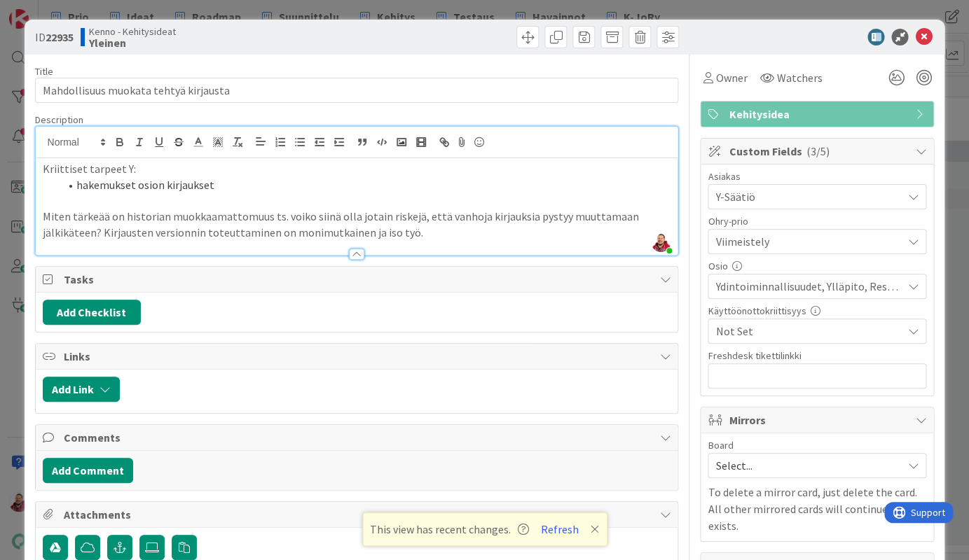
click at [637, 209] on p "Miten tärkeää on historian muokkaamattomuus ts. voiko siinä olla jotain riskejä…" at bounding box center [357, 225] width 628 height 32
click at [791, 456] on span "Select..." at bounding box center [804, 466] width 179 height 20
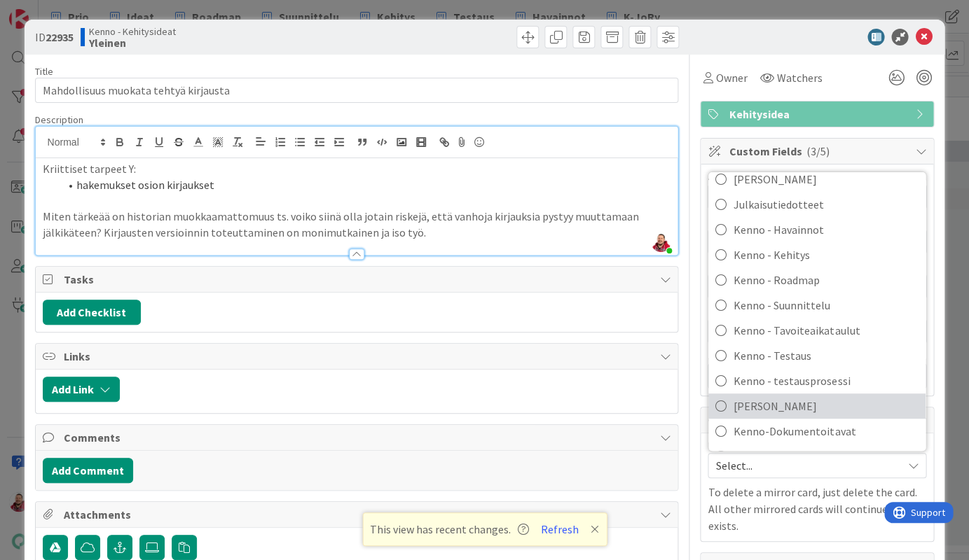
scroll to position [169, 0]
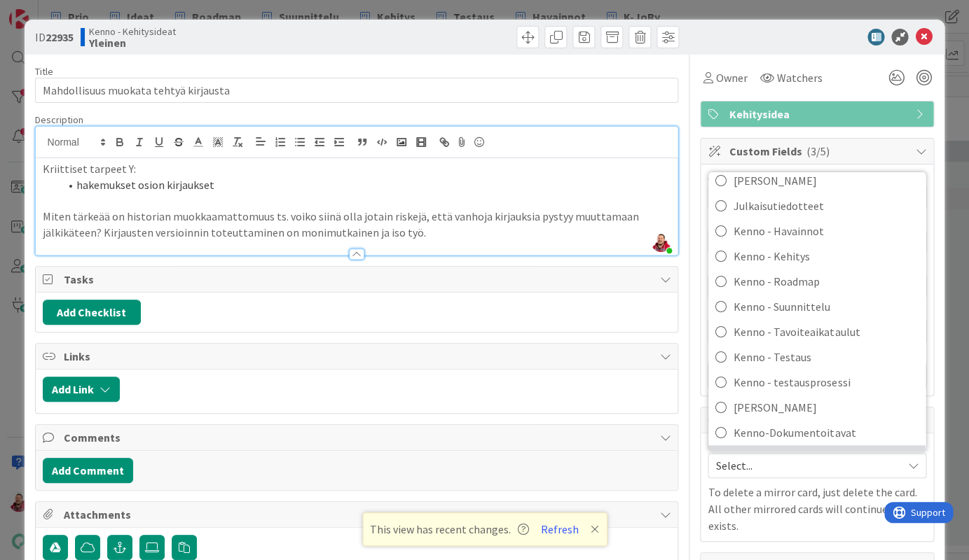
click at [773, 448] on span "Kenno-Kumppanipriorisointi" at bounding box center [825, 458] width 185 height 21
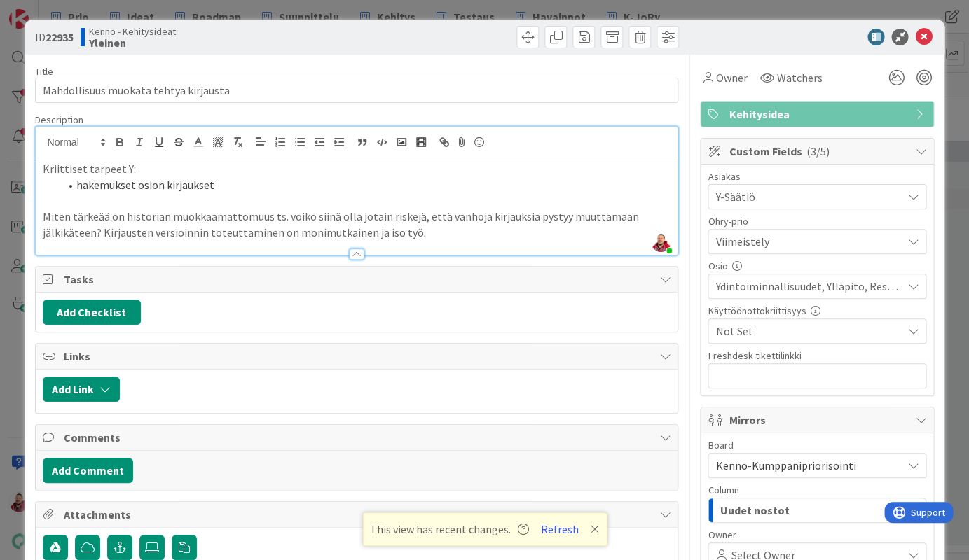
click at [190, 177] on li "hakemukset osion kirjaukset" at bounding box center [365, 185] width 611 height 16
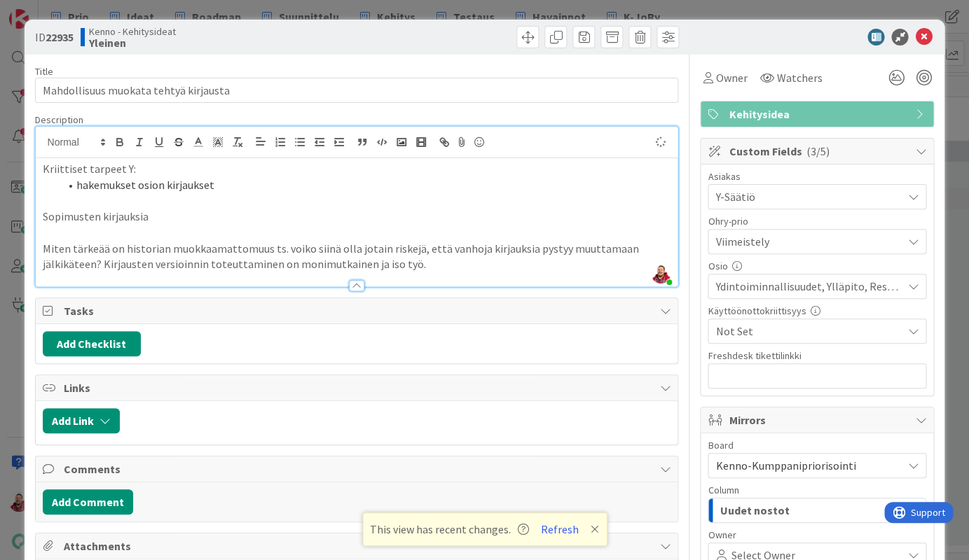
type textarea "x"
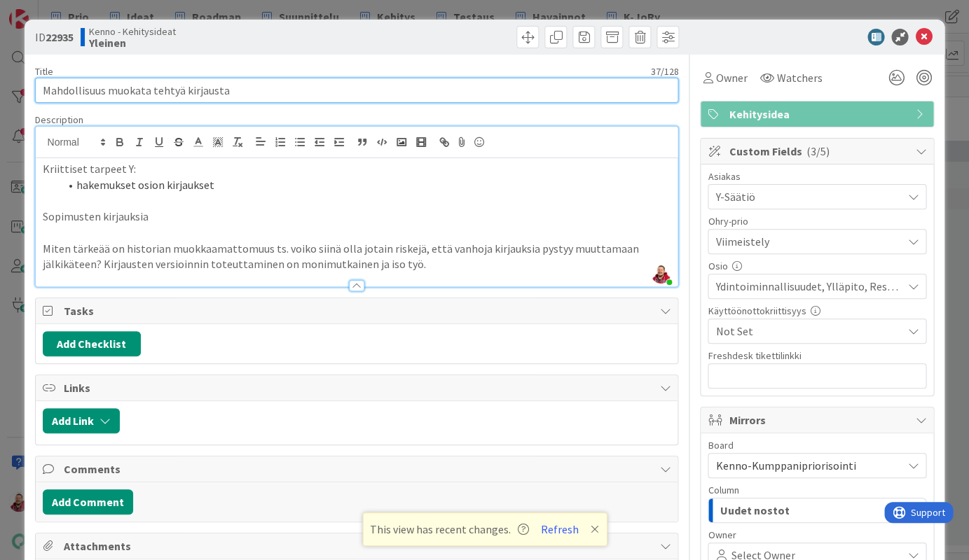
click at [249, 84] on input "Mahdollisuus muokata tehtyä kirjausta" at bounding box center [357, 90] width 644 height 25
type input "Mahdollisuus muokata tehtyä kirjausta hakemukset-näk"
type textarea "x"
type input "Mahdollisuus muokata tehtyä kirjausta hakemukset-näkymässä"
type textarea "x"
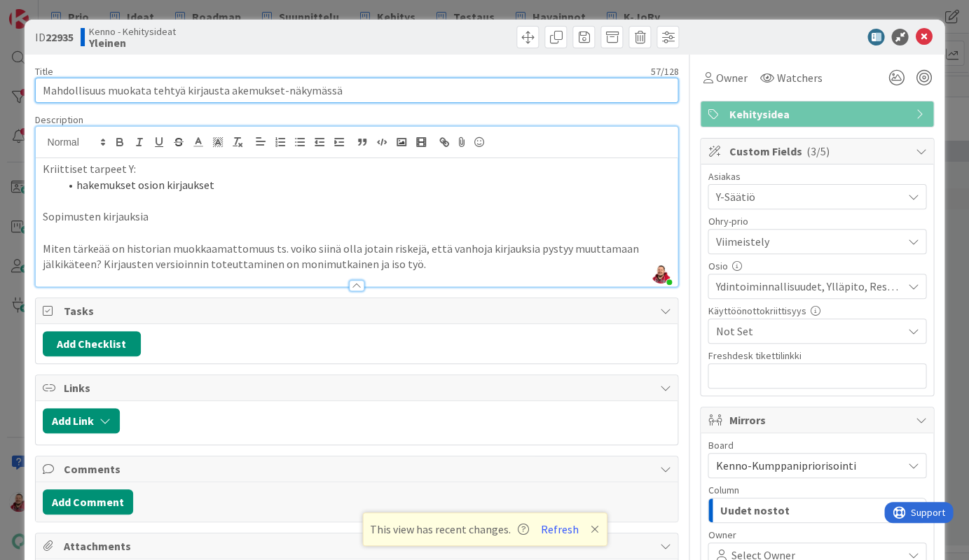
type input "Mahdollisuus muokata tehtyä kirjausta Hakemukset-näkymässä"
type textarea "x"
type input "Mahdollisuus muokata tehtyä kirjausta Hakemukset-näkymässä ja Reskontrassa"
type textarea "x"
type input "Mahdollisuus muokata tehtyä kirjausta Hakemukset-näkymässä ja Reskontrassa"
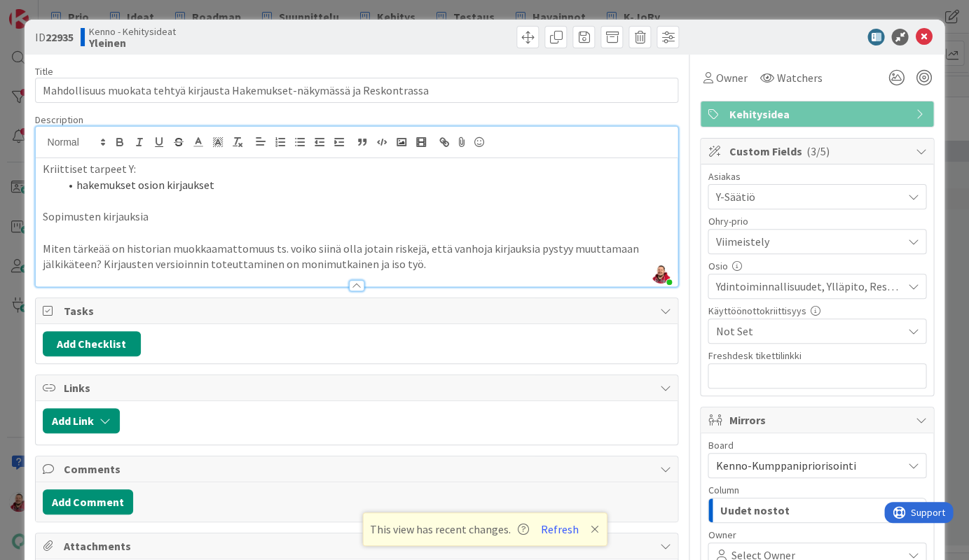
click at [177, 209] on p "Sopimusten kirjauksia" at bounding box center [357, 217] width 628 height 16
click at [728, 29] on div at bounding box center [810, 37] width 248 height 17
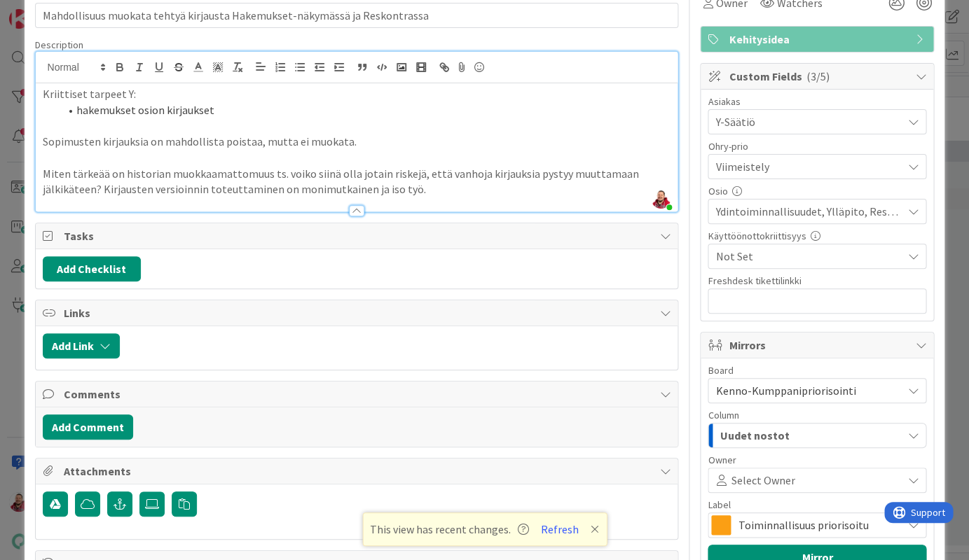
scroll to position [77, 0]
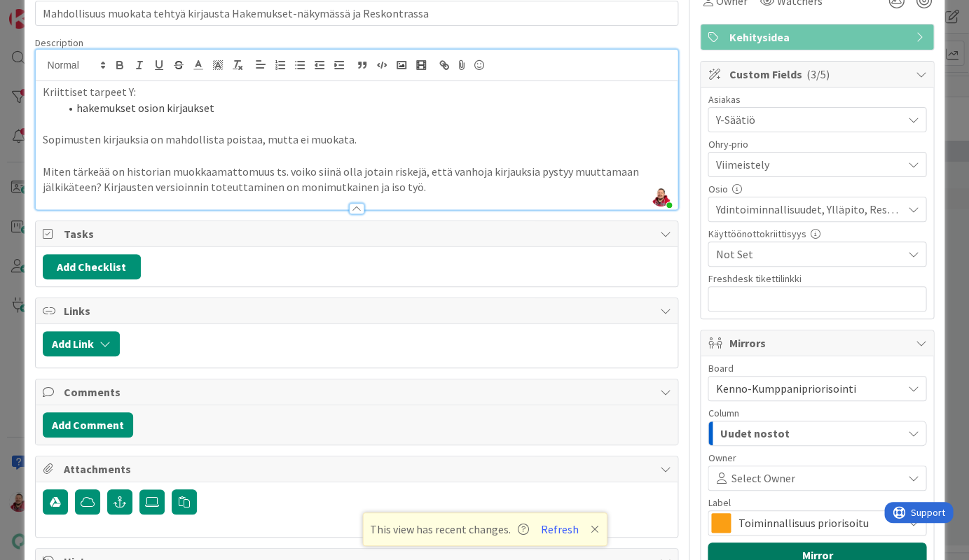
click at [799, 543] on button "Mirror" at bounding box center [816, 555] width 219 height 25
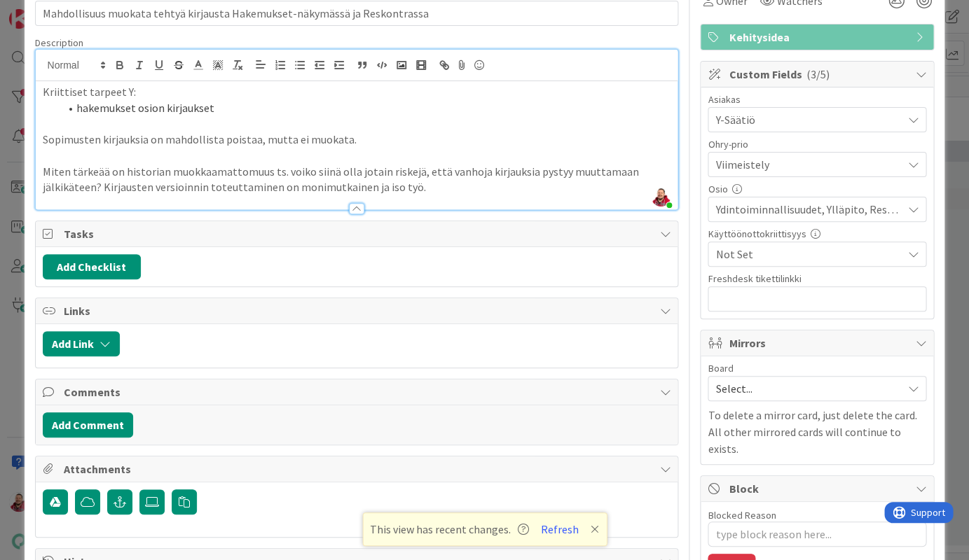
type textarea "x"
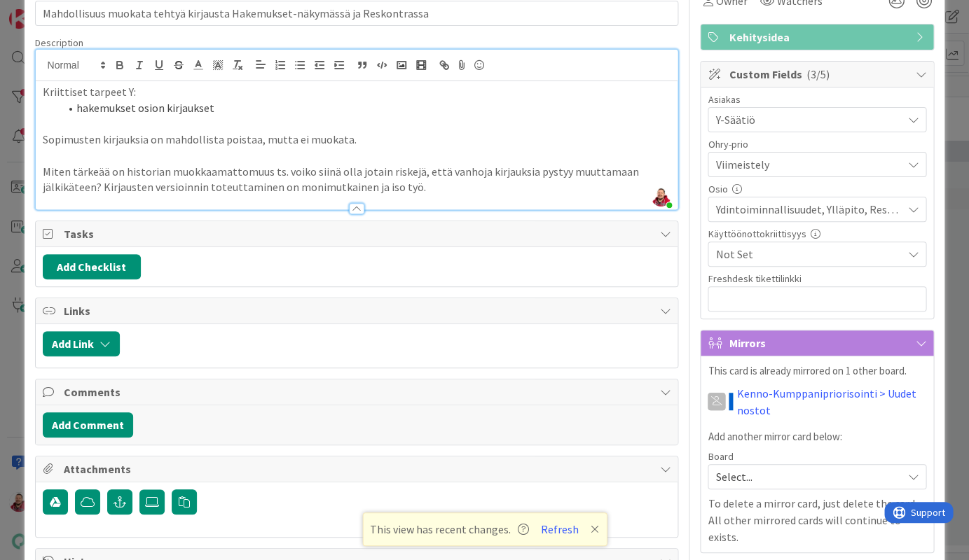
click at [197, 100] on li "hakemukset osion kirjaukset" at bounding box center [365, 108] width 611 height 16
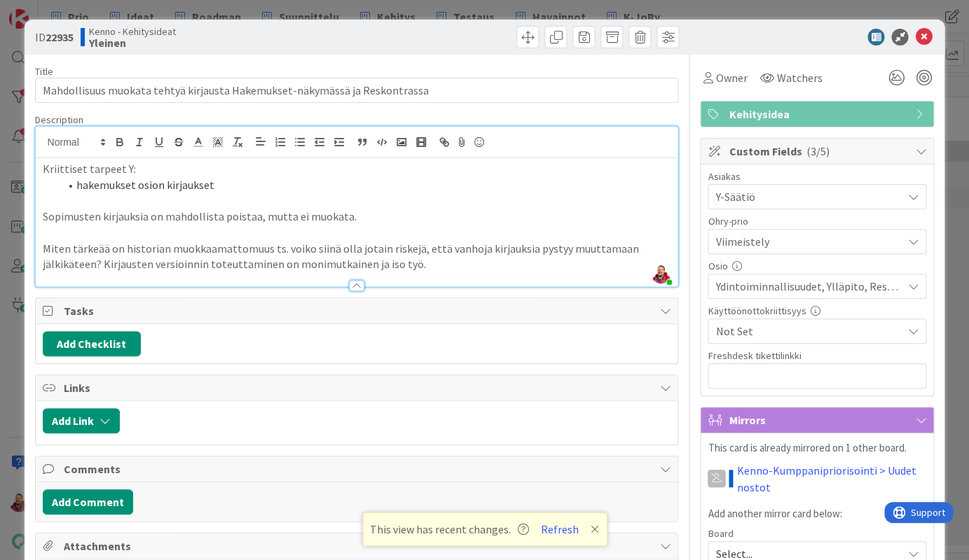
scroll to position [0, 0]
click at [922, 34] on icon at bounding box center [923, 37] width 17 height 17
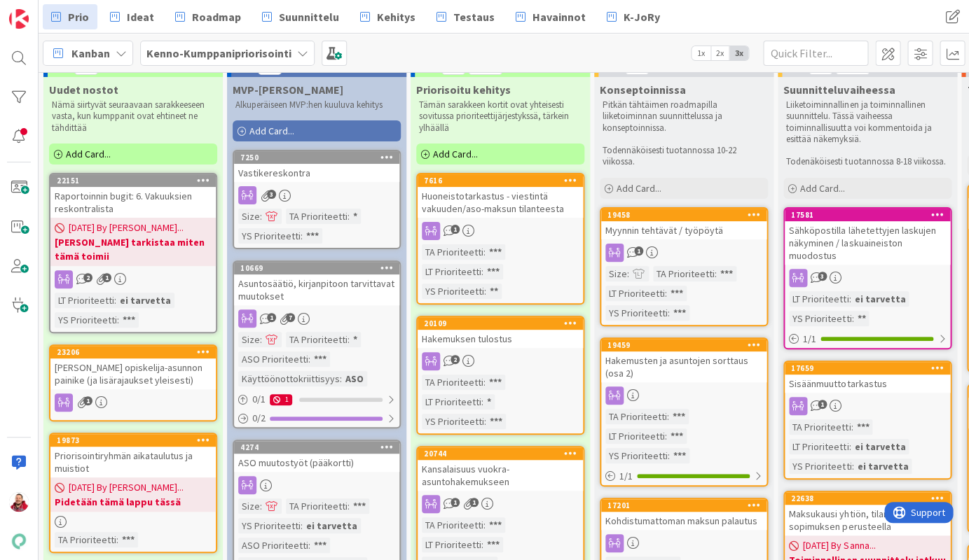
scroll to position [25, 0]
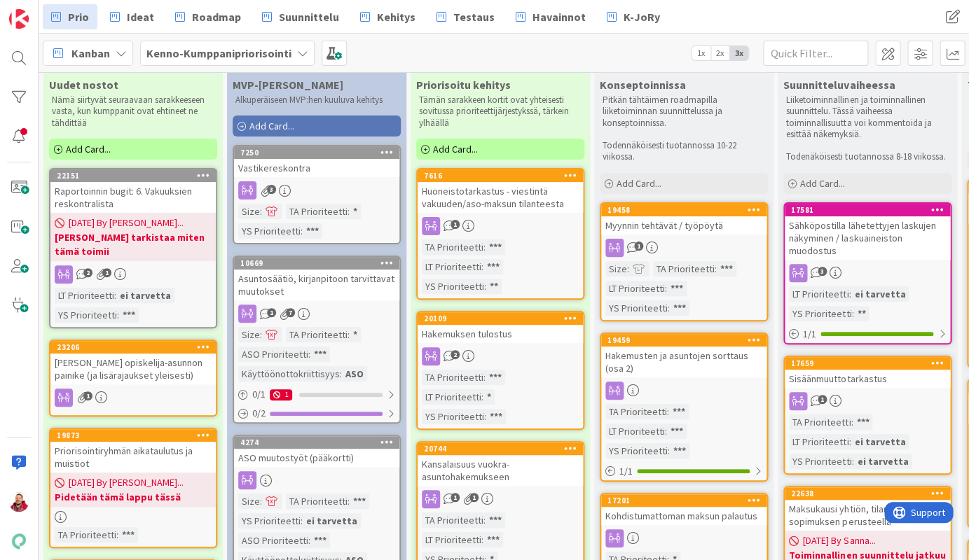
click at [131, 354] on div "[PERSON_NAME] opiskelija-asunnon painike (ja lisärajaukset yleisesti)" at bounding box center [132, 369] width 165 height 31
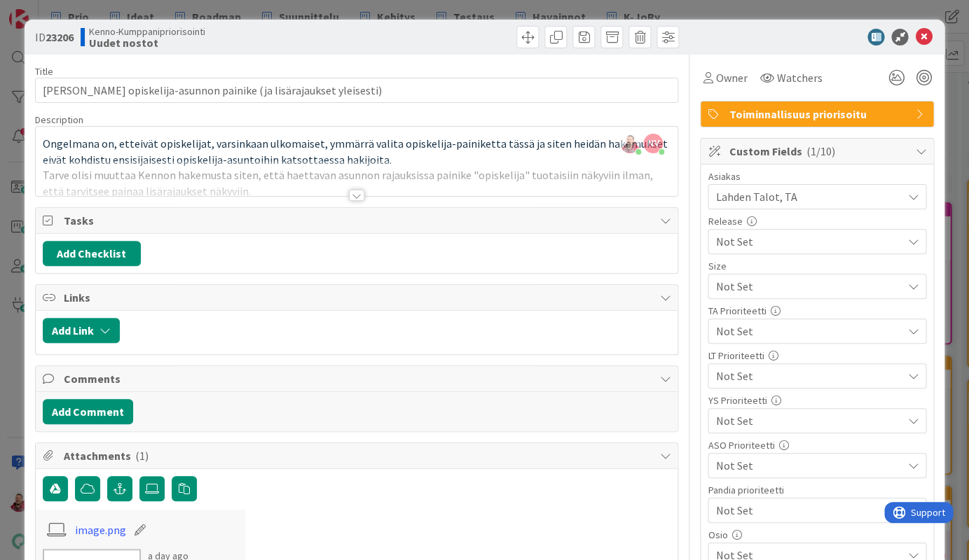
click at [740, 366] on span "Not Set" at bounding box center [804, 376] width 179 height 20
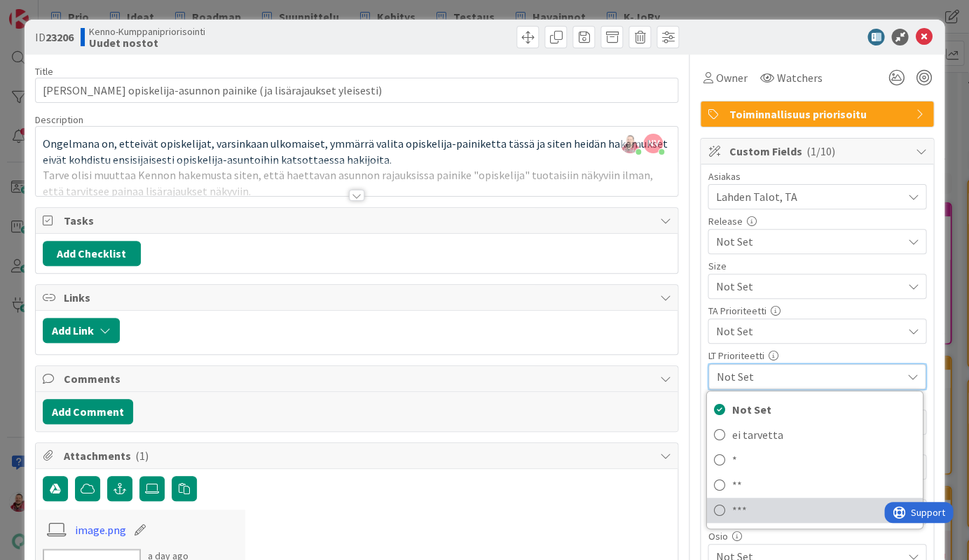
click at [737, 500] on span "***" at bounding box center [823, 510] width 183 height 21
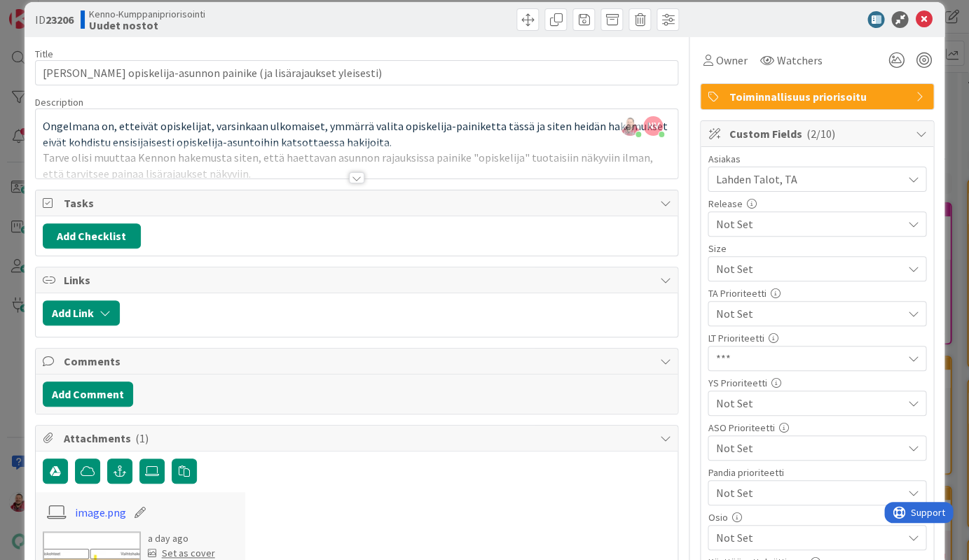
scroll to position [17, 0]
click at [743, 394] on span "Not Set" at bounding box center [804, 404] width 179 height 20
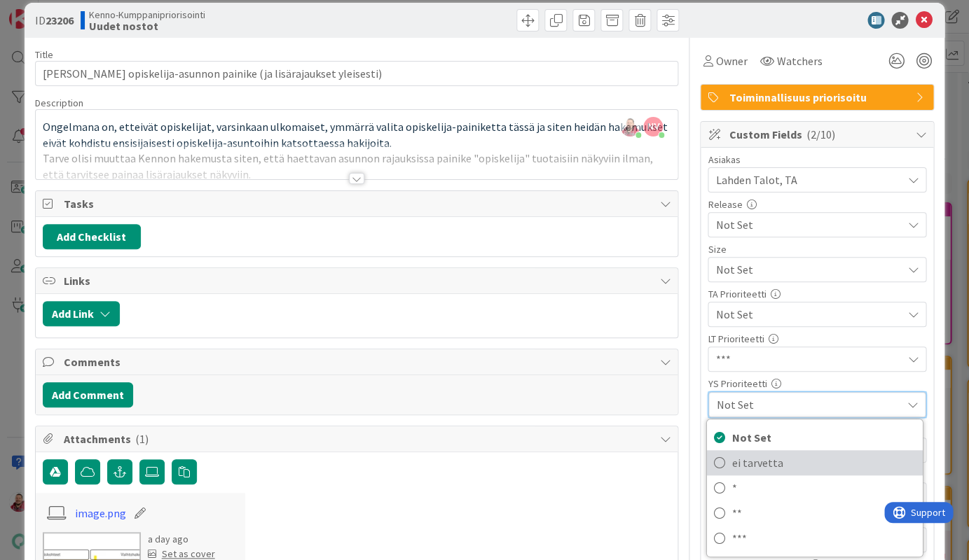
click at [739, 452] on span "ei tarvetta" at bounding box center [823, 462] width 183 height 21
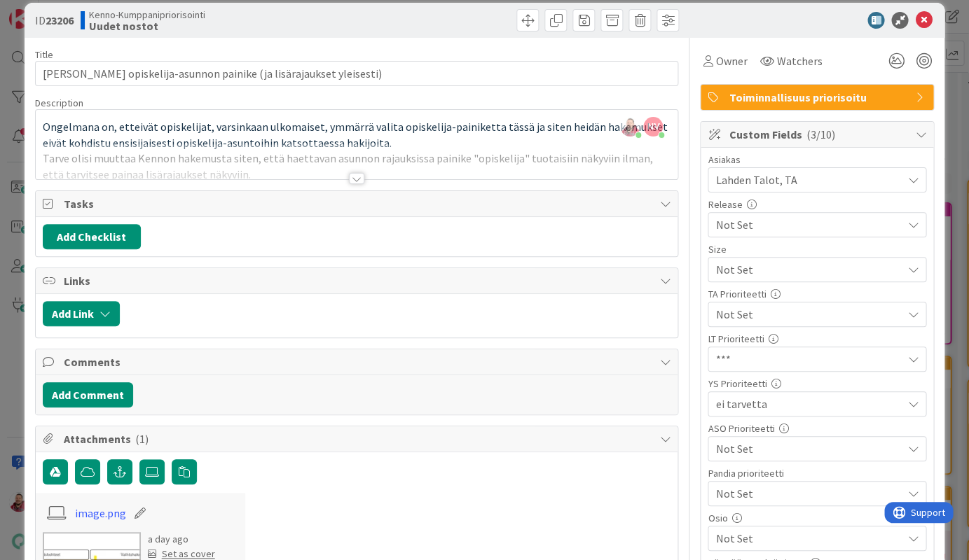
click at [741, 305] on span "Not Set" at bounding box center [804, 315] width 179 height 20
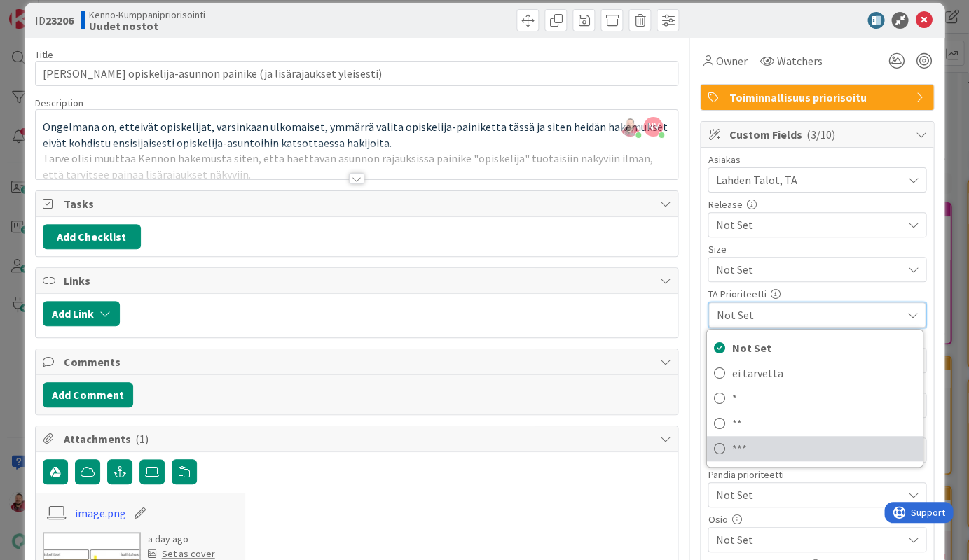
click at [737, 438] on span "***" at bounding box center [823, 448] width 183 height 21
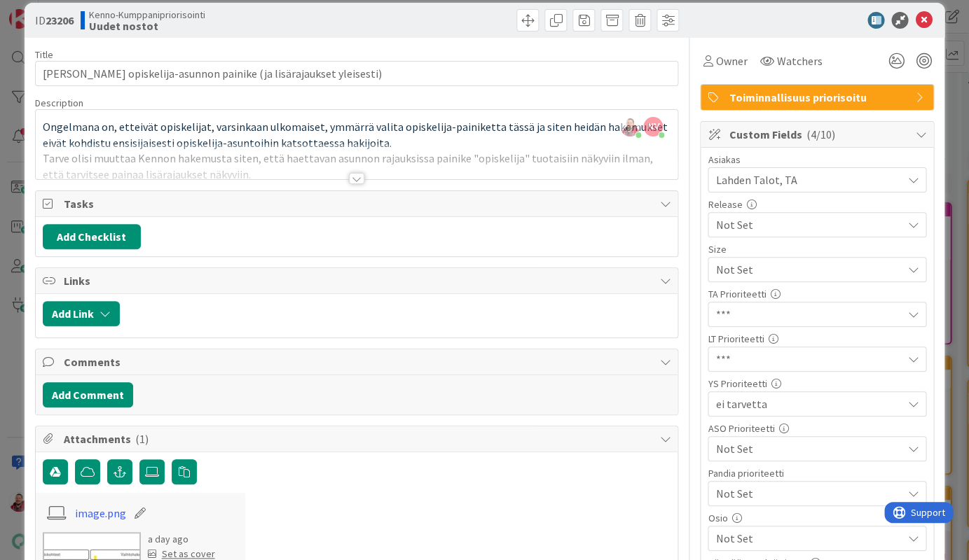
type textarea "x"
click at [922, 16] on icon at bounding box center [923, 20] width 17 height 17
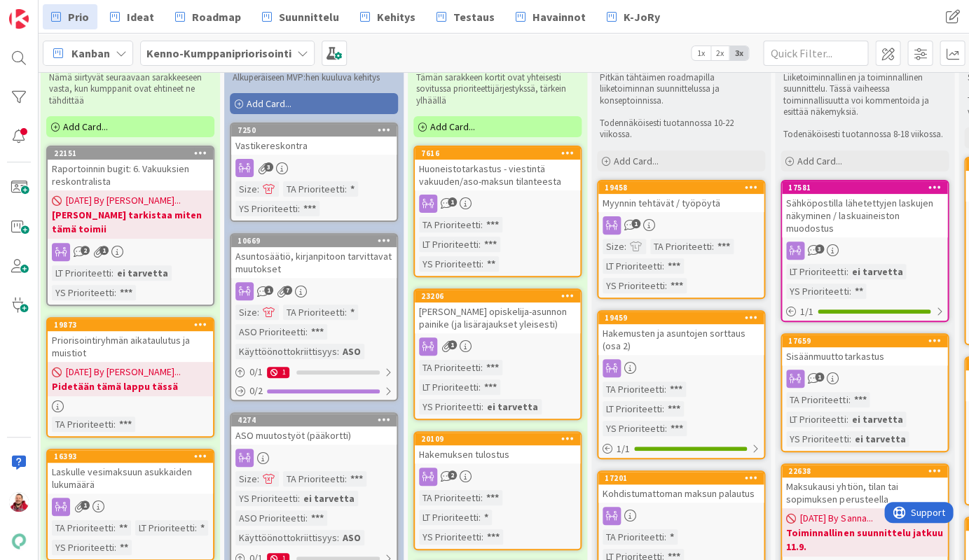
scroll to position [39, 3]
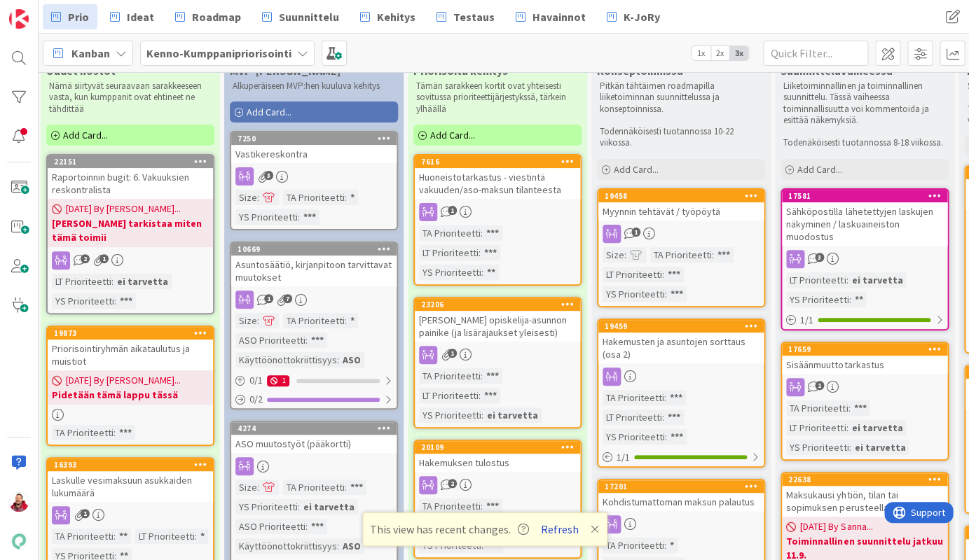
click at [555, 527] on button "Refresh" at bounding box center [560, 529] width 48 height 18
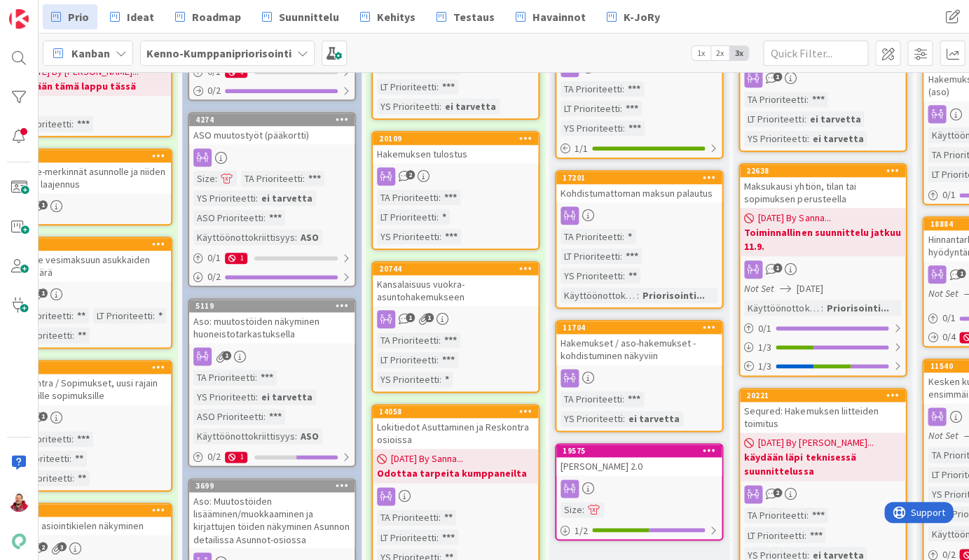
scroll to position [347, 10]
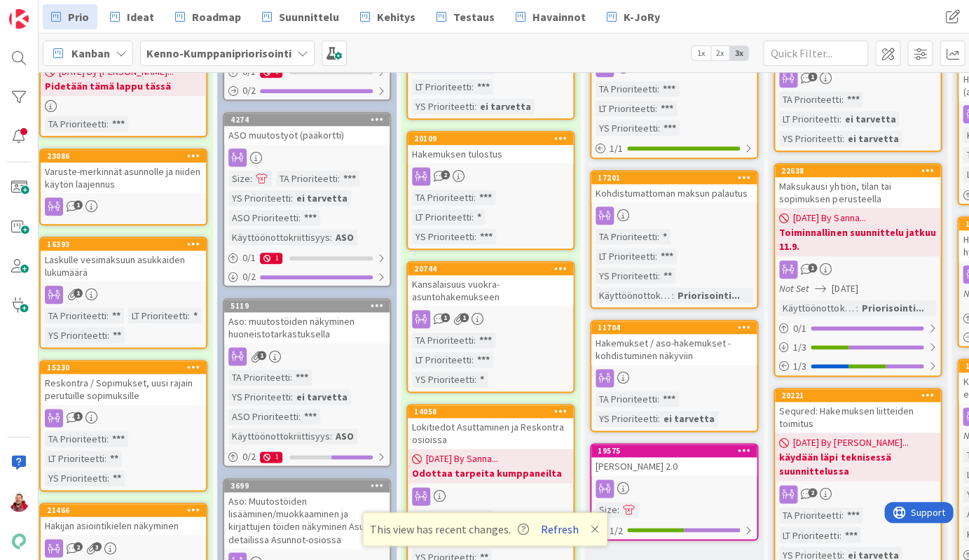
click at [550, 527] on button "Refresh" at bounding box center [560, 529] width 48 height 18
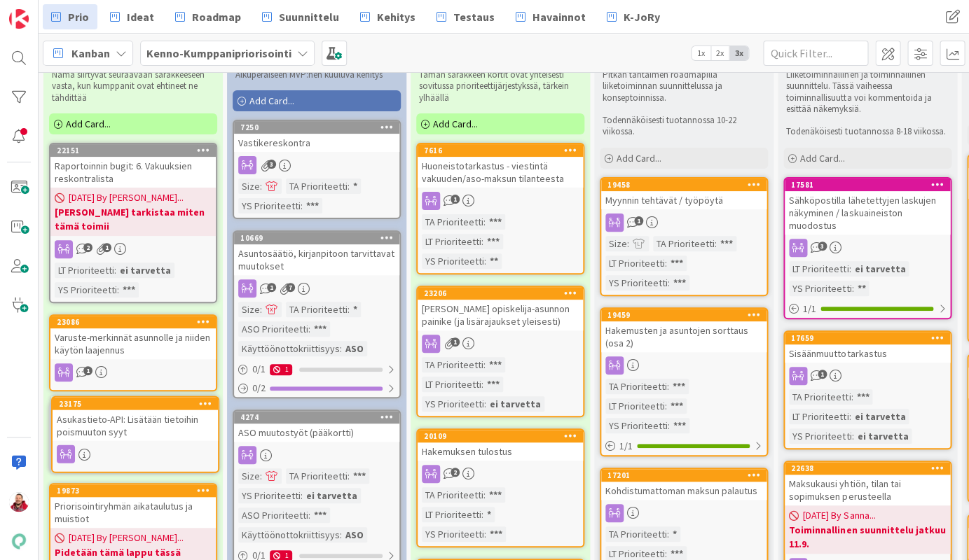
scroll to position [50, 0]
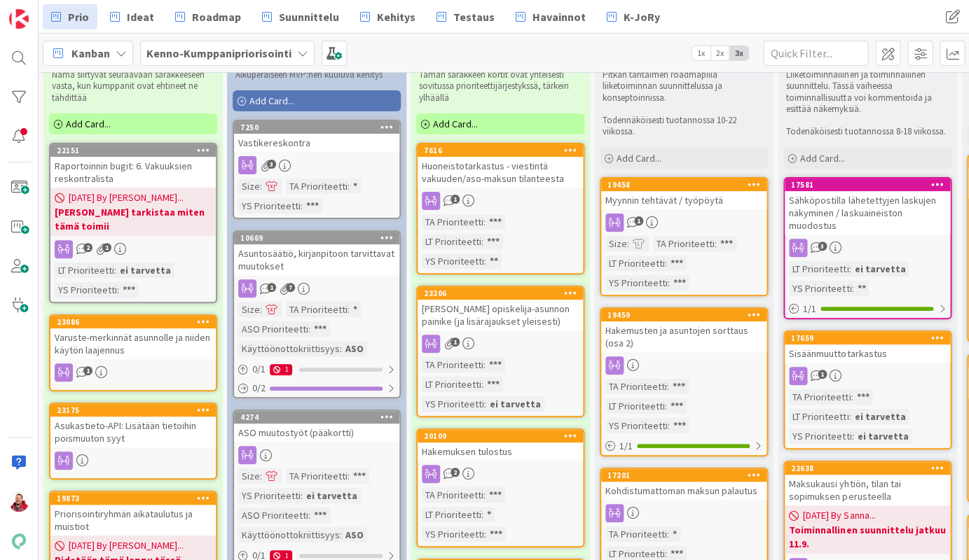
click at [123, 417] on div "Asukastieto-API: Lisätään tietoihin poismuuton syyt" at bounding box center [132, 432] width 165 height 31
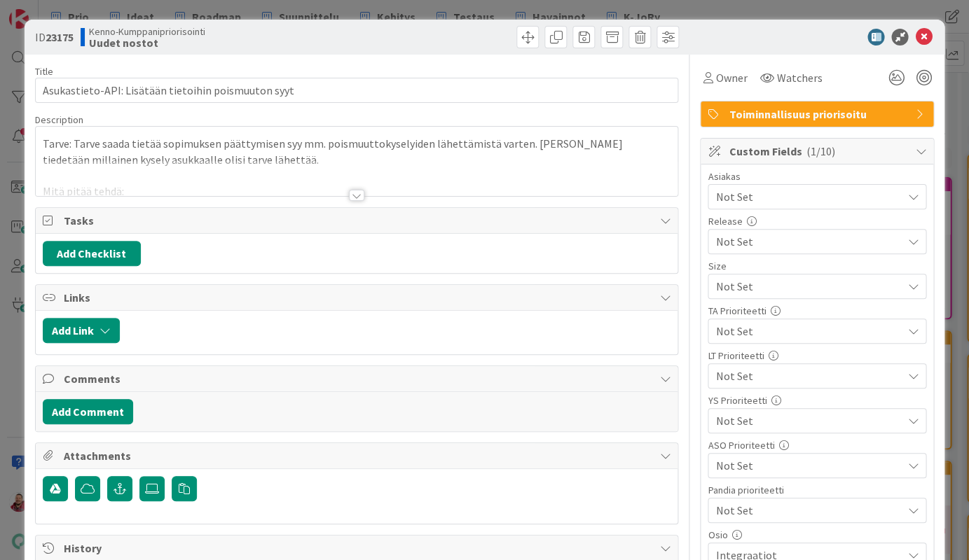
click at [351, 190] on div at bounding box center [356, 195] width 15 height 11
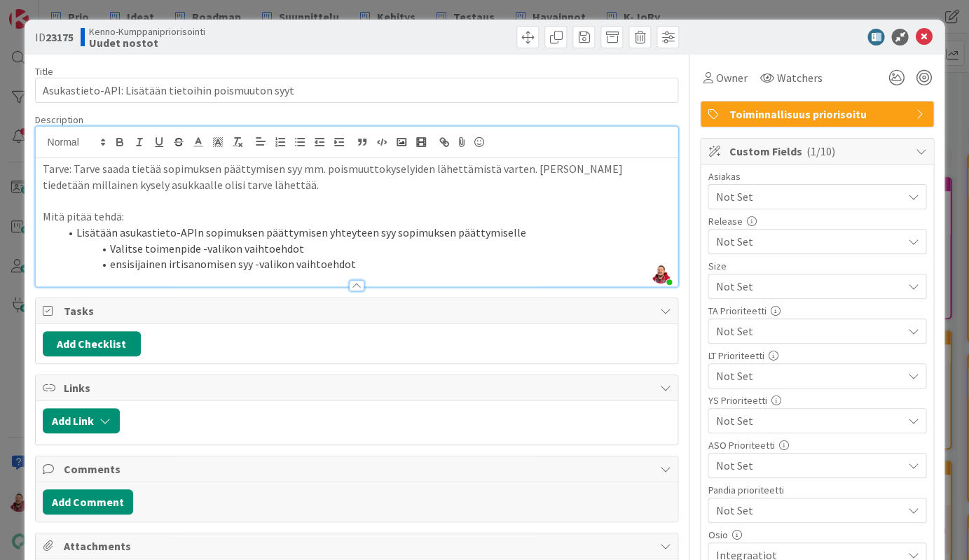
click at [769, 188] on span "Not Set" at bounding box center [808, 196] width 186 height 17
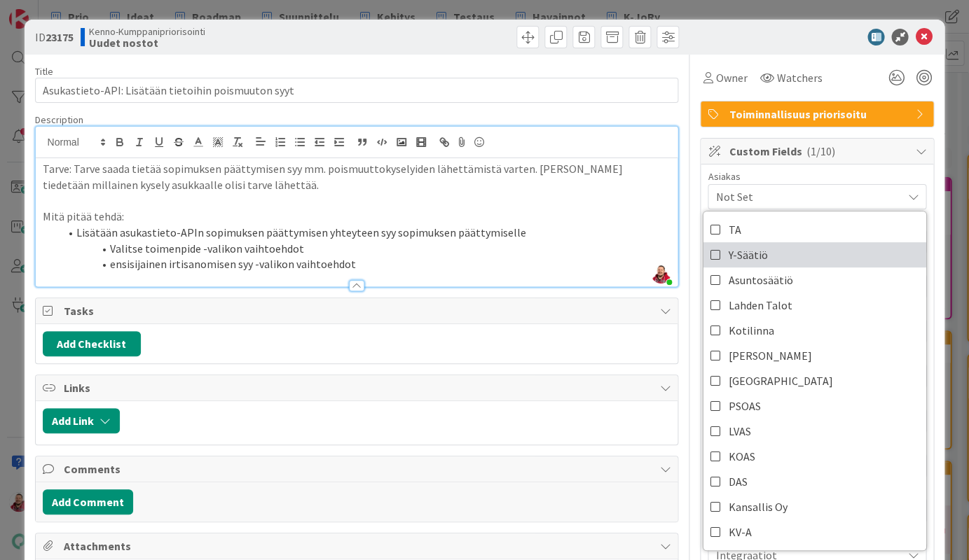
click at [736, 244] on span "Y-Säätiö" at bounding box center [747, 254] width 39 height 21
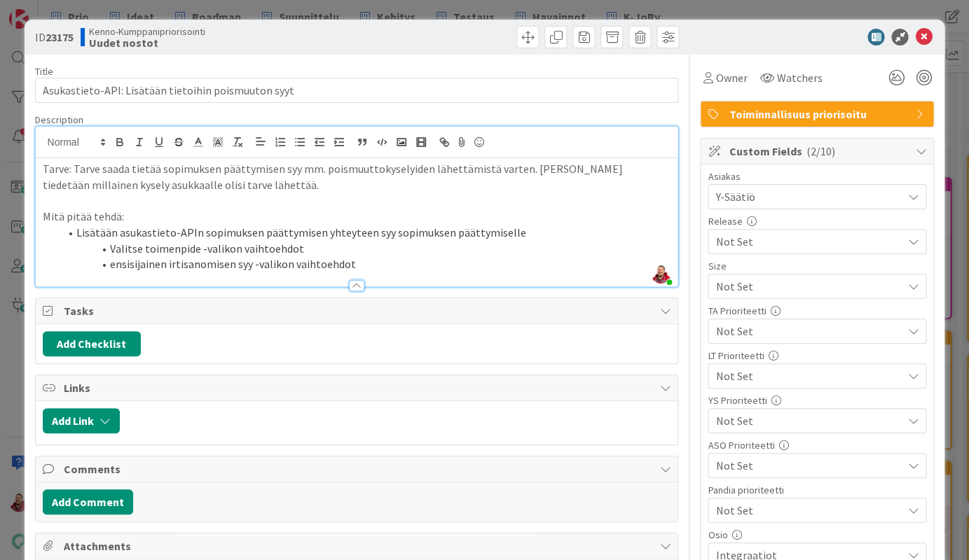
click at [726, 411] on span "Not Set" at bounding box center [804, 421] width 179 height 20
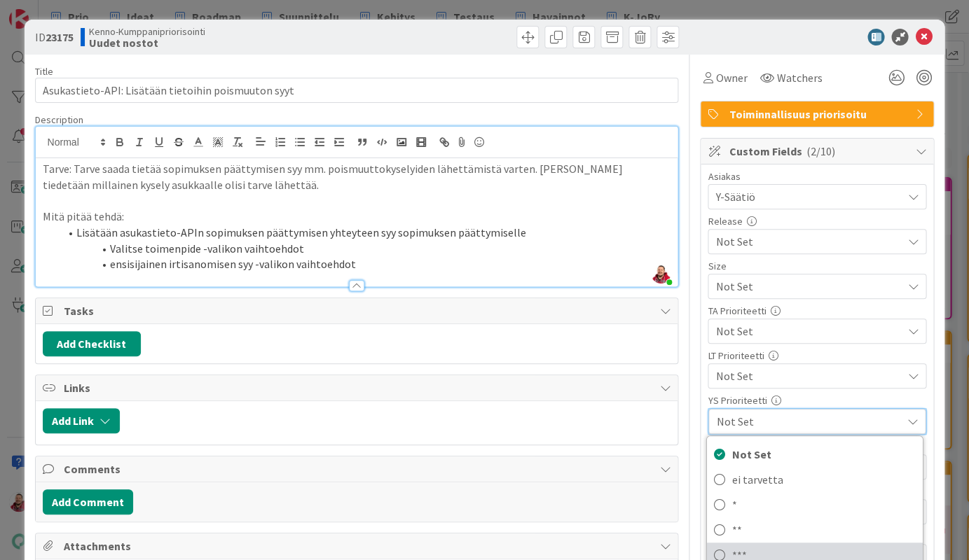
click at [728, 543] on link "***" at bounding box center [815, 555] width 216 height 25
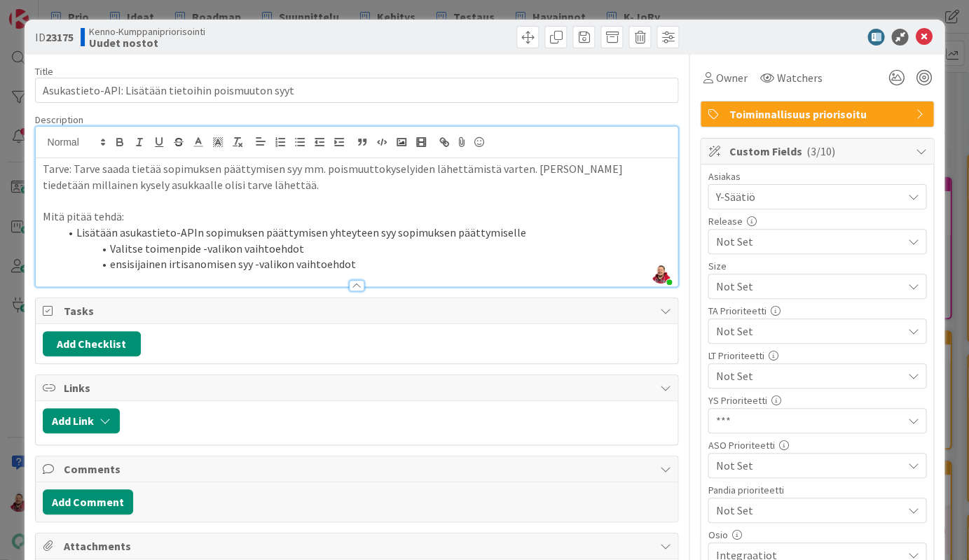
type textarea "x"
click at [923, 35] on icon at bounding box center [923, 37] width 17 height 17
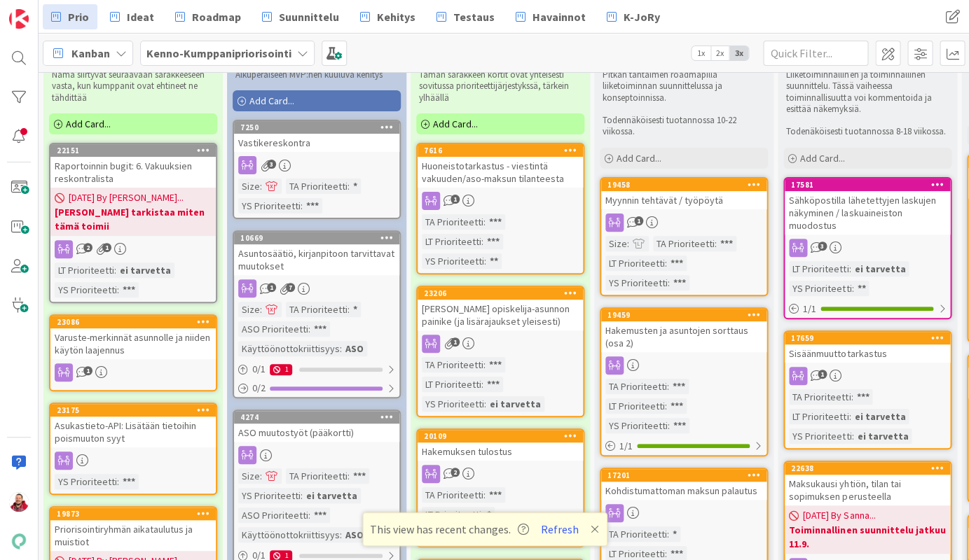
click at [550, 521] on div "This view has recent changes. Refresh" at bounding box center [484, 530] width 244 height 34
click at [546, 526] on button "Refresh" at bounding box center [560, 529] width 48 height 18
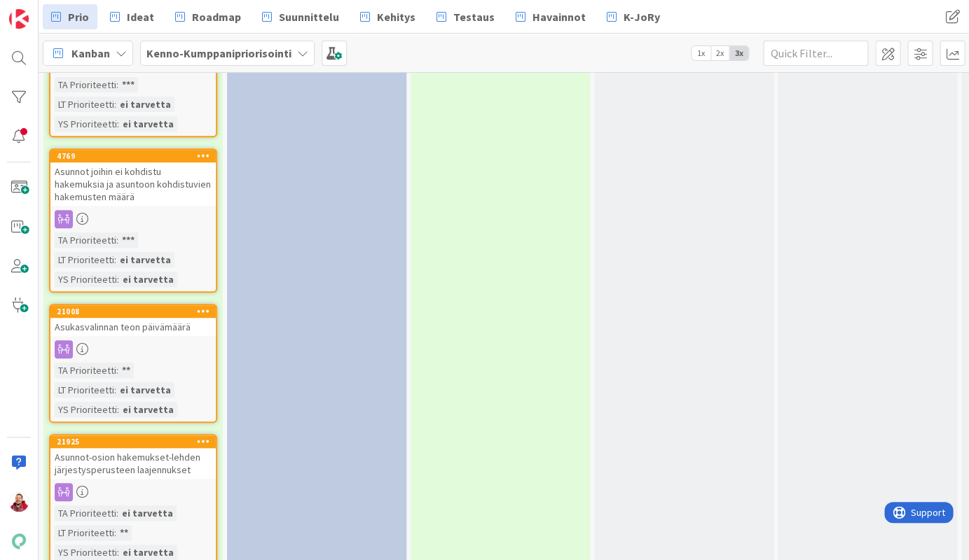
scroll to position [3377, 0]
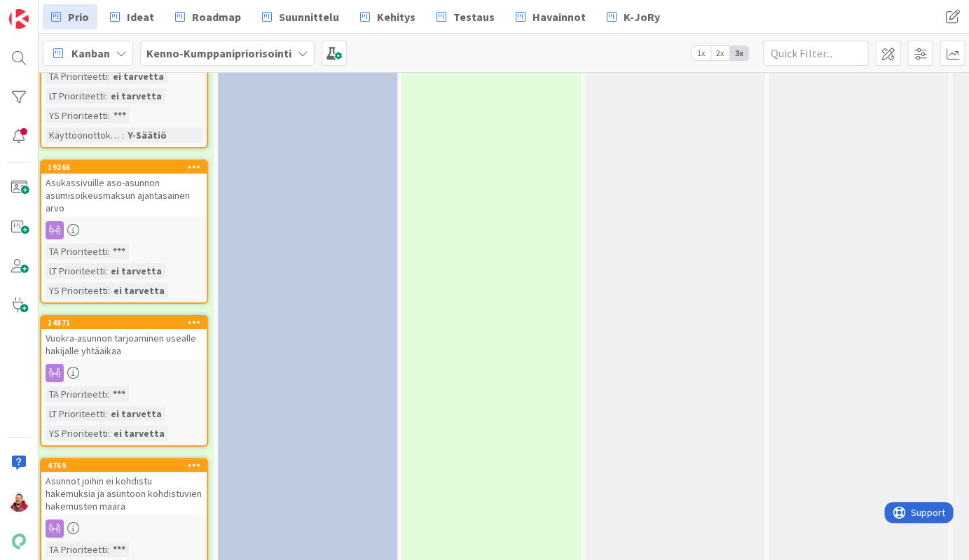
scroll to position [3070, 18]
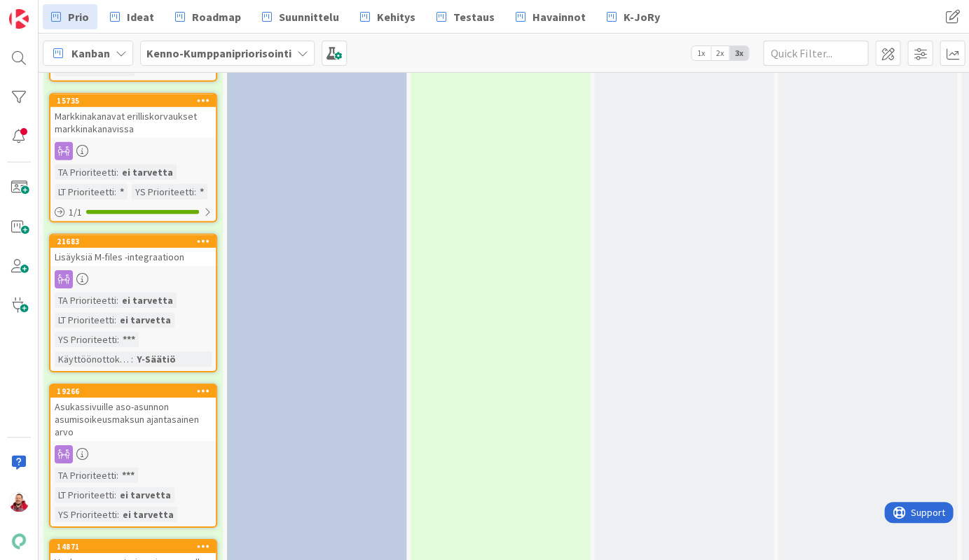
scroll to position [2845, 0]
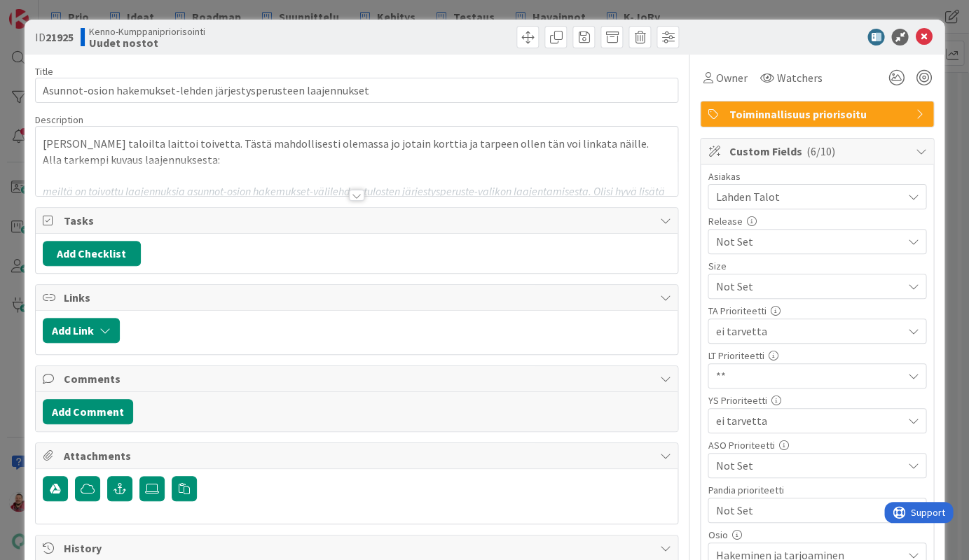
click at [356, 190] on div at bounding box center [356, 195] width 15 height 11
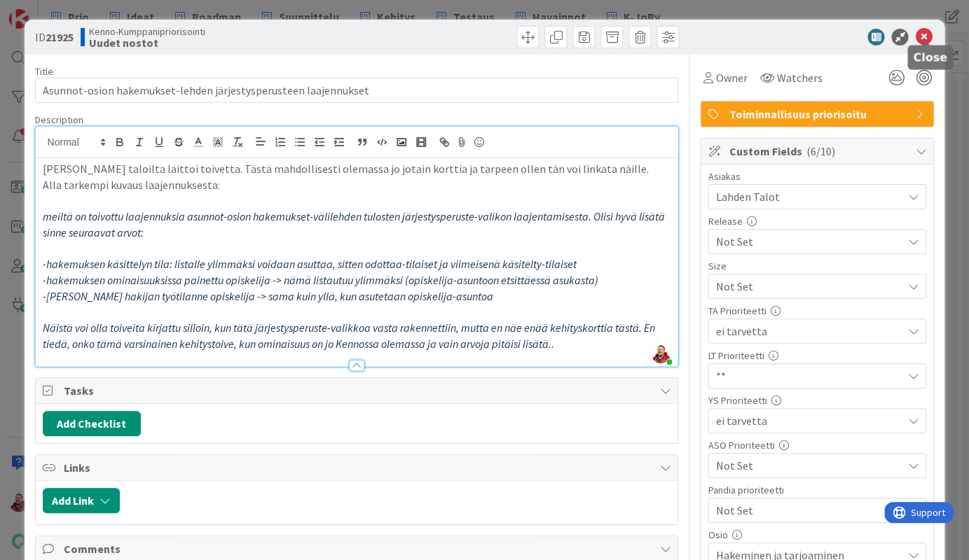
click at [927, 29] on icon at bounding box center [923, 37] width 17 height 17
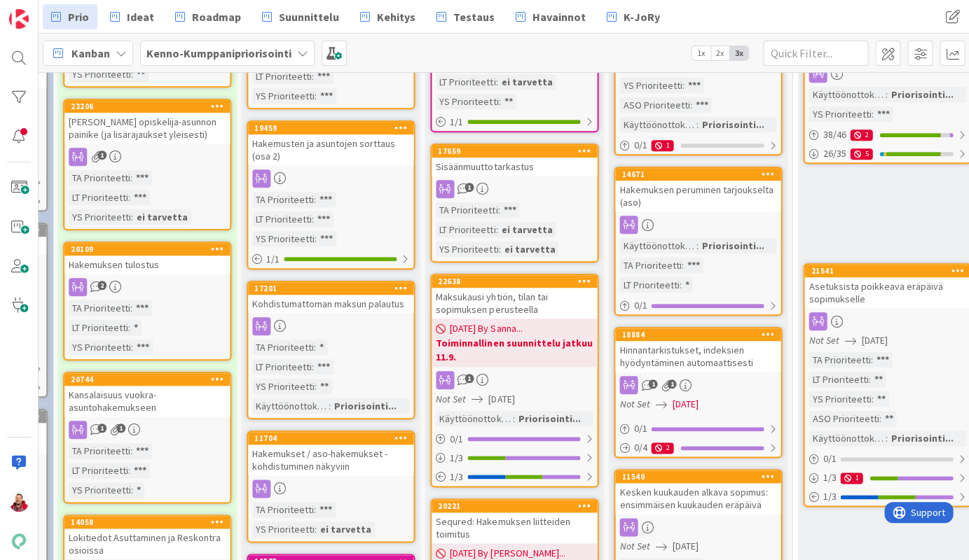
scroll to position [60, 353]
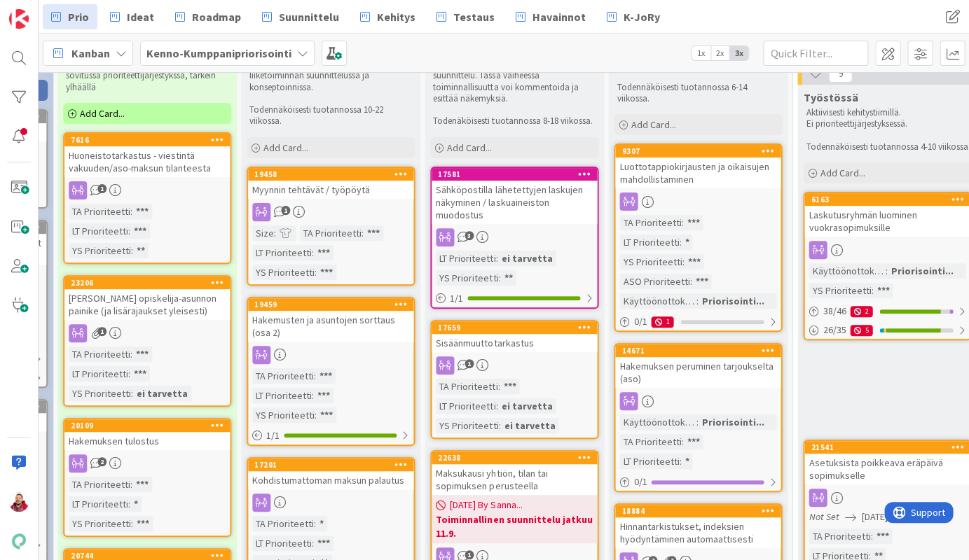
click at [321, 346] on div at bounding box center [330, 355] width 165 height 18
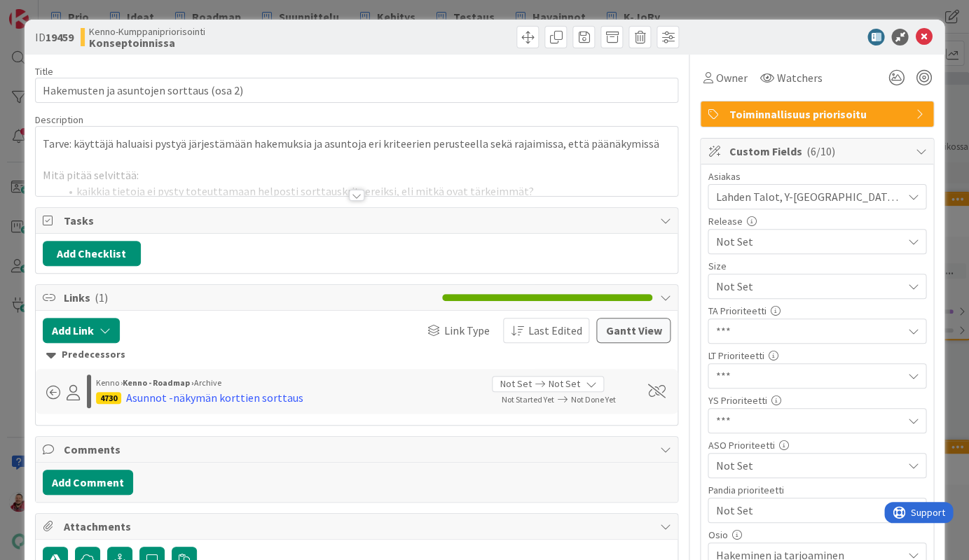
click at [349, 190] on div at bounding box center [356, 195] width 15 height 11
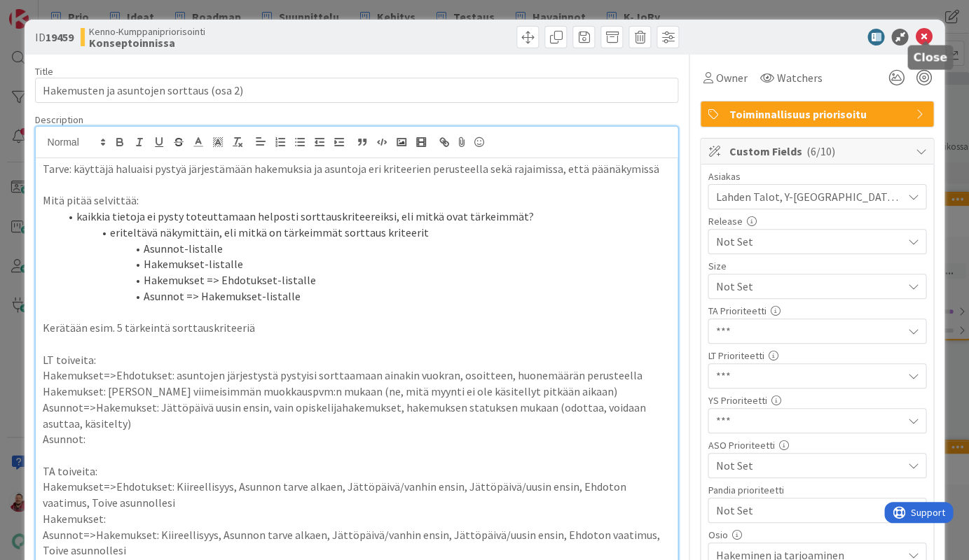
click at [921, 39] on icon at bounding box center [923, 37] width 17 height 17
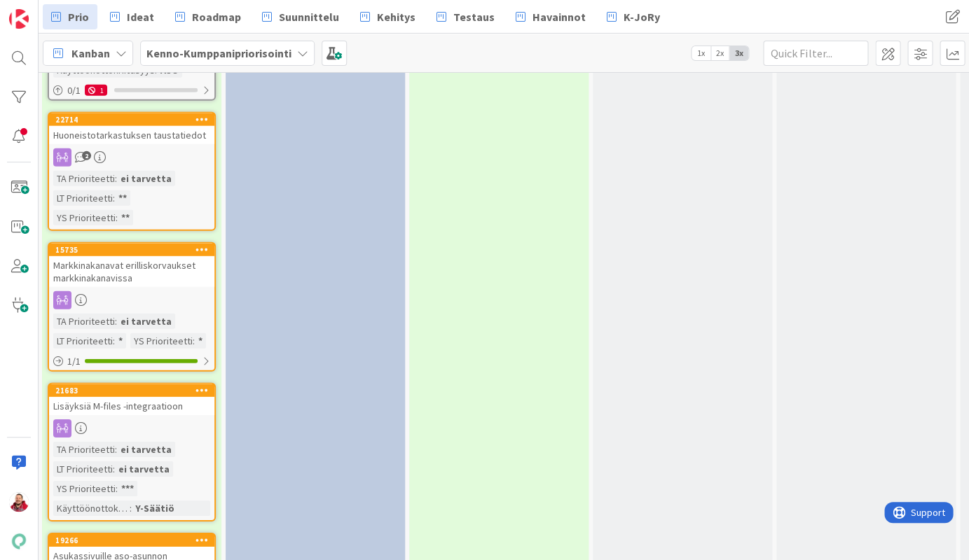
scroll to position [2744, 1]
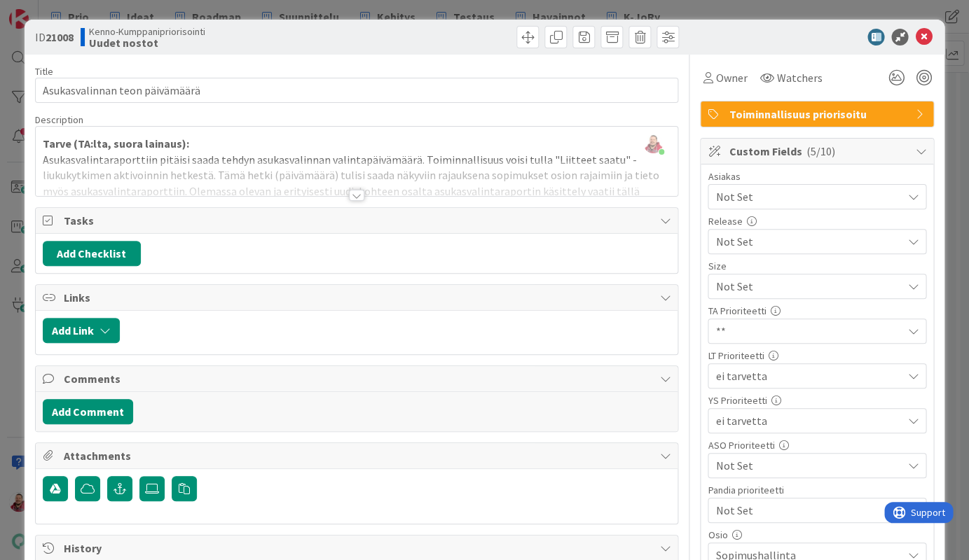
click at [356, 190] on div at bounding box center [356, 195] width 15 height 11
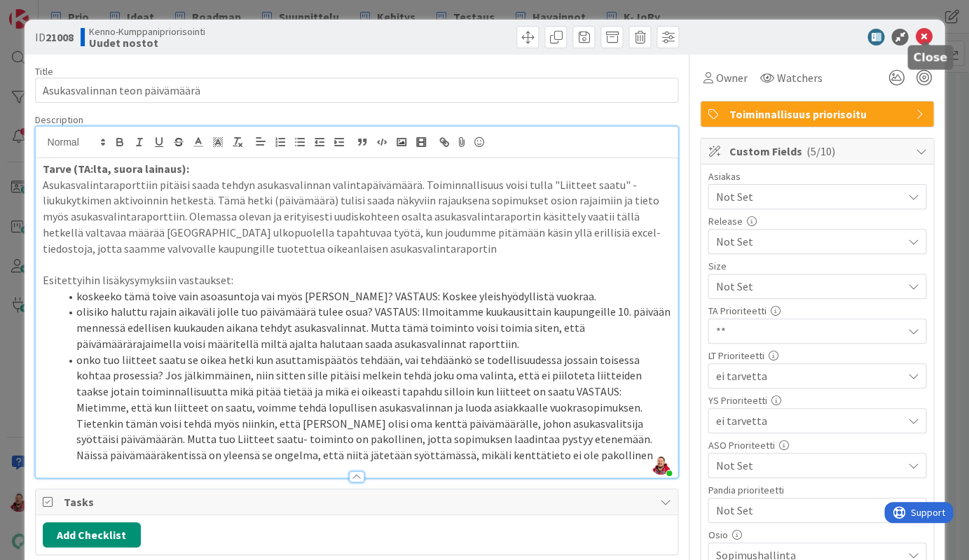
click at [924, 29] on icon at bounding box center [923, 37] width 17 height 17
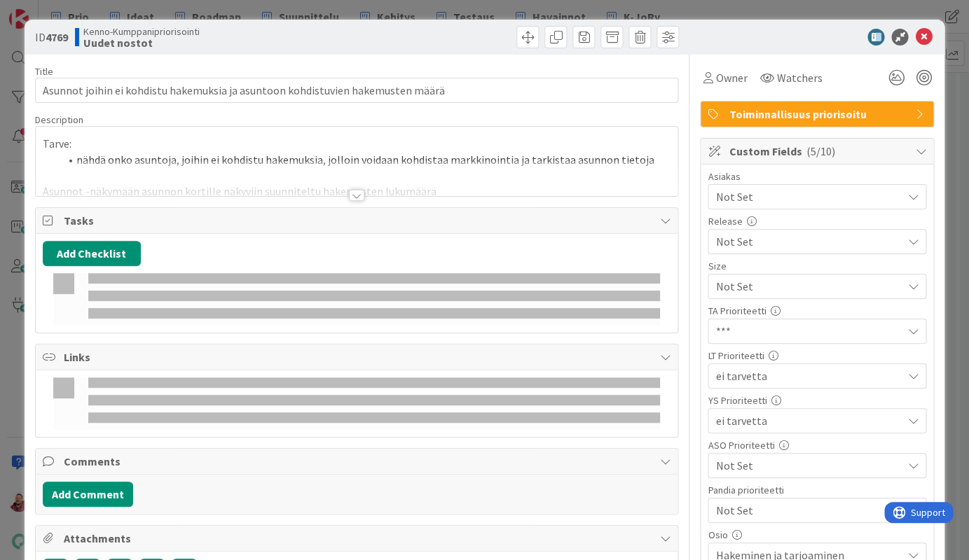
click at [356, 190] on div at bounding box center [356, 195] width 15 height 11
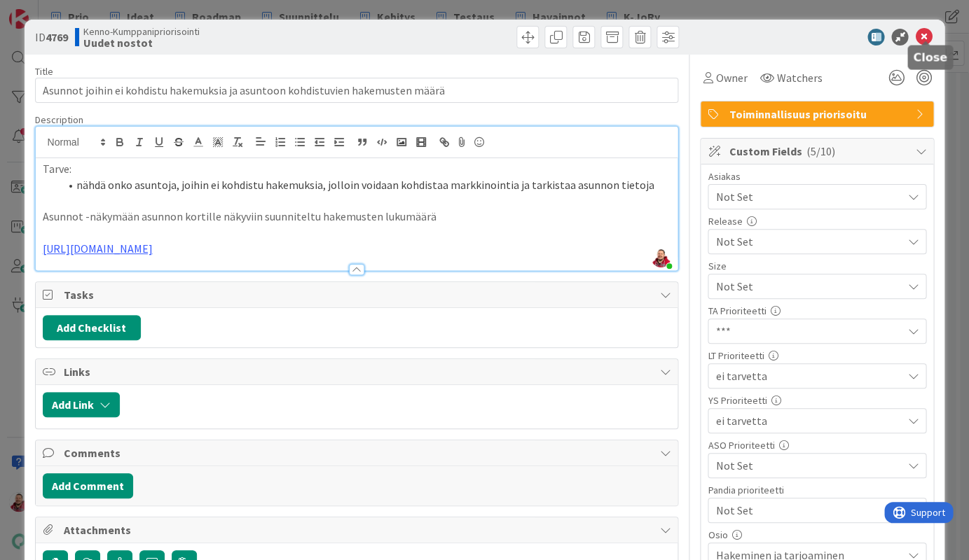
click at [920, 32] on icon at bounding box center [923, 37] width 17 height 17
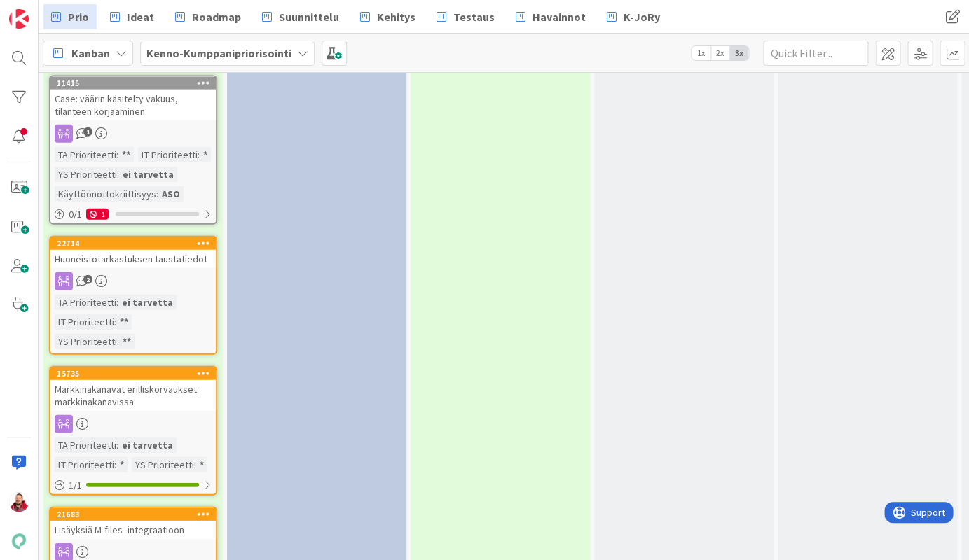
scroll to position [2565, 0]
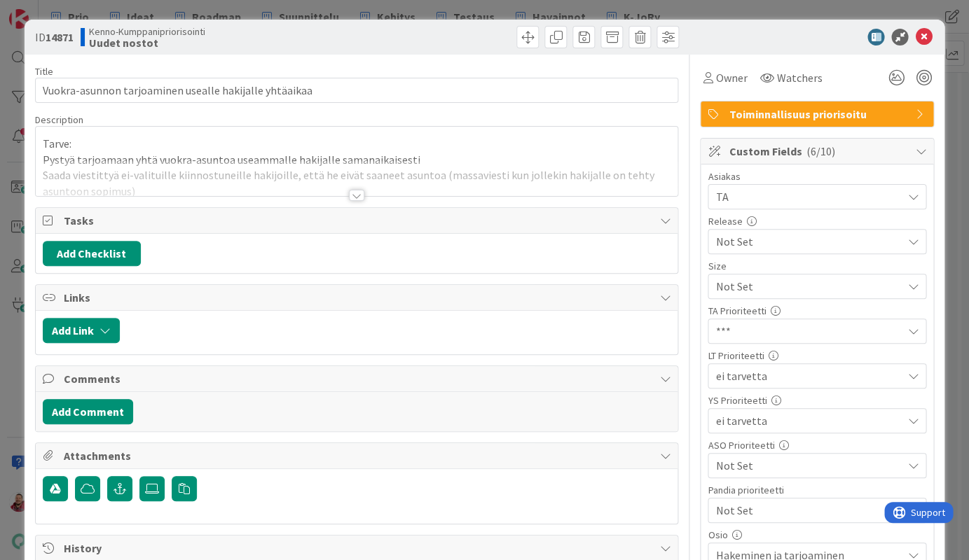
click at [356, 190] on div at bounding box center [356, 195] width 15 height 11
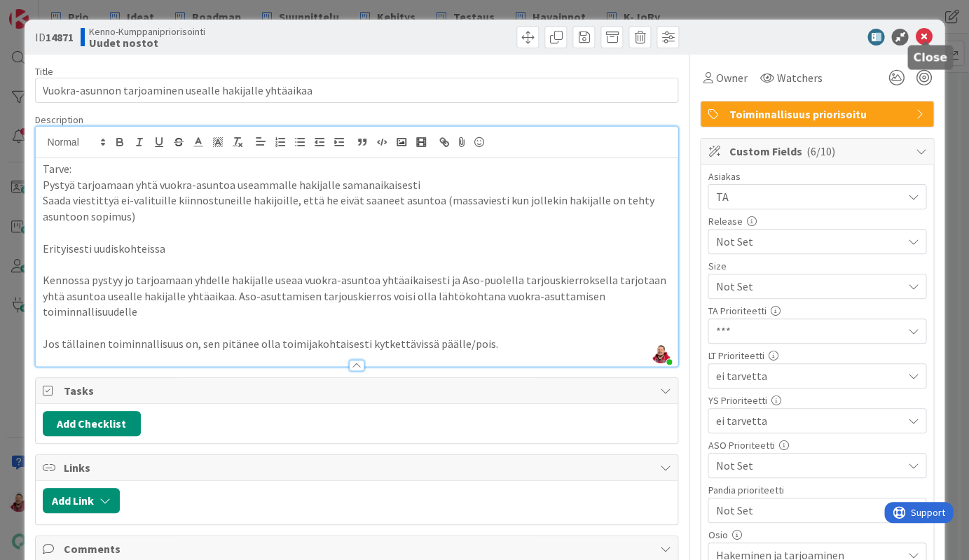
click at [921, 32] on icon at bounding box center [923, 37] width 17 height 17
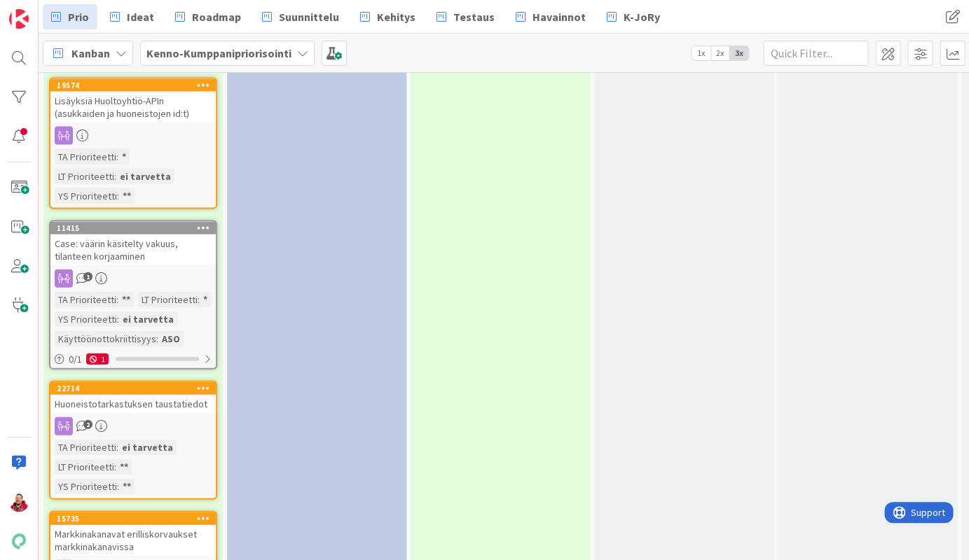
scroll to position [2425, 0]
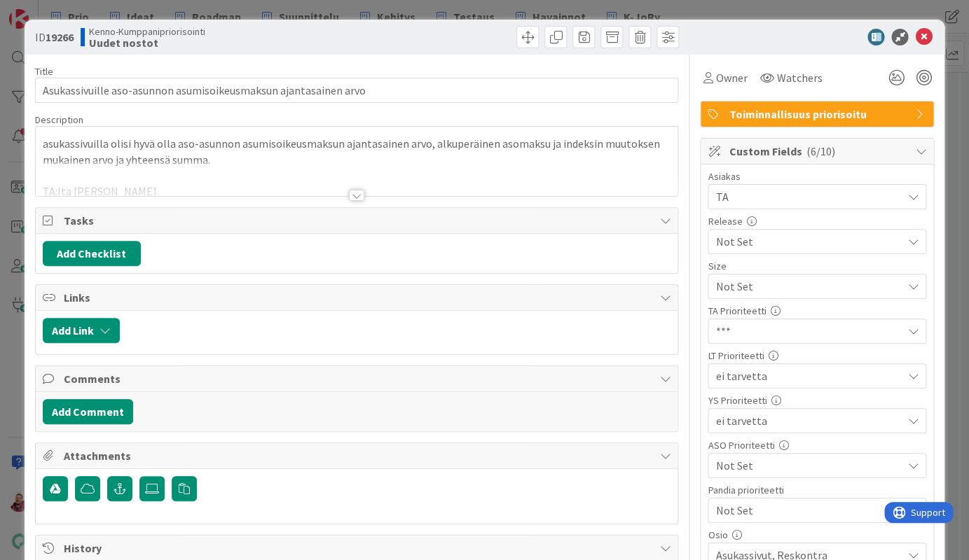
click at [351, 190] on div at bounding box center [356, 195] width 15 height 11
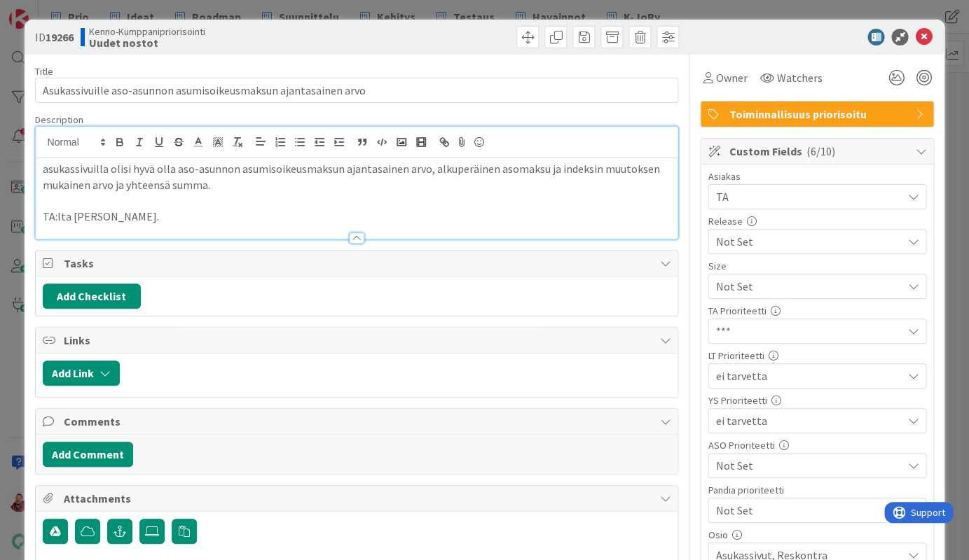
click at [293, 224] on div at bounding box center [357, 231] width 642 height 15
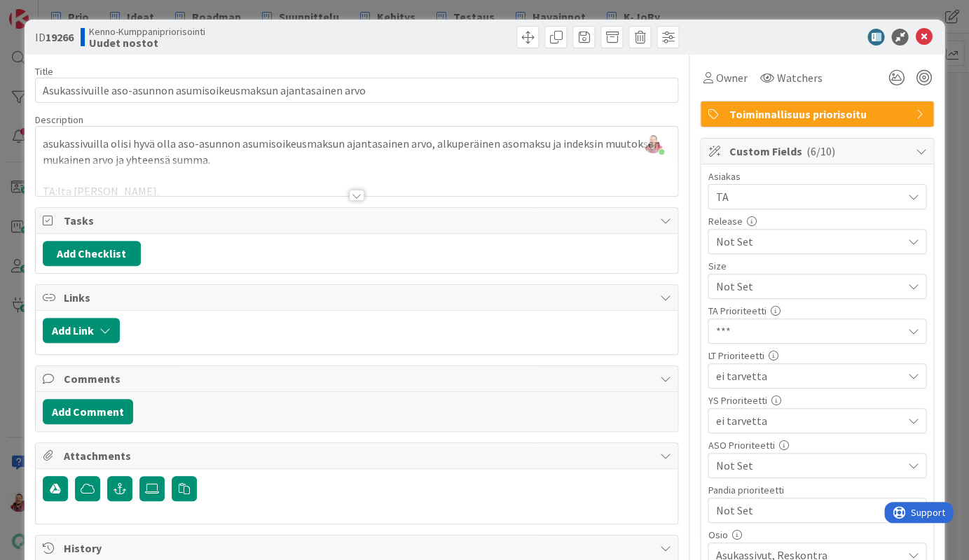
click at [207, 172] on div at bounding box center [357, 178] width 642 height 36
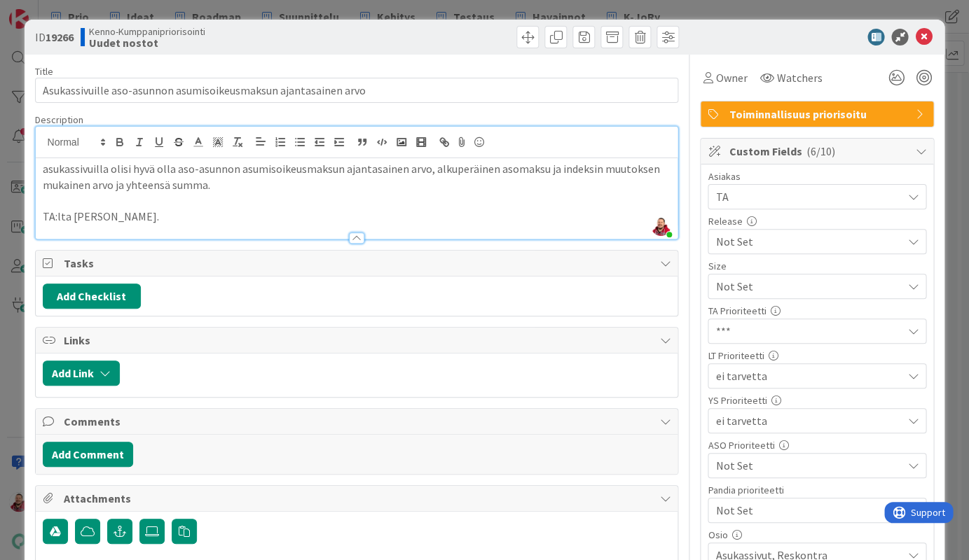
click at [120, 209] on p "TA:lta [PERSON_NAME]." at bounding box center [357, 217] width 628 height 16
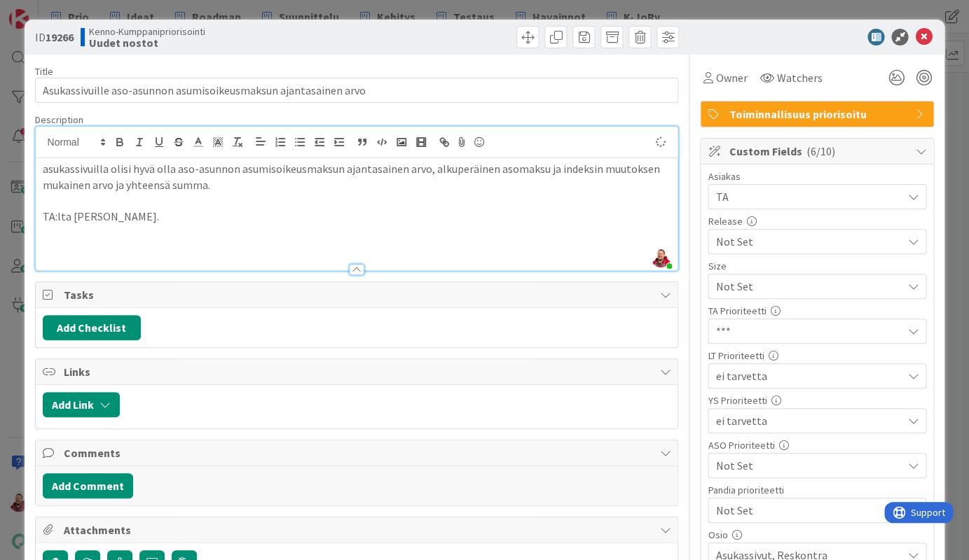
type textarea "x"
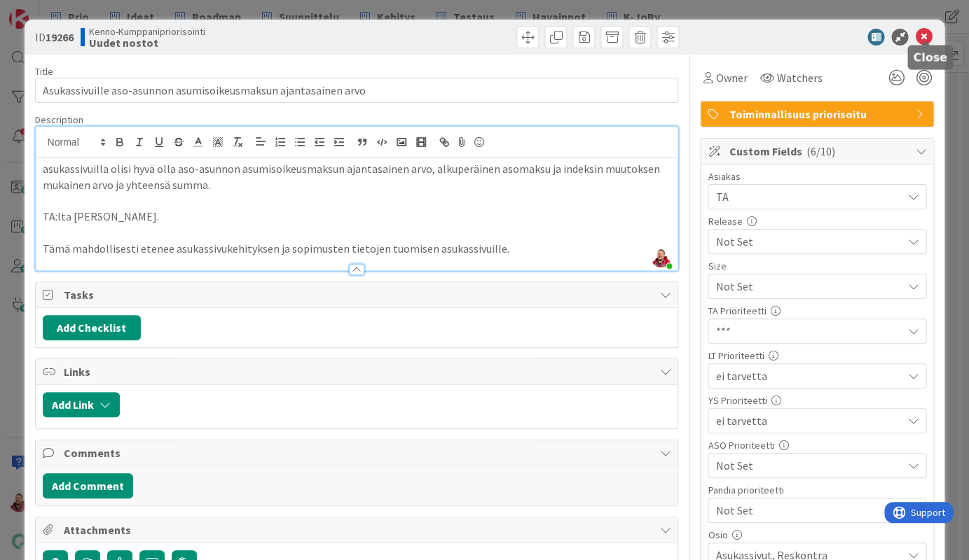
click at [924, 29] on icon at bounding box center [923, 37] width 17 height 17
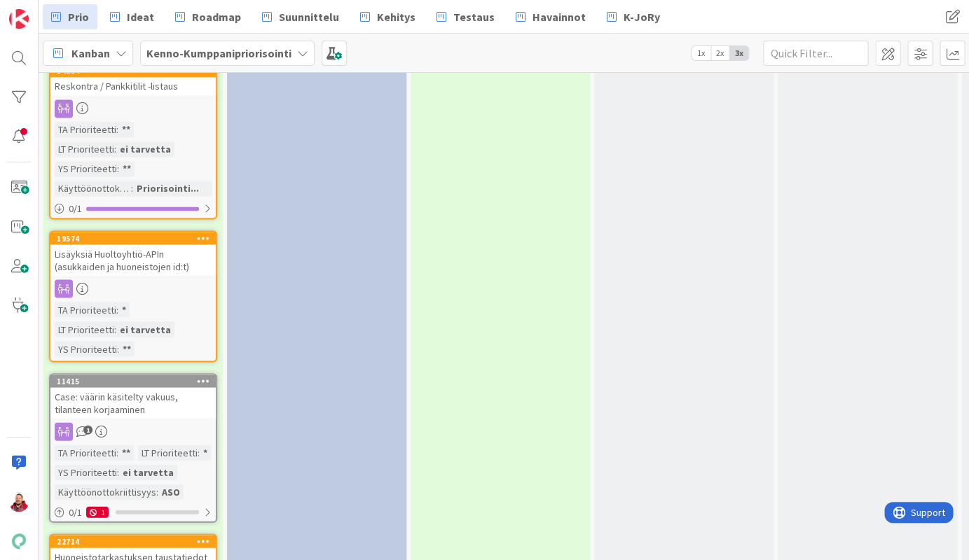
scroll to position [2256, 0]
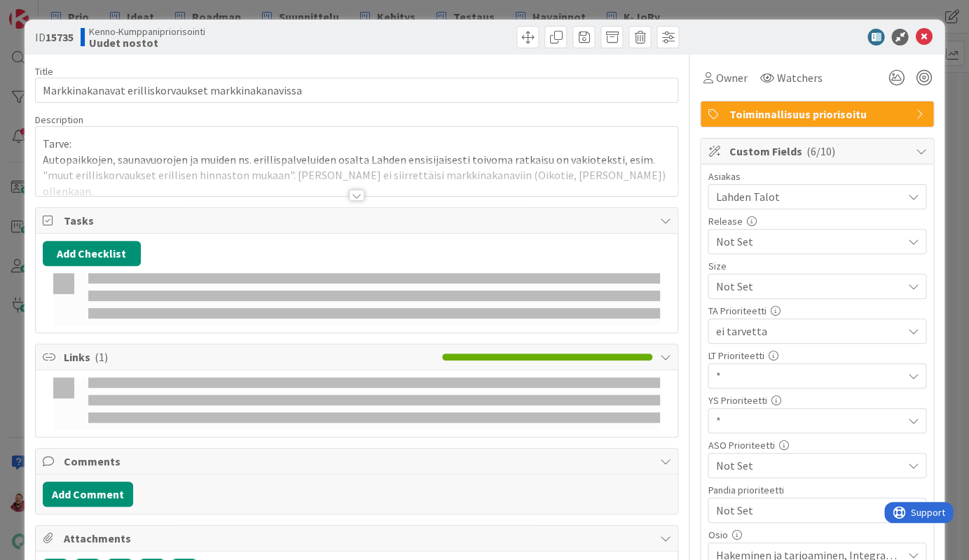
type textarea "x"
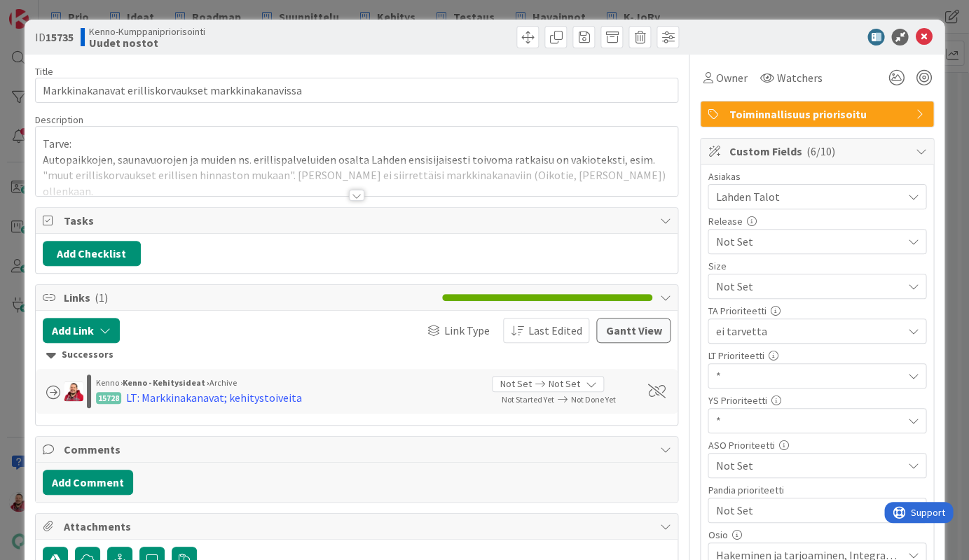
click at [360, 190] on div at bounding box center [356, 195] width 15 height 11
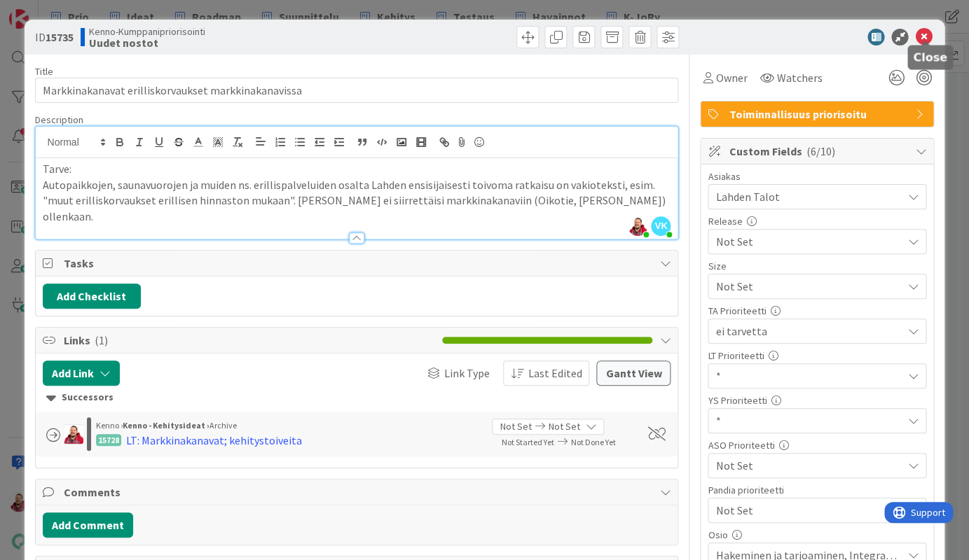
click at [922, 30] on icon at bounding box center [923, 37] width 17 height 17
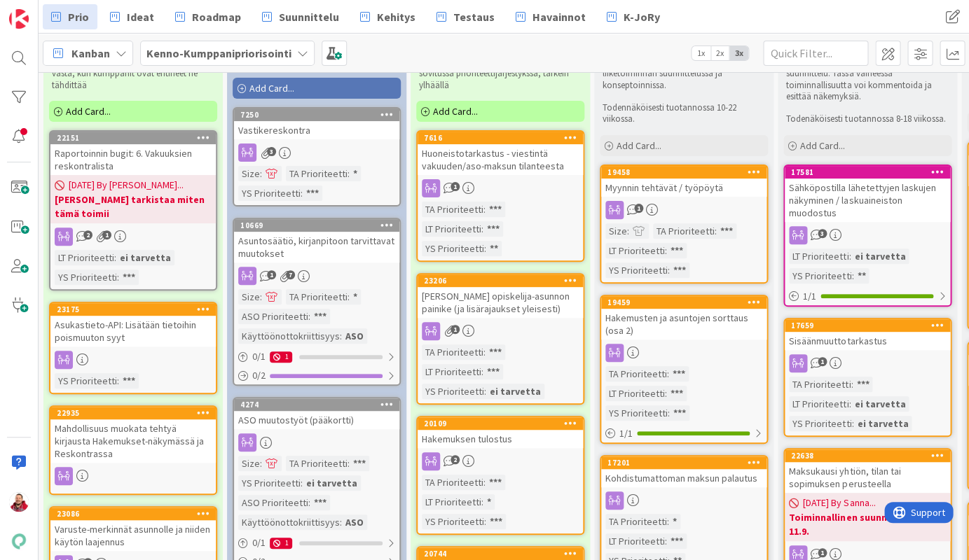
scroll to position [68, 0]
